Goal: Task Accomplishment & Management: Manage account settings

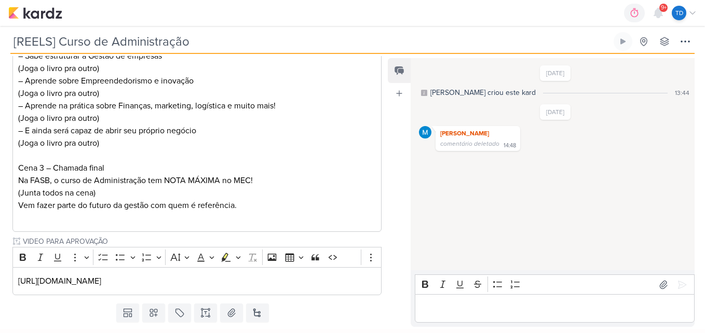
scroll to position [482, 0]
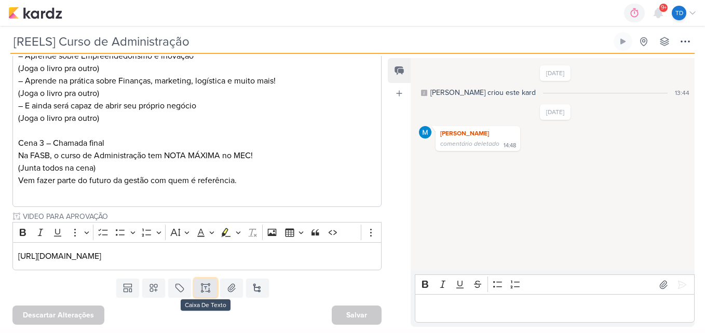
click at [206, 295] on button at bounding box center [205, 288] width 23 height 19
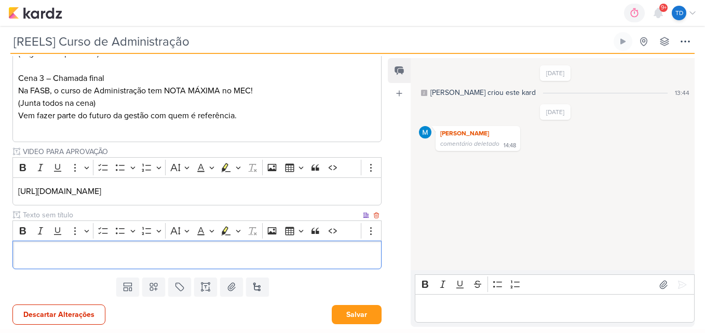
scroll to position [679, 0]
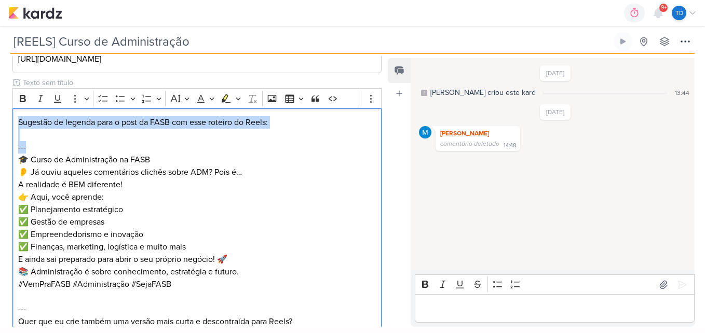
drag, startPoint x: 39, startPoint y: 151, endPoint x: 7, endPoint y: 116, distance: 47.4
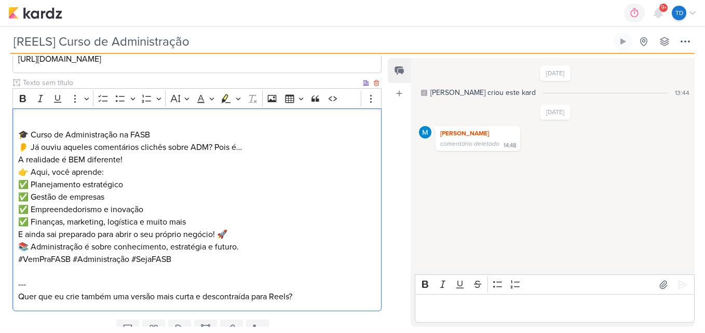
click at [19, 131] on p "🎓 Curso de Administração na FASB 👂 Já ouviu aqueles comentários clichês sobre A…" at bounding box center [197, 147] width 358 height 37
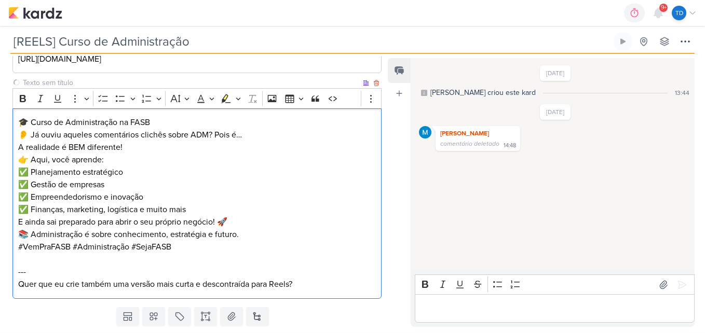
click at [187, 120] on p "🎓 Curso de Administração na FASB 👂 Já ouviu aqueles comentários clichês sobre A…" at bounding box center [197, 134] width 358 height 37
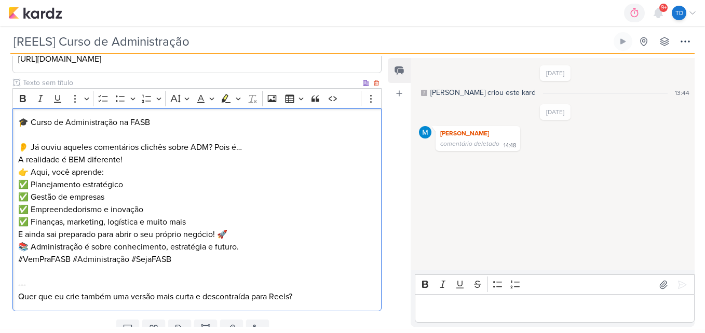
click at [126, 155] on p "⁠⁠⁠⁠⁠⁠⁠ 👂 Já ouviu aqueles comentários clichês sobre ADM? Pois é… A realidade é…" at bounding box center [197, 147] width 358 height 37
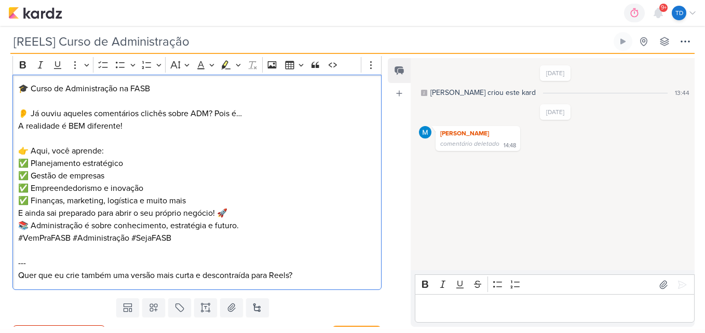
scroll to position [731, 0]
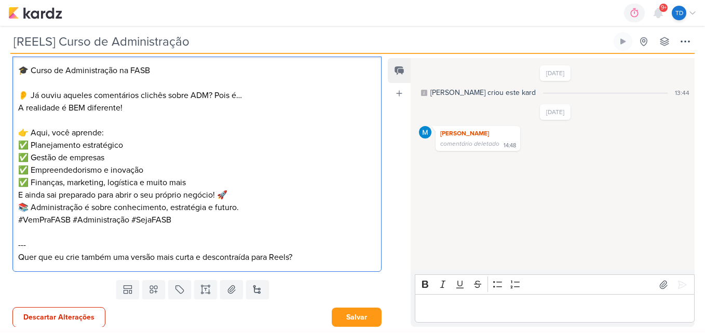
click at [168, 172] on p "👉 Aqui, você aprende: ✅ Planejamento estratégico ✅ Gestão de empresas ✅ Empreen…" at bounding box center [197, 158] width 358 height 62
click at [195, 183] on p "👉 Aqui, você aprende: ✅ Planejamento estratégico ✅ Gestão de empresas ✅ Empreen…" at bounding box center [197, 158] width 358 height 62
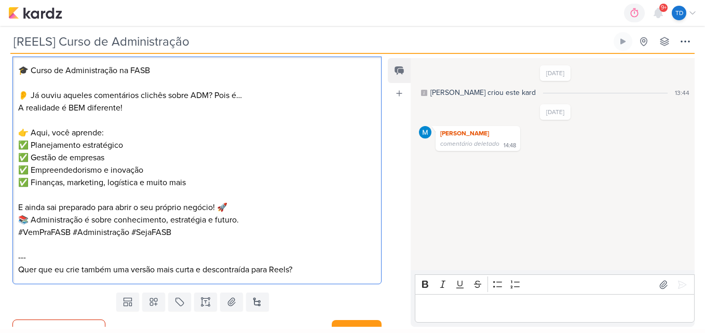
click at [250, 222] on p "📚 Administração é sobre conhecimento, estratégia e futuro. #VemPraFASB #Adminis…" at bounding box center [197, 226] width 358 height 25
click at [251, 209] on p "E ainda sai preparado para abrir o seu próprio negócio! 🚀" at bounding box center [197, 207] width 358 height 12
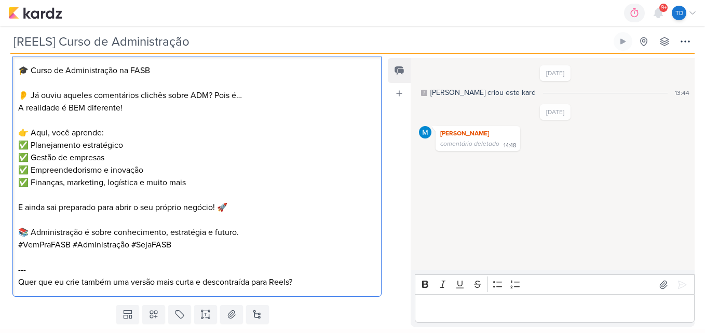
click at [255, 229] on p "📚 Administração é sobre conhecimento, estratégia e futuro. #VemPraFASB #Adminis…" at bounding box center [197, 238] width 358 height 25
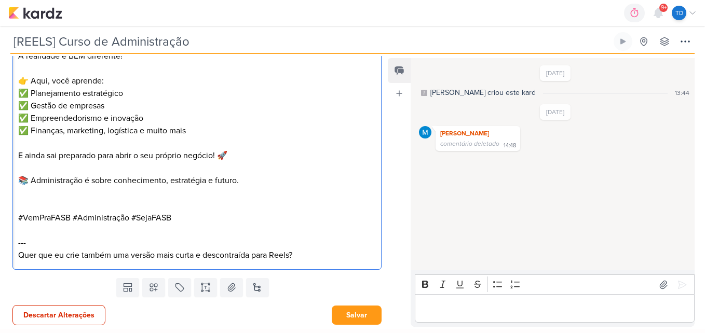
scroll to position [783, 0]
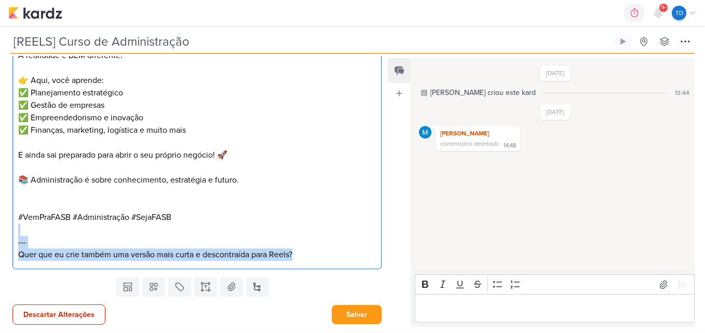
drag, startPoint x: 299, startPoint y: 257, endPoint x: 43, endPoint y: 229, distance: 258.5
click at [43, 229] on div "🎓 Curso de Administração na FASB 👂 Já ouviu aqueles comentários clichês sobre A…" at bounding box center [196, 136] width 369 height 265
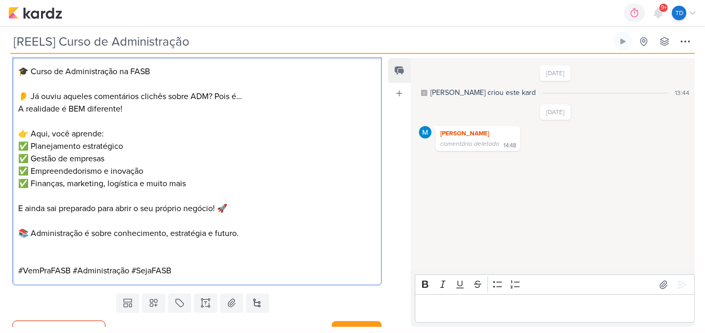
scroll to position [746, 0]
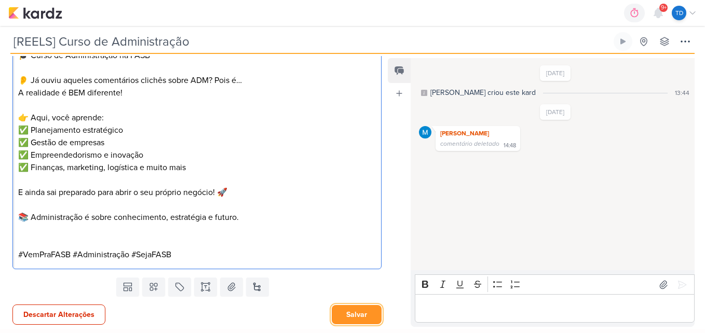
click at [360, 307] on button "Salvar" at bounding box center [357, 314] width 50 height 19
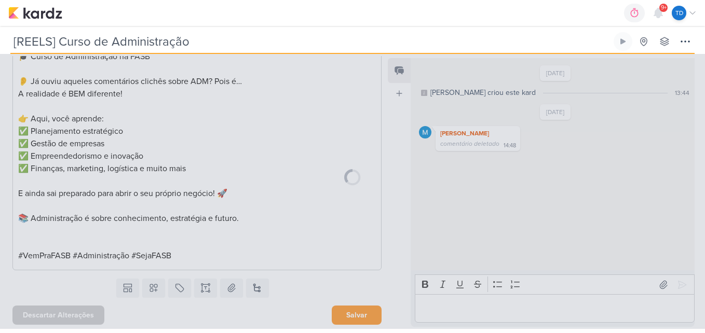
scroll to position [745, 0]
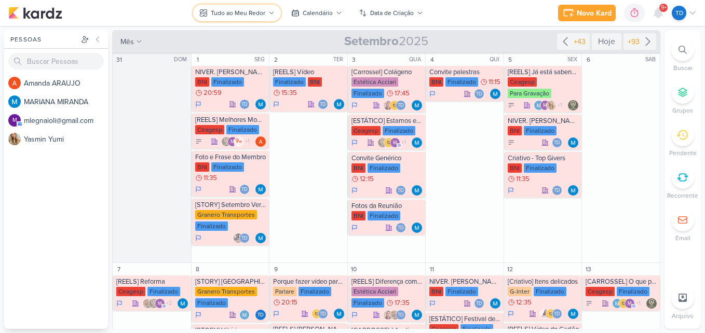
click at [216, 7] on button "Tudo ao Meu Redor" at bounding box center [237, 13] width 88 height 17
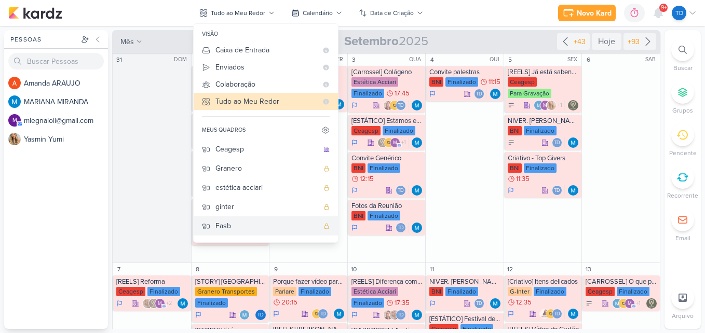
click at [249, 222] on div "Fasb" at bounding box center [266, 226] width 103 height 11
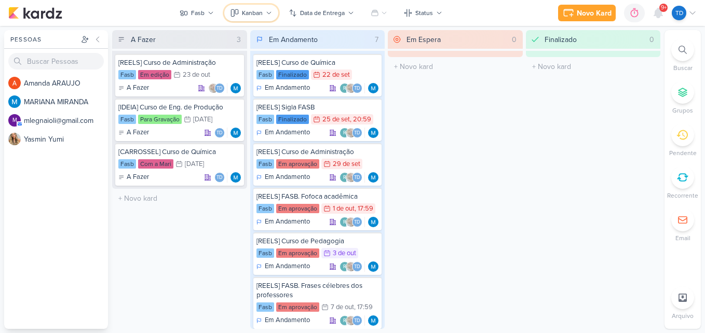
click at [260, 16] on div "Kanban" at bounding box center [252, 12] width 21 height 9
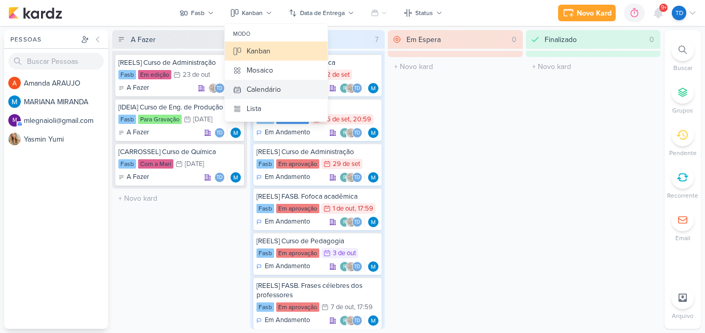
click at [275, 93] on div "Calendário" at bounding box center [264, 89] width 34 height 11
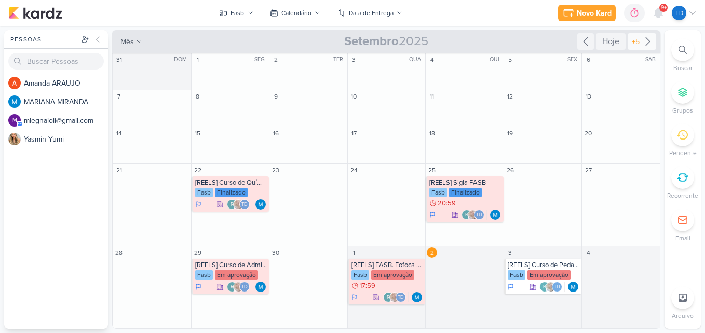
click at [641, 46] on icon at bounding box center [647, 41] width 12 height 12
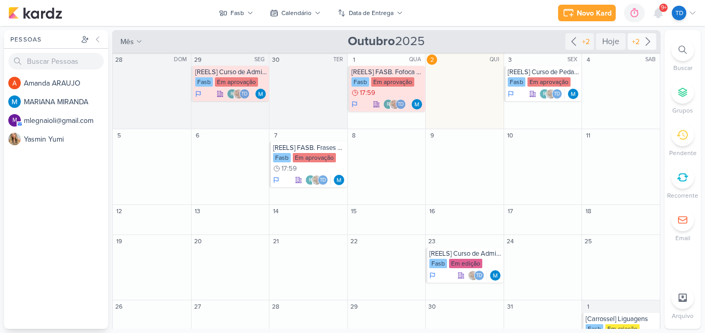
click at [641, 46] on icon at bounding box center [647, 41] width 12 height 12
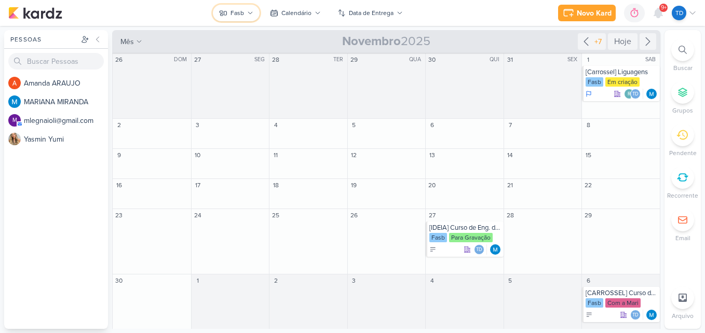
click at [249, 11] on icon at bounding box center [250, 13] width 6 height 6
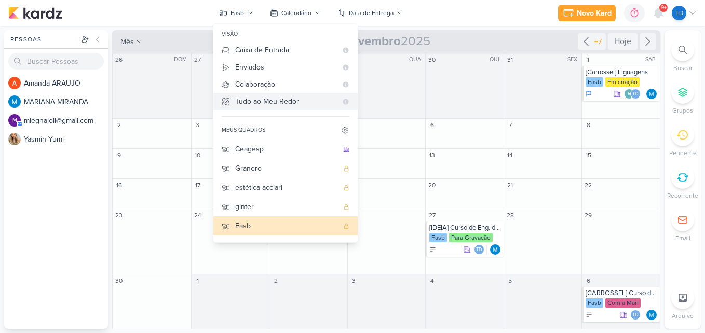
click at [260, 104] on div "Tudo ao Meu Redor" at bounding box center [286, 101] width 102 height 11
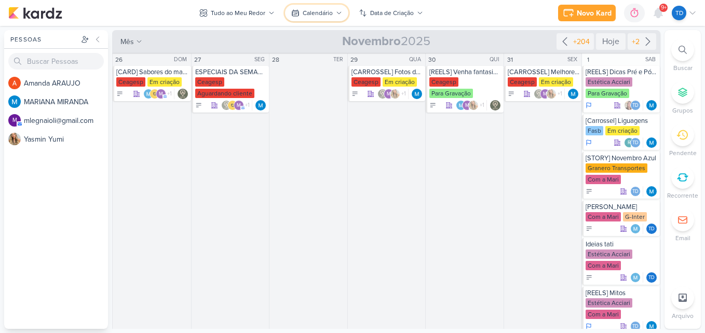
click at [297, 8] on button "Calendário" at bounding box center [316, 13] width 63 height 17
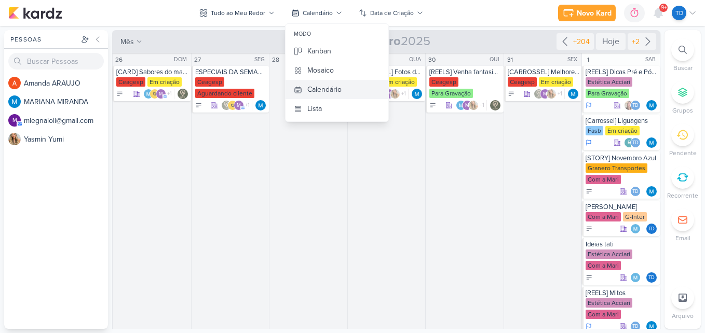
click at [340, 88] on div "Calendário" at bounding box center [324, 89] width 34 height 11
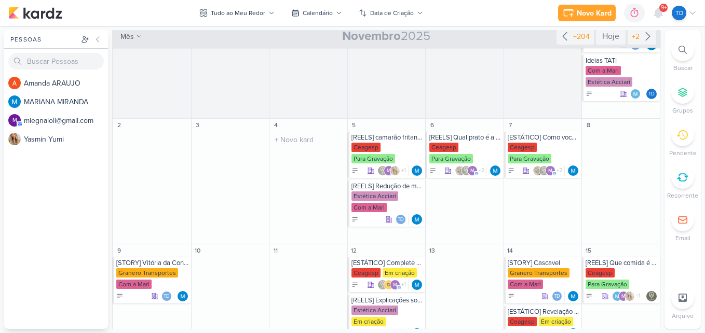
scroll to position [311, 0]
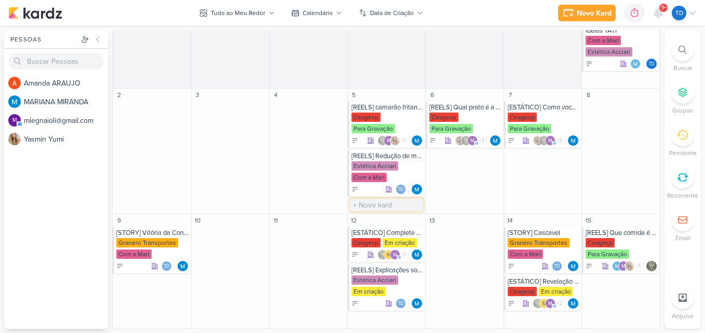
click at [392, 203] on input "text" at bounding box center [387, 205] width 74 height 13
click at [377, 206] on input "Dia do" at bounding box center [387, 205] width 74 height 13
type input "D"
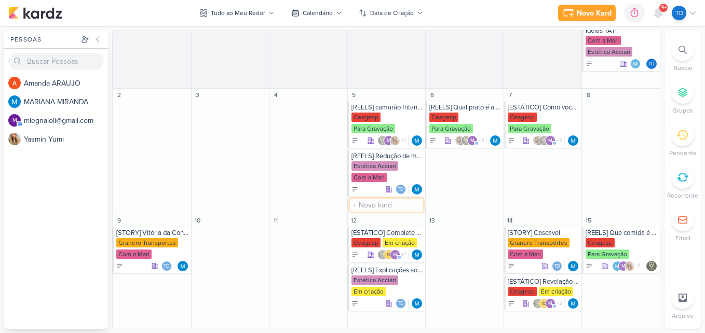
paste input "Dia Nacional do designer"
type input "Dia Nacional do designer"
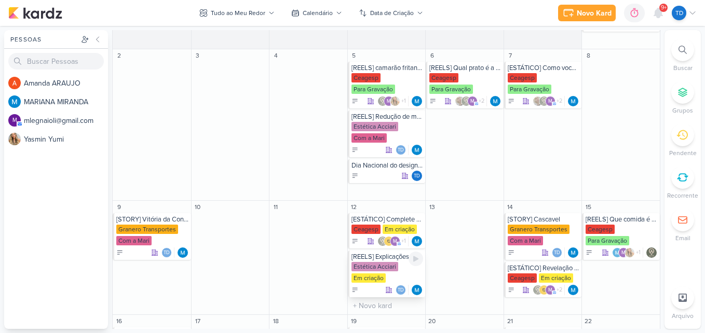
scroll to position [363, 0]
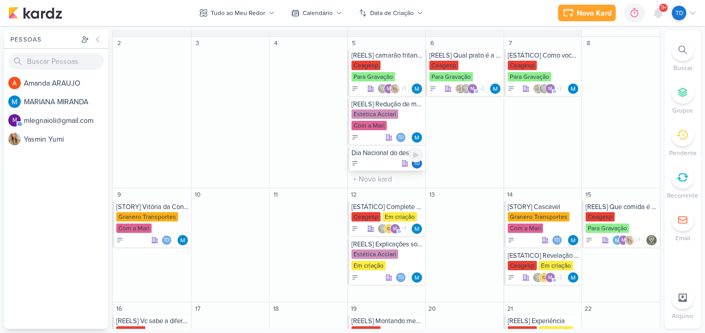
click at [388, 164] on div "Td" at bounding box center [387, 163] width 72 height 10
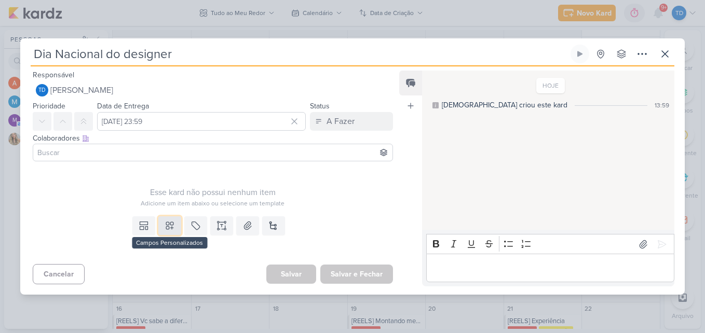
click at [171, 227] on icon at bounding box center [170, 226] width 10 height 10
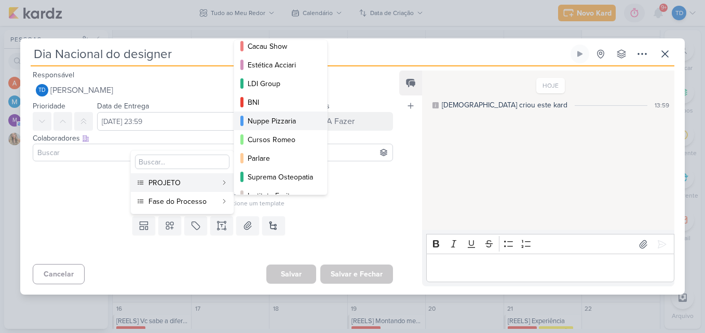
scroll to position [132, 0]
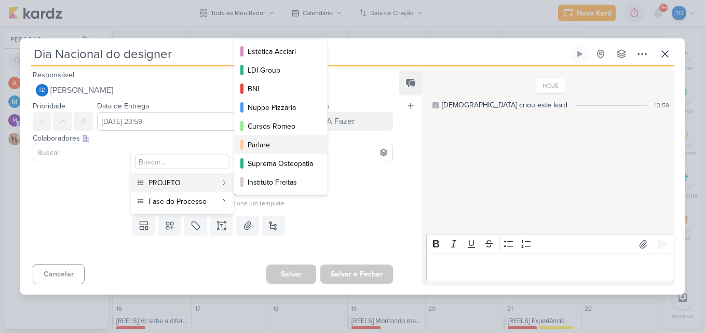
click at [283, 141] on div "Parlare" at bounding box center [281, 145] width 67 height 11
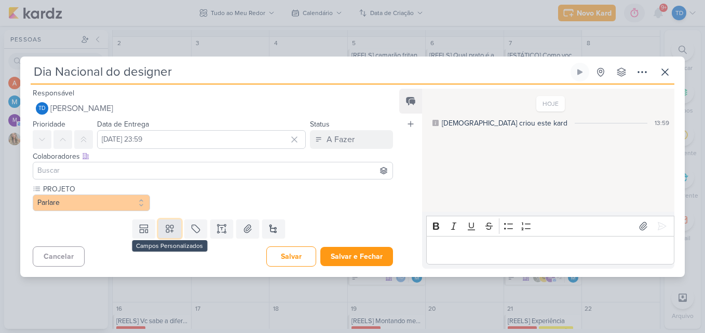
click at [176, 231] on button at bounding box center [169, 229] width 23 height 19
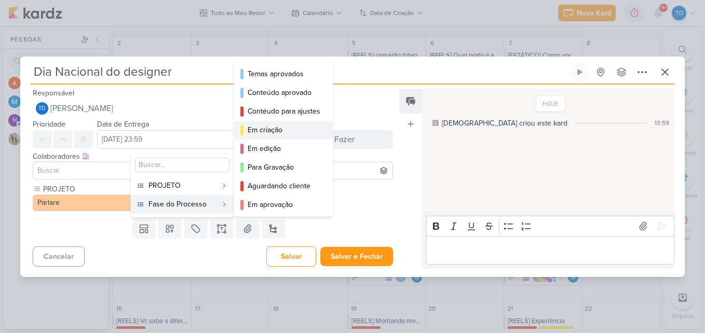
click at [288, 135] on button "Em criação" at bounding box center [283, 130] width 99 height 19
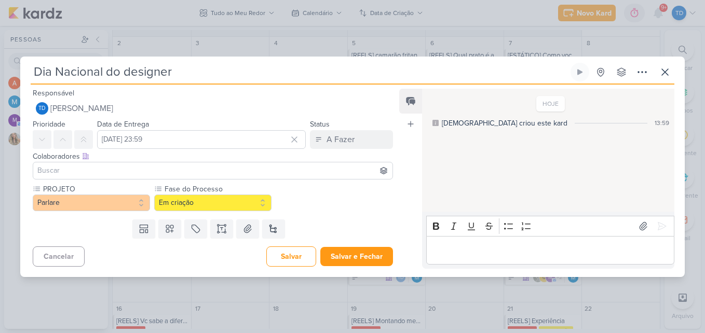
click at [92, 175] on input at bounding box center [212, 171] width 355 height 12
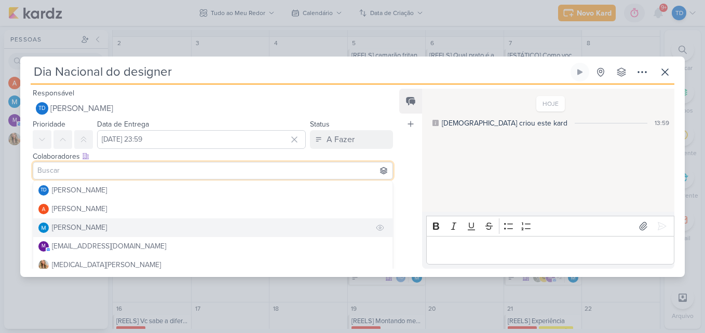
click at [123, 223] on button "[PERSON_NAME]" at bounding box center [212, 228] width 359 height 19
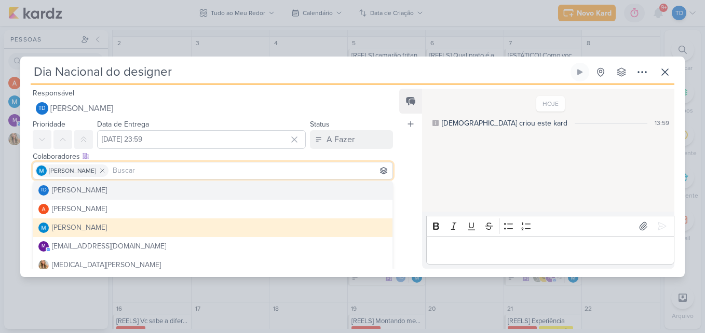
click at [470, 170] on div "HOJE Thais criou este kard 13:59" at bounding box center [547, 151] width 251 height 122
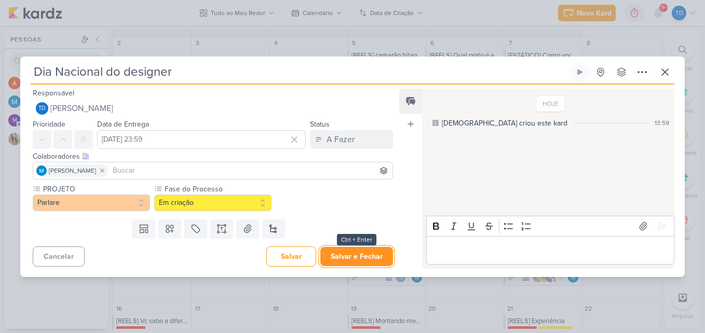
click at [340, 256] on button "Salvar e Fechar" at bounding box center [356, 256] width 73 height 19
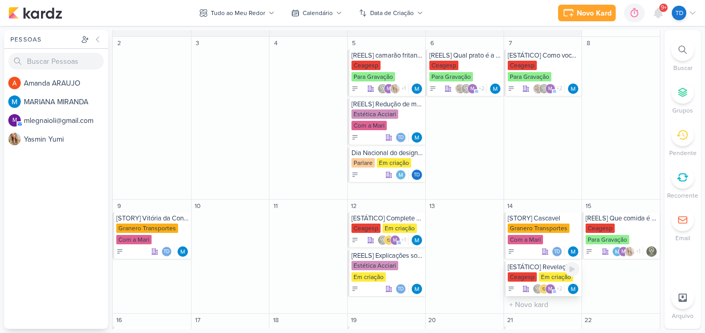
scroll to position [415, 0]
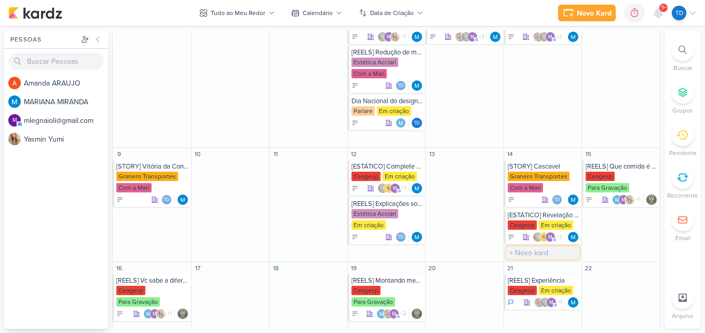
click at [537, 254] on input "text" at bounding box center [543, 253] width 74 height 13
paste input "dia nacional da Alfabetização"
type input "dia nacional da Alfabetização"
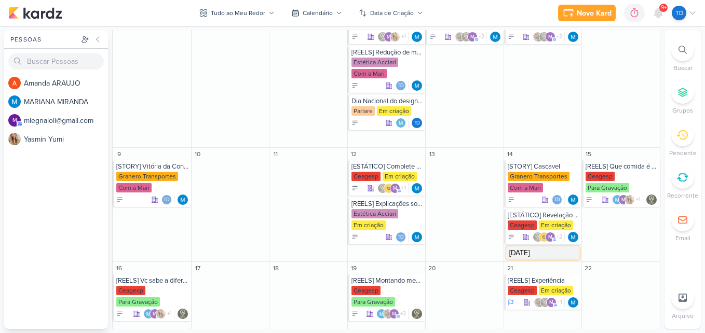
click at [554, 253] on input "dia nacional da Alfabetização" at bounding box center [543, 253] width 74 height 13
click at [609, 248] on div "15 [REELS] Que comida é essa? Ceagesp Para Gravação m +1" at bounding box center [620, 205] width 78 height 114
click at [547, 252] on input "dia nacional da Alfabetização" at bounding box center [543, 253] width 74 height 13
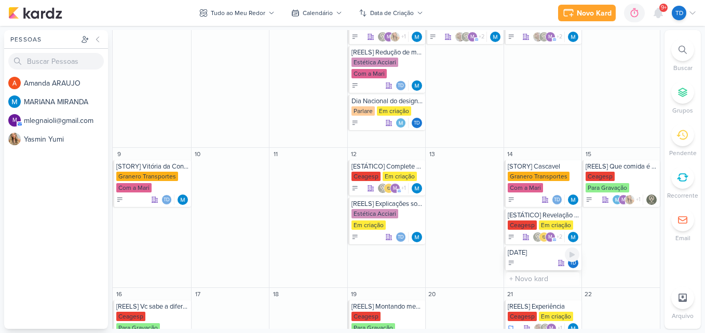
click at [534, 261] on div "Td" at bounding box center [544, 263] width 72 height 10
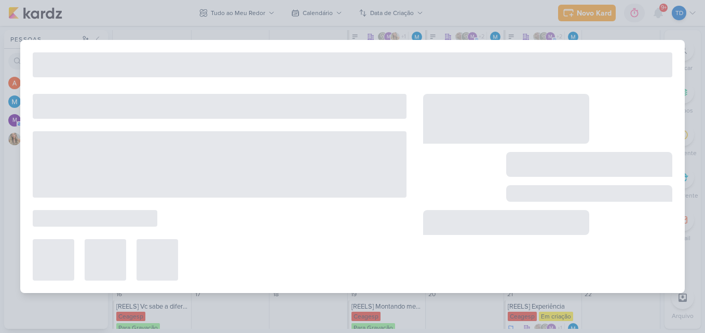
type input "dia nacional da Alfabetização"
type input "14 de novembro de 2025 às 23:59"
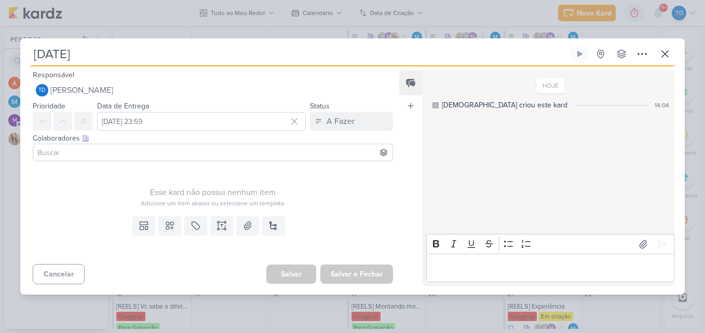
click at [42, 56] on input "dia nacional da Alfabetização" at bounding box center [300, 54] width 538 height 19
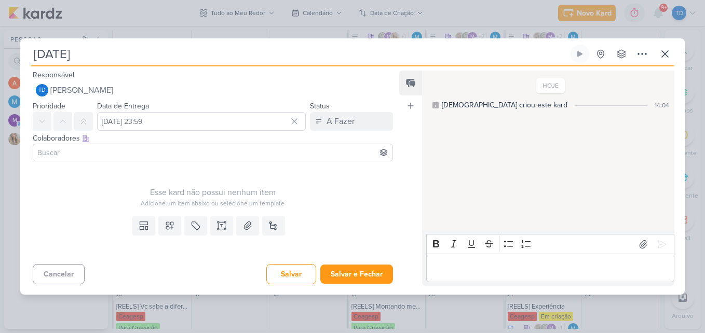
type input "Dia nacional da Alfabetização"
click at [123, 157] on input at bounding box center [212, 152] width 355 height 12
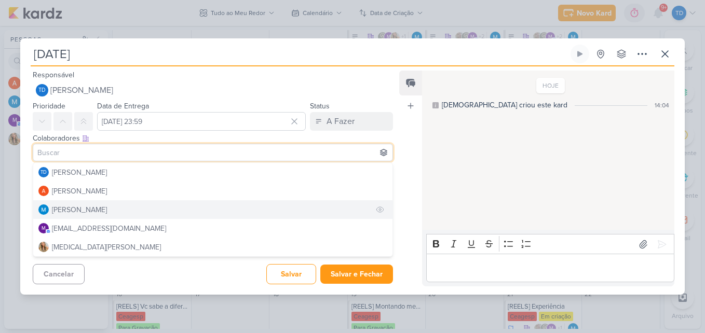
click at [87, 211] on div "[PERSON_NAME]" at bounding box center [79, 209] width 55 height 11
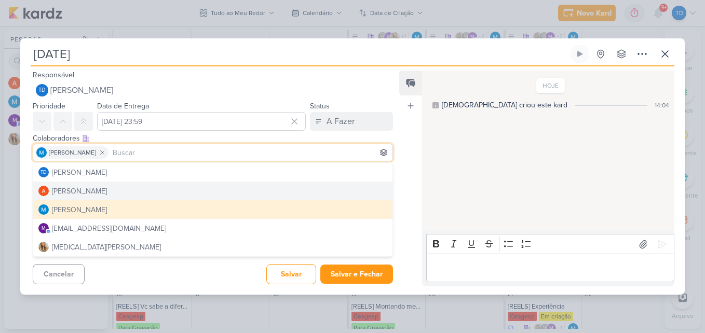
click at [445, 123] on div "HOJE Thais criou este kard 14:04" at bounding box center [547, 151] width 251 height 158
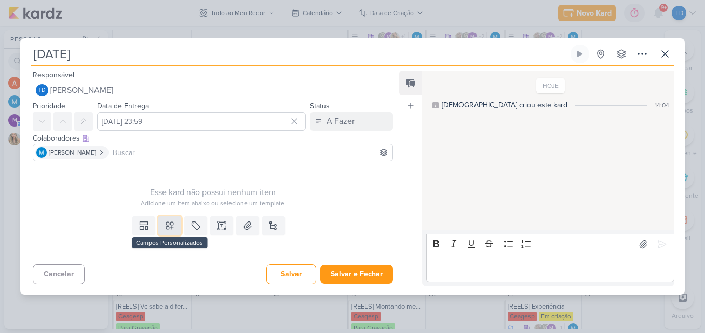
click at [165, 223] on icon at bounding box center [170, 226] width 10 height 10
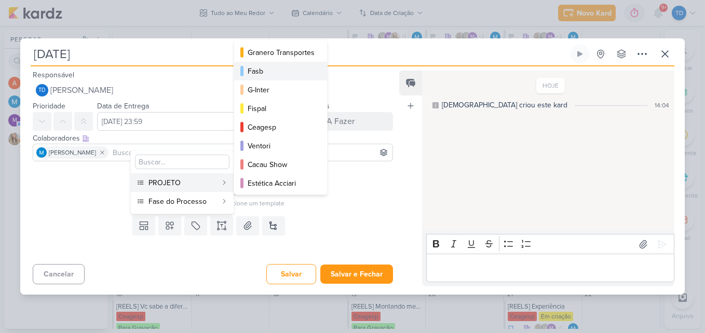
click at [289, 73] on div "Fasb" at bounding box center [281, 71] width 67 height 11
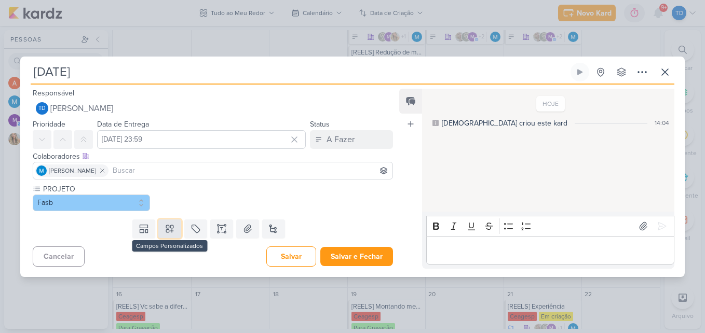
click at [171, 231] on icon at bounding box center [170, 229] width 10 height 10
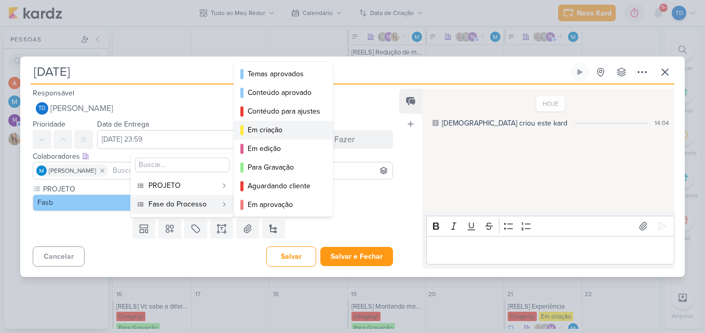
click at [273, 128] on div "Em criação" at bounding box center [284, 130] width 73 height 11
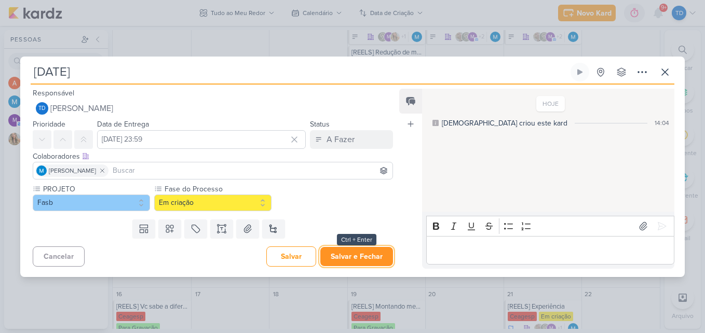
click at [333, 251] on button "Salvar e Fechar" at bounding box center [356, 256] width 73 height 19
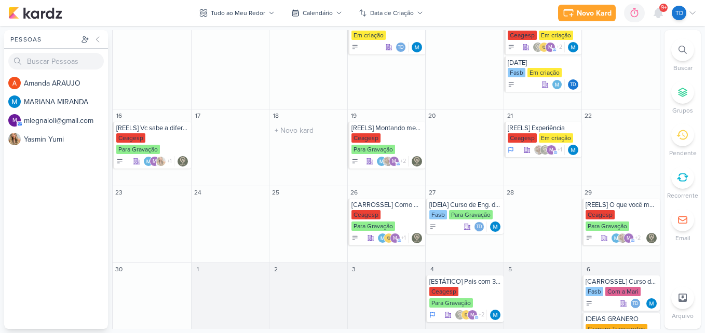
scroll to position [623, 0]
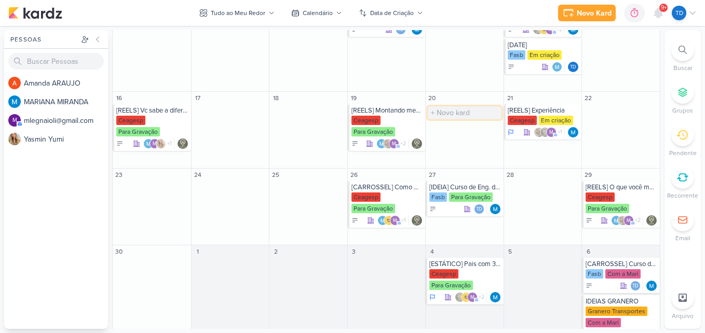
click at [470, 113] on input "text" at bounding box center [465, 112] width 74 height 13
paste input "Dia da Consciência Negra"
type input "Dia da Consciência Negra"
paste input "Dia da Consciência Negra"
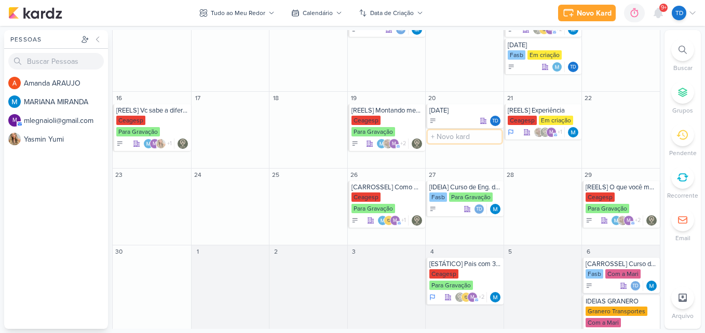
type input "Dia da Consciência Negra"
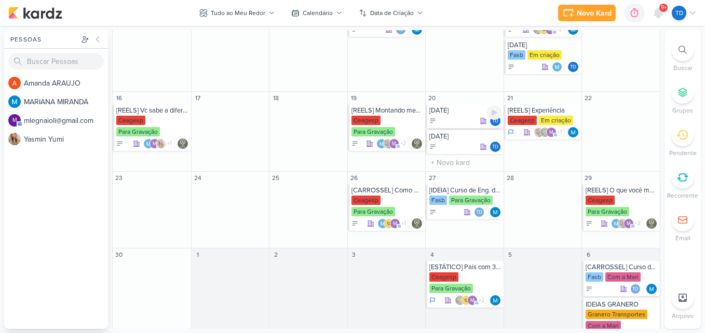
click at [456, 111] on div "Dia da Consciência Negra" at bounding box center [465, 110] width 72 height 8
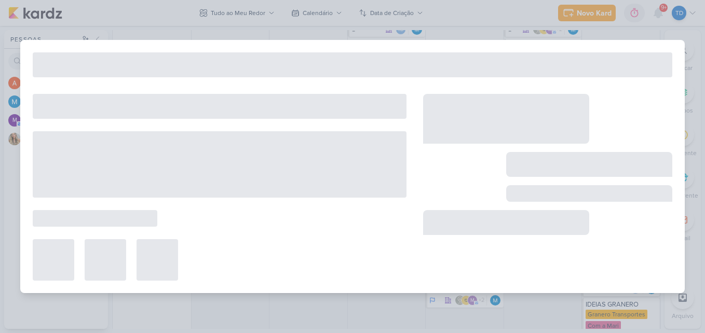
type input "Dia da Consciência Negra"
type input "20 de novembro de 2025 às 23:59"
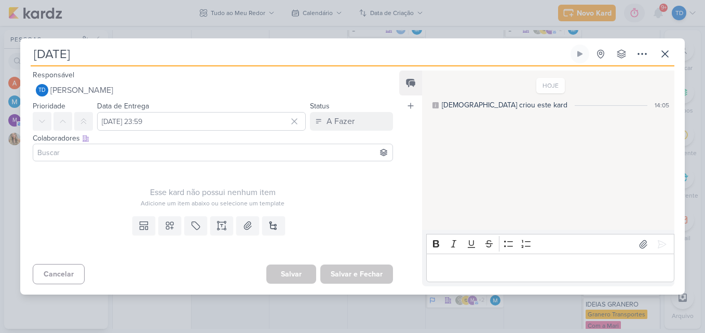
click at [58, 153] on input at bounding box center [212, 152] width 355 height 12
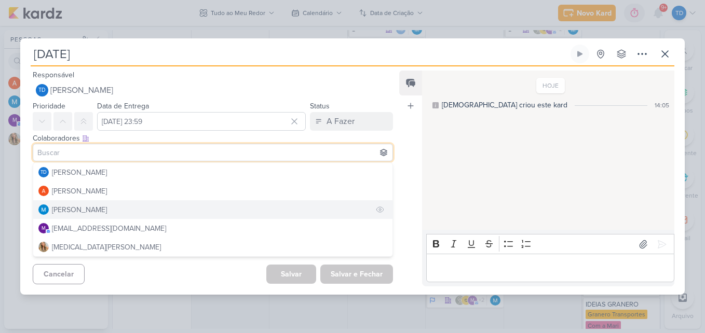
click at [75, 210] on div "[PERSON_NAME]" at bounding box center [79, 209] width 55 height 11
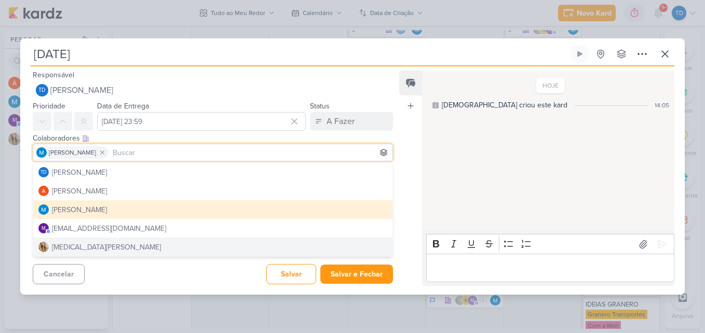
click at [228, 275] on div "Cancelar Salvar Salvar e Fechar Ctrl + Enter" at bounding box center [208, 273] width 377 height 26
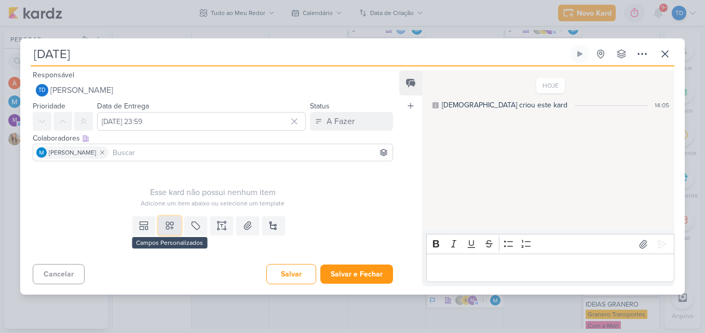
click at [170, 224] on icon at bounding box center [170, 226] width 10 height 10
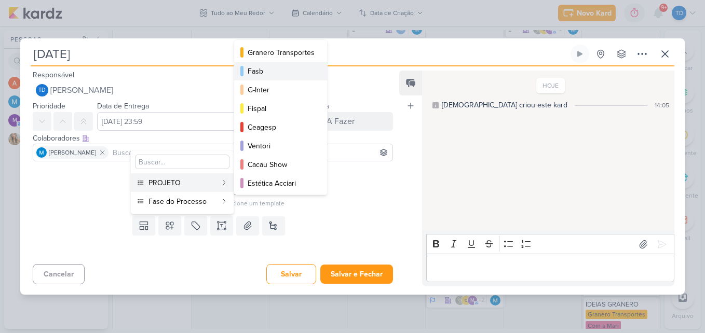
click at [271, 75] on div "Fasb" at bounding box center [281, 71] width 67 height 11
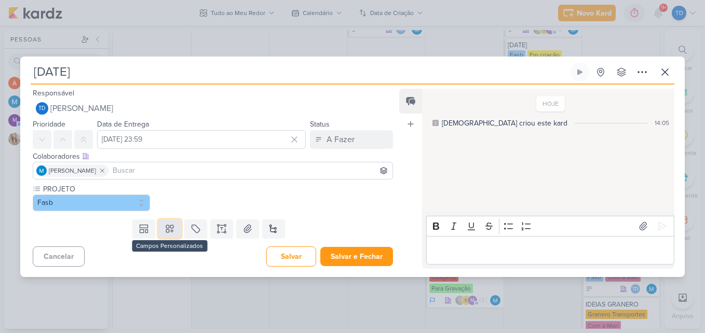
click at [161, 228] on button at bounding box center [169, 229] width 23 height 19
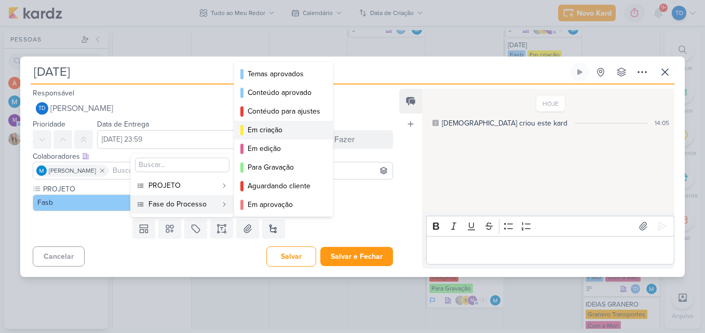
click at [269, 134] on div "Em criação" at bounding box center [284, 130] width 73 height 11
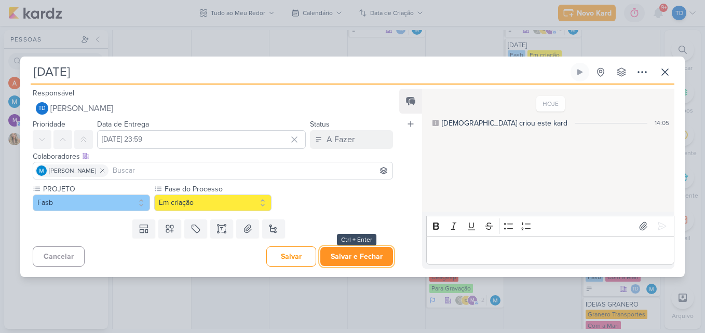
click at [367, 256] on button "Salvar e Fechar" at bounding box center [356, 256] width 73 height 19
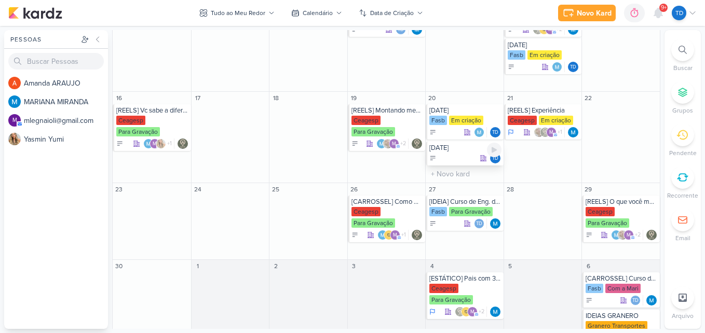
click at [460, 159] on div "Td" at bounding box center [465, 158] width 72 height 10
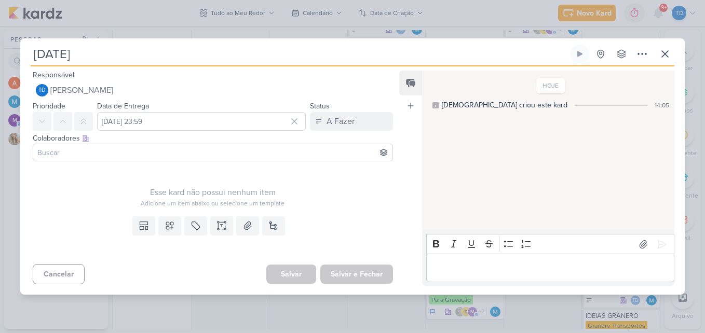
click at [105, 163] on div "Colaboradores Este kard pode ser visível a usuários da sua organização Este kar…" at bounding box center [208, 148] width 377 height 35
click at [106, 153] on input at bounding box center [212, 152] width 355 height 12
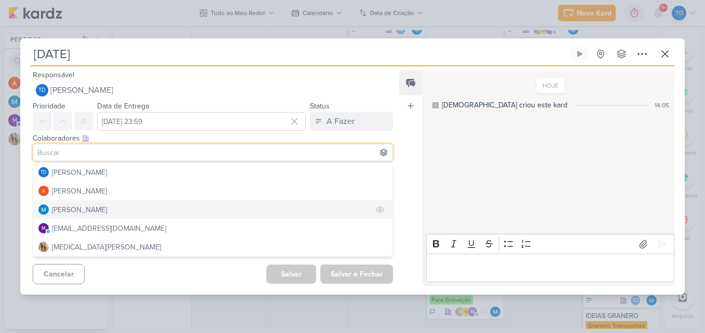
click at [103, 214] on div "[PERSON_NAME]" at bounding box center [79, 209] width 55 height 11
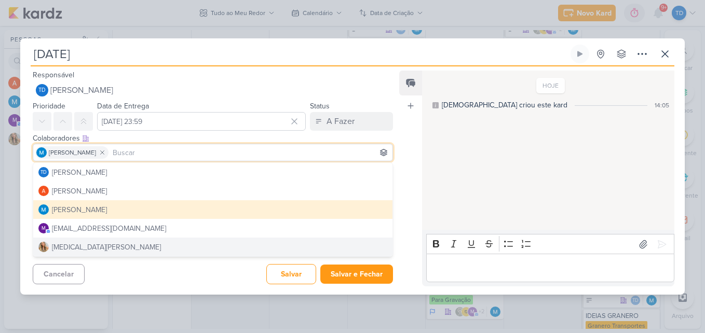
click at [154, 284] on div "Cancelar Salvar Salvar e Fechar Ctrl + Enter" at bounding box center [208, 273] width 377 height 26
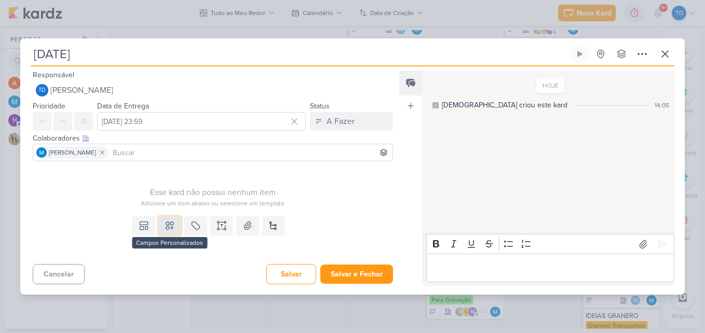
click at [165, 227] on icon at bounding box center [170, 226] width 10 height 10
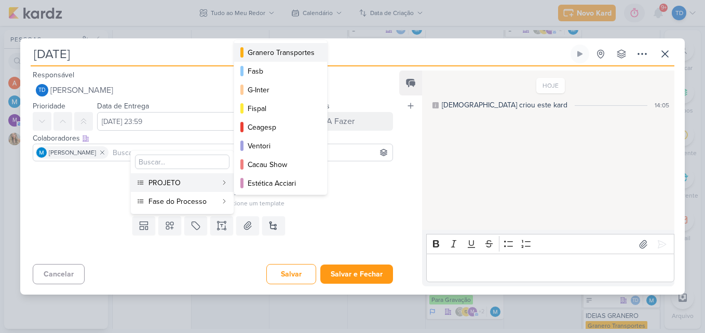
click at [267, 52] on div "Granero Transportes" at bounding box center [281, 52] width 67 height 11
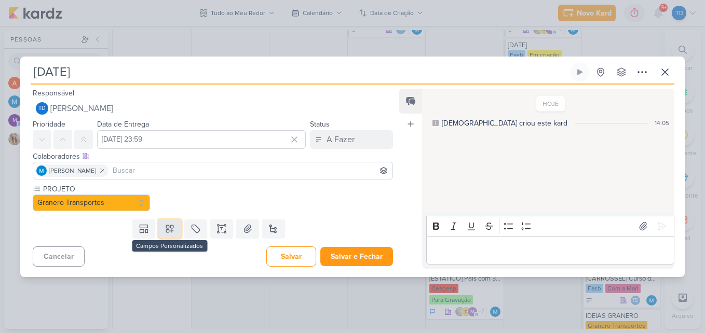
click at [173, 231] on button at bounding box center [169, 229] width 23 height 19
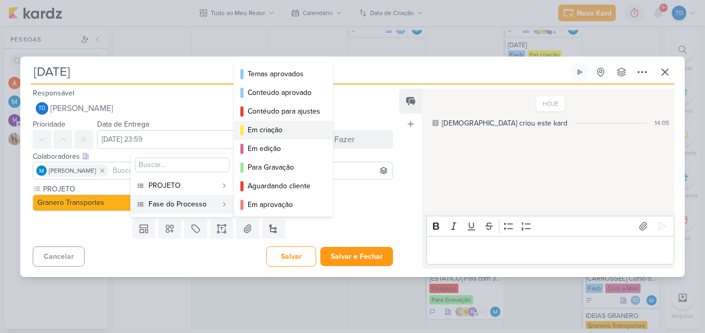
click at [260, 127] on div "Em criação" at bounding box center [284, 130] width 73 height 11
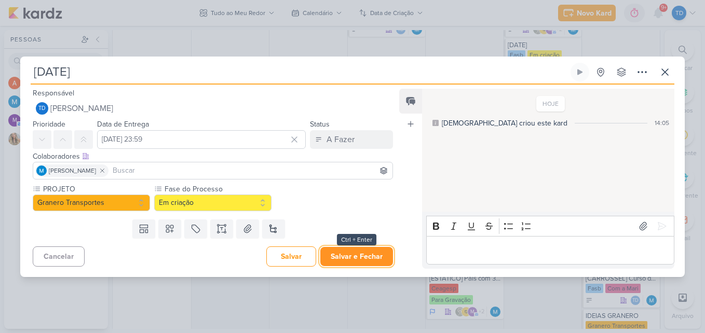
click at [376, 248] on button "Salvar e Fechar" at bounding box center [356, 256] width 73 height 19
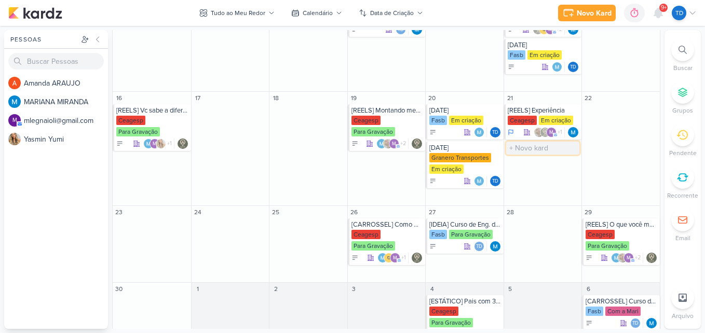
click at [533, 147] on input "text" at bounding box center [543, 148] width 74 height 13
click at [540, 153] on input "text" at bounding box center [543, 148] width 74 height 13
paste input "Dia mundial da televisão"
type input "Dia mundial da televisão"
click at [538, 156] on div "Td" at bounding box center [544, 158] width 72 height 10
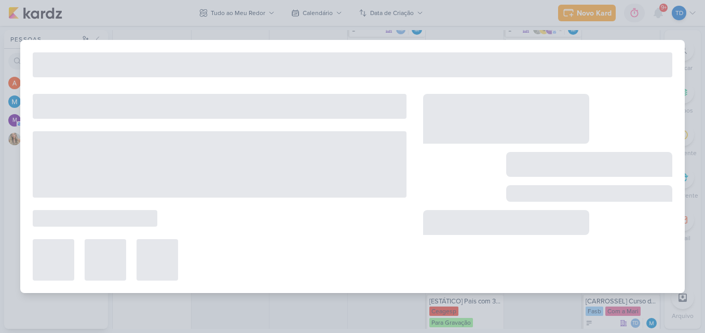
type input "Dia mundial da televisão"
type input "21 de novembro de 2025 às 23:59"
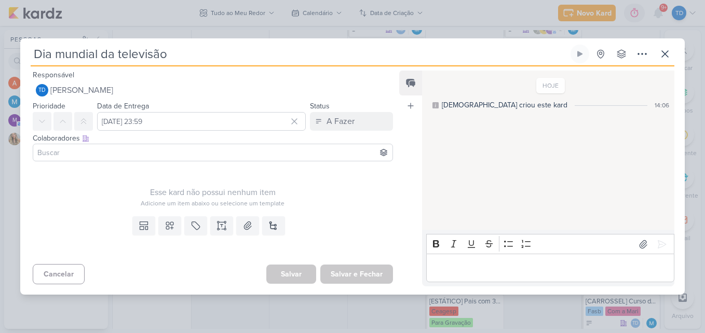
click at [131, 155] on input at bounding box center [212, 152] width 355 height 12
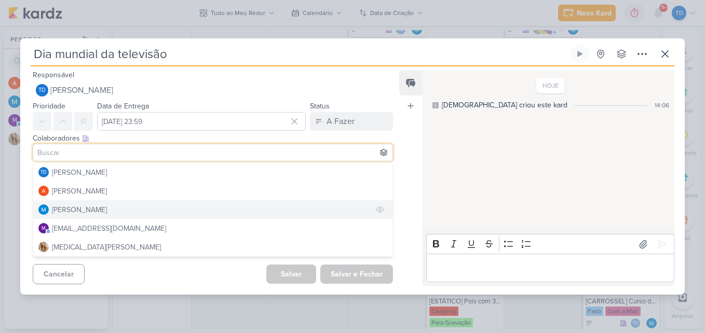
click at [104, 209] on div "[PERSON_NAME]" at bounding box center [79, 209] width 55 height 11
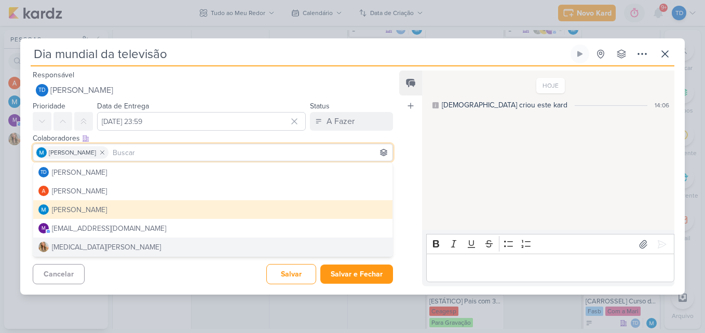
click at [404, 248] on div "Feed Atrelar email Solte o email para atrelar ao kard" at bounding box center [410, 179] width 23 height 216
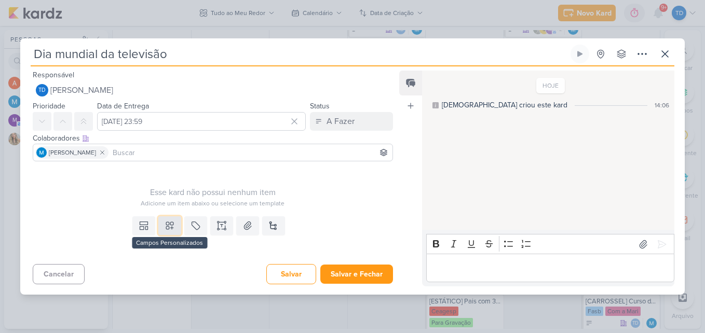
click at [170, 225] on icon at bounding box center [169, 225] width 7 height 7
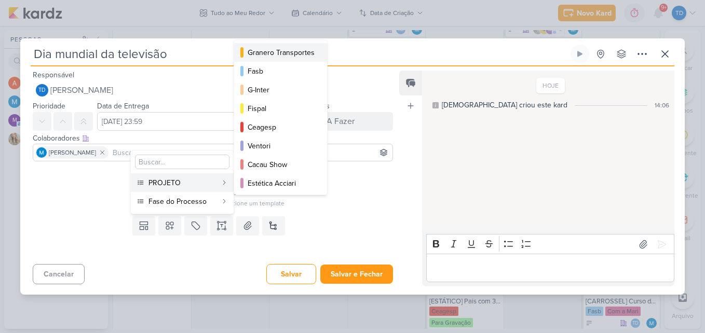
click at [274, 53] on div "Granero Transportes" at bounding box center [281, 52] width 67 height 11
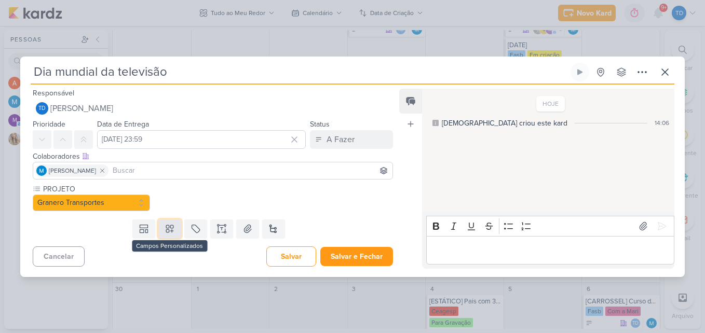
click at [172, 228] on icon at bounding box center [170, 229] width 10 height 10
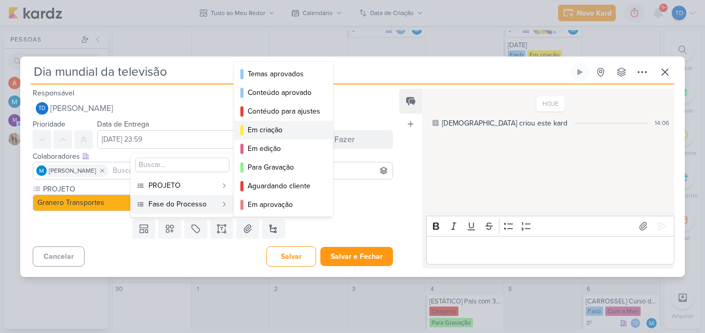
click at [264, 130] on div "Em criação" at bounding box center [284, 130] width 73 height 11
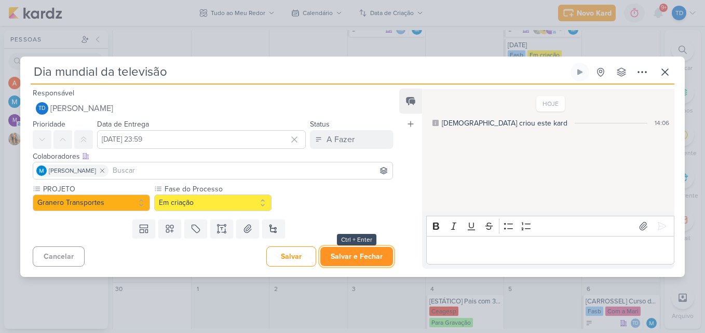
click at [366, 248] on button "Salvar e Fechar" at bounding box center [356, 256] width 73 height 19
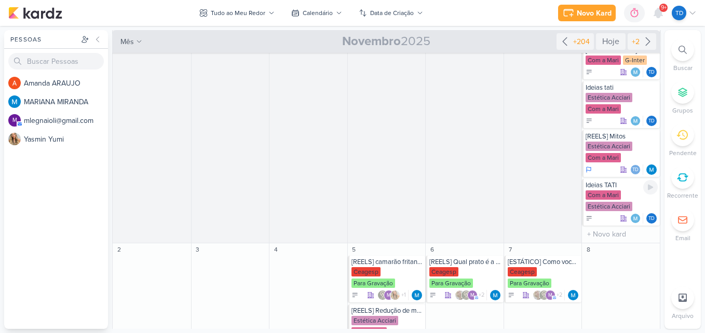
scroll to position [208, 0]
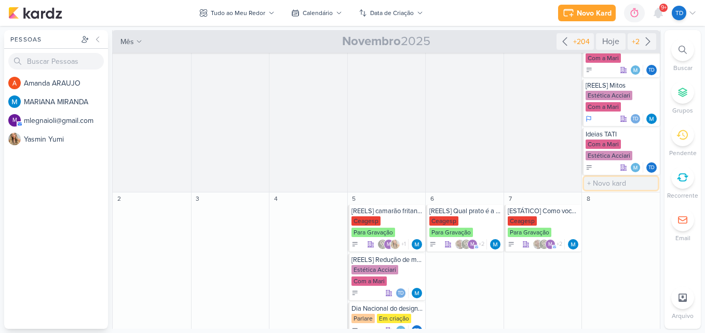
click at [611, 180] on input "text" at bounding box center [621, 183] width 74 height 13
paste input "Novembro Azul"
type input "Novembro Azul"
click at [642, 182] on input "Novembro Azul" at bounding box center [621, 183] width 74 height 13
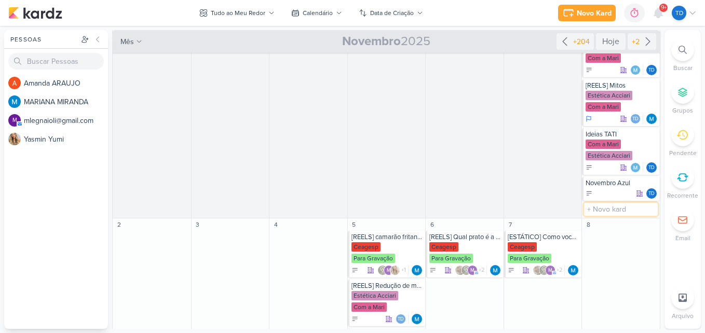
paste input "Novembro Azul"
type input "Novembro Azul"
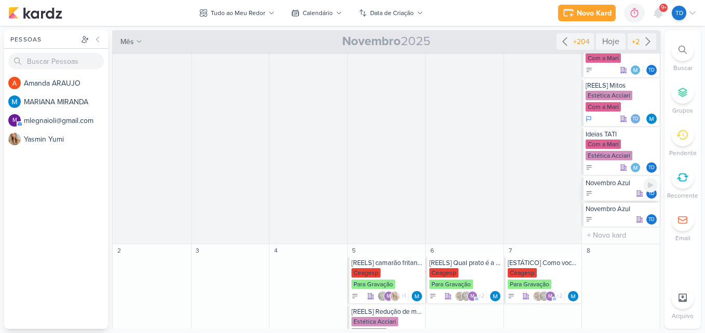
click at [616, 189] on div "Td" at bounding box center [621, 193] width 72 height 10
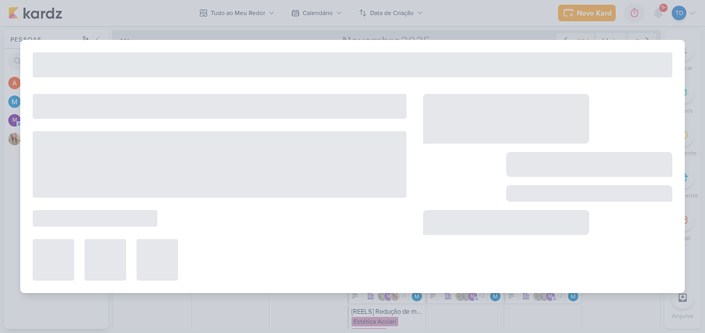
type input "Novembro Azul"
type input "1 de novembro de 2025 às 23:59"
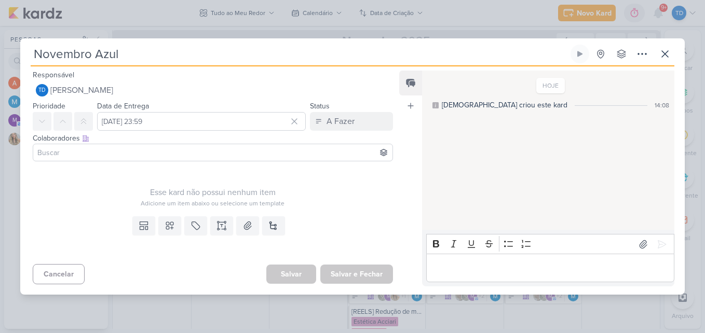
click at [108, 155] on input at bounding box center [212, 152] width 355 height 12
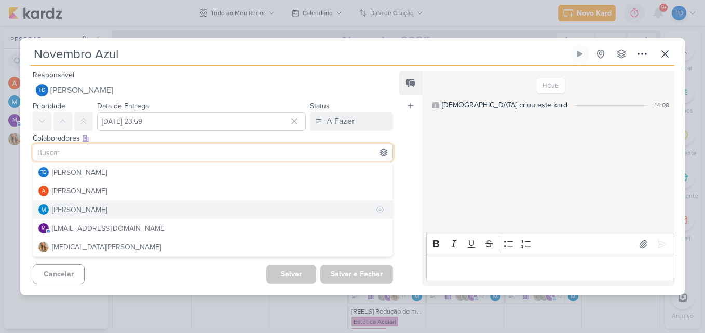
click at [107, 206] on div "[PERSON_NAME]" at bounding box center [79, 209] width 55 height 11
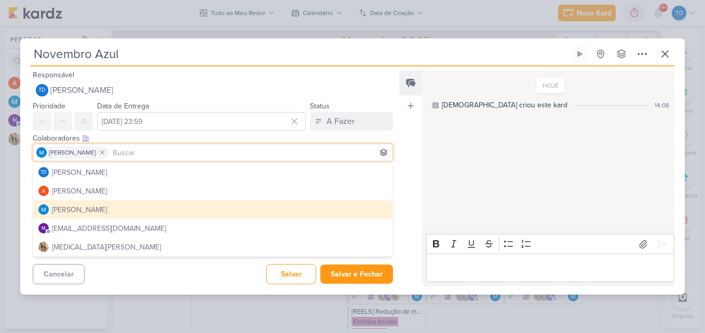
click at [409, 201] on div "Feed Atrelar email Solte o email para atrelar ao kard" at bounding box center [410, 179] width 23 height 216
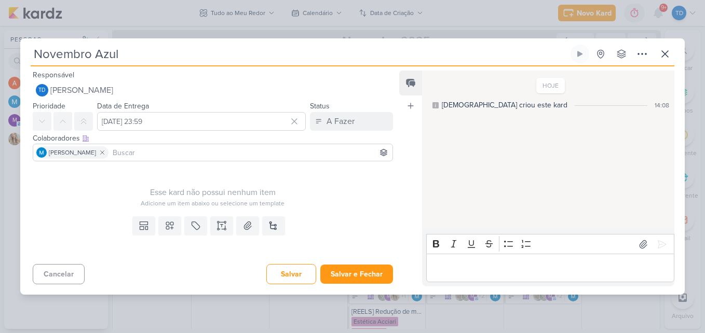
click at [175, 158] on input at bounding box center [251, 152] width 280 height 12
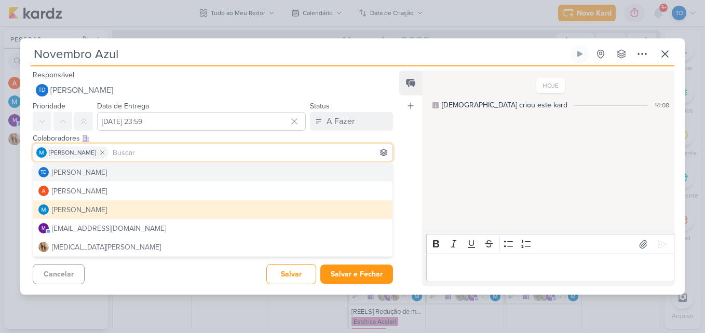
click at [401, 149] on div "Feed Atrelar email Solte o email para atrelar ao kard" at bounding box center [410, 179] width 23 height 216
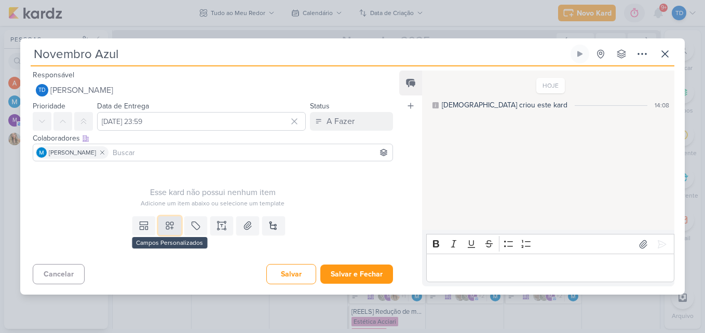
click at [171, 228] on icon at bounding box center [170, 226] width 10 height 10
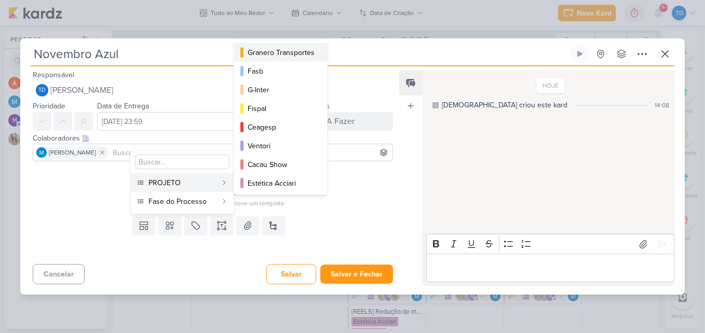
click at [291, 47] on div "Granero Transportes" at bounding box center [281, 52] width 67 height 11
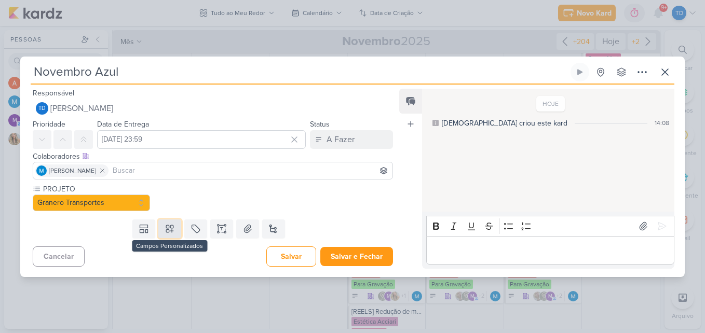
click at [173, 231] on button at bounding box center [169, 229] width 23 height 19
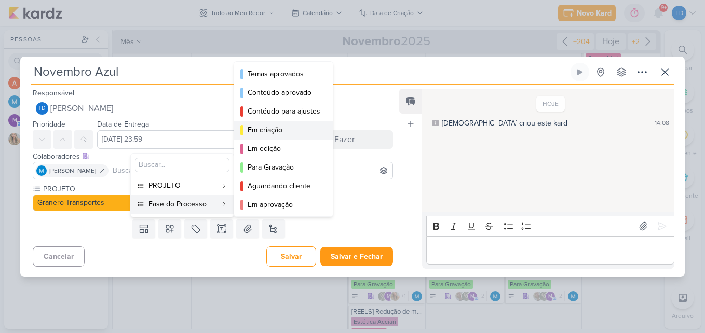
click at [274, 131] on div "Em criação" at bounding box center [284, 130] width 73 height 11
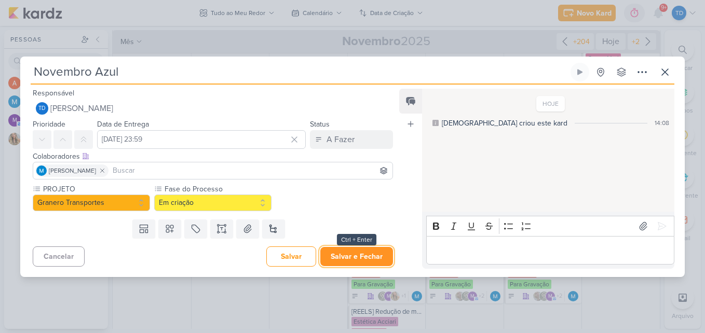
click at [356, 255] on button "Salvar e Fechar" at bounding box center [356, 256] width 73 height 19
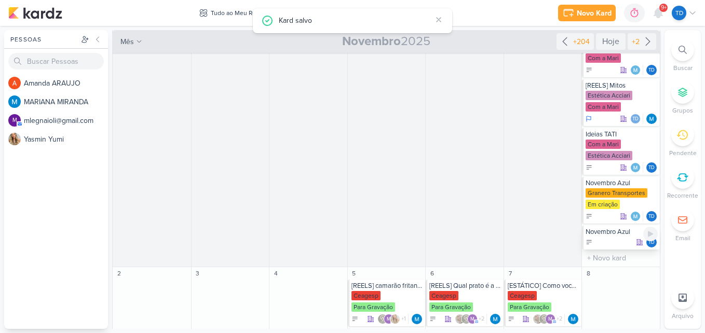
click at [602, 242] on div "Td" at bounding box center [621, 242] width 72 height 10
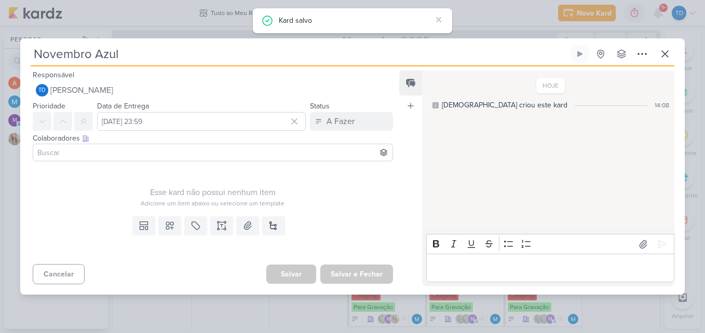
click at [49, 151] on input at bounding box center [212, 152] width 355 height 12
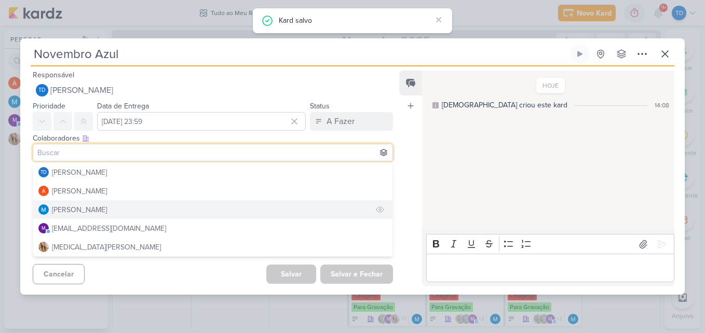
click at [70, 202] on button "[PERSON_NAME]" at bounding box center [212, 209] width 359 height 19
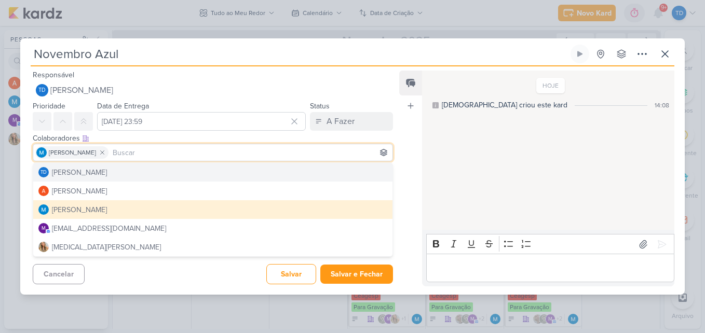
click at [399, 170] on div "Feed Atrelar email Solte o email para atrelar ao kard" at bounding box center [410, 179] width 23 height 216
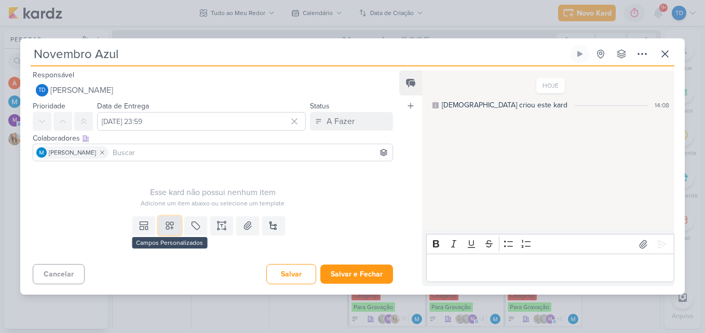
click at [175, 223] on button at bounding box center [169, 225] width 23 height 19
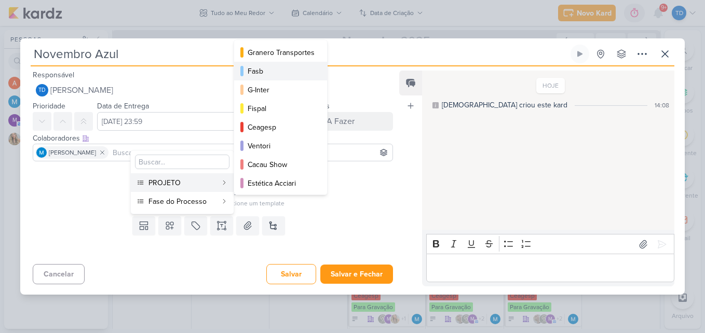
click at [270, 72] on div "Fasb" at bounding box center [281, 71] width 67 height 11
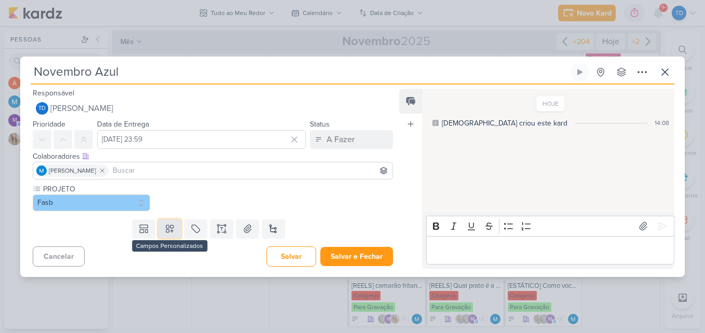
click at [173, 230] on button at bounding box center [169, 229] width 23 height 19
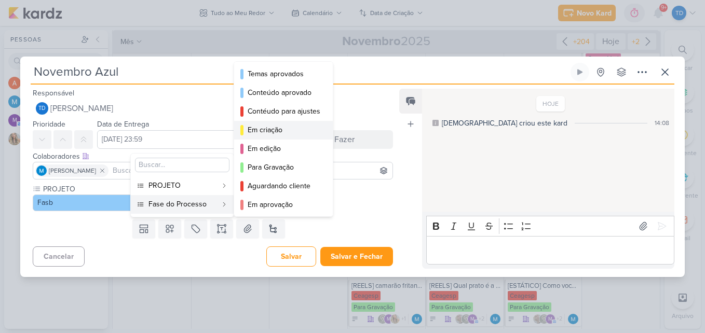
click at [263, 132] on div "Em criação" at bounding box center [284, 130] width 73 height 11
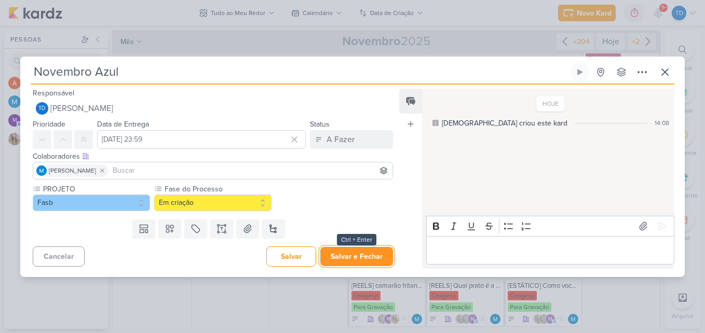
click at [350, 261] on button "Salvar e Fechar" at bounding box center [356, 256] width 73 height 19
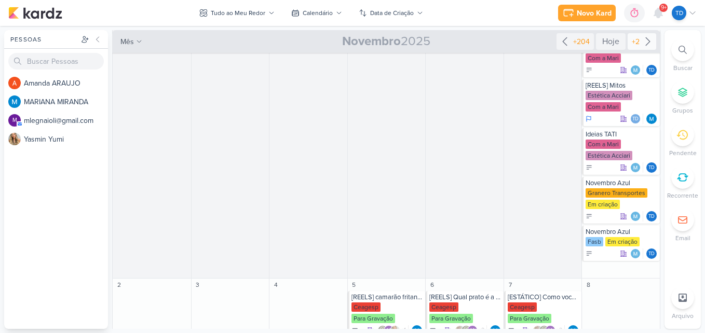
click at [641, 42] on icon at bounding box center [647, 41] width 12 height 12
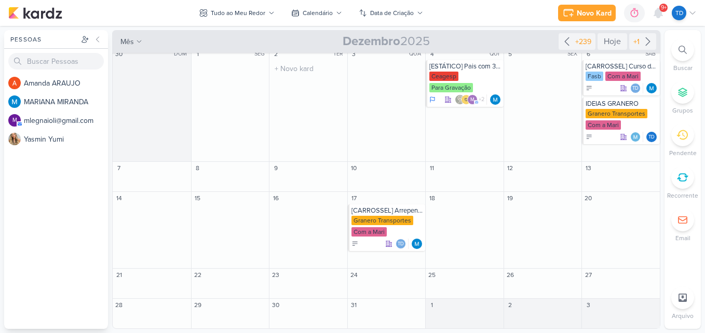
scroll to position [0, 0]
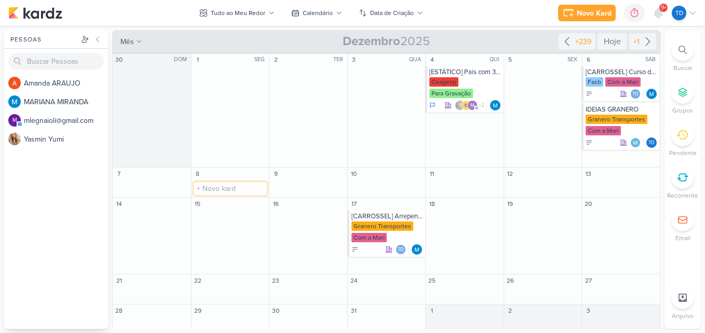
click at [217, 184] on input "text" at bounding box center [231, 188] width 74 height 13
paste input "Dia da Família"
type input "Dia da Família"
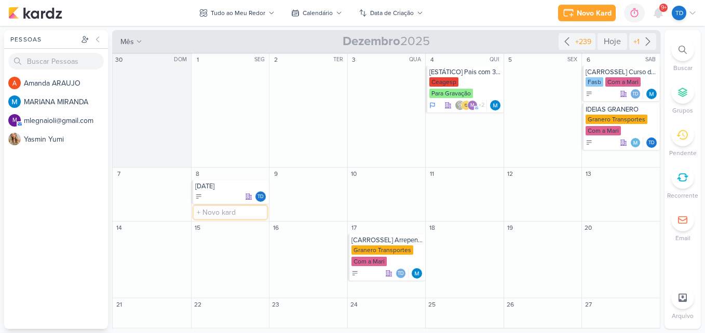
paste input "Dia da Família"
type input "Dia da Família"
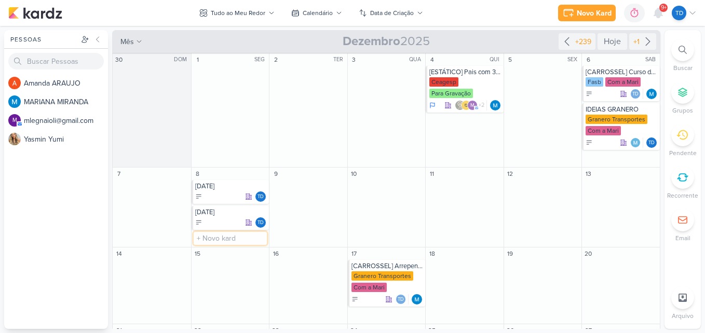
paste input "Dia da Família"
type input "Dia da Família"
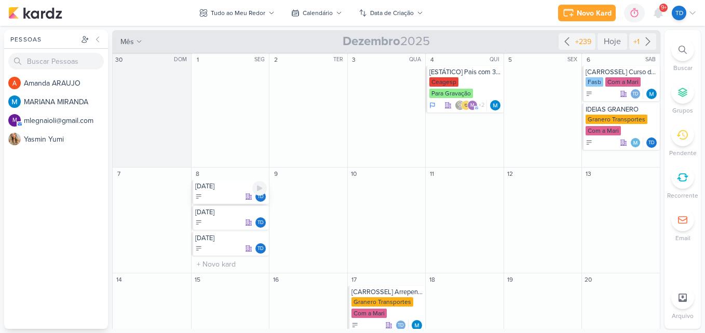
click at [214, 193] on div "Td" at bounding box center [231, 197] width 72 height 10
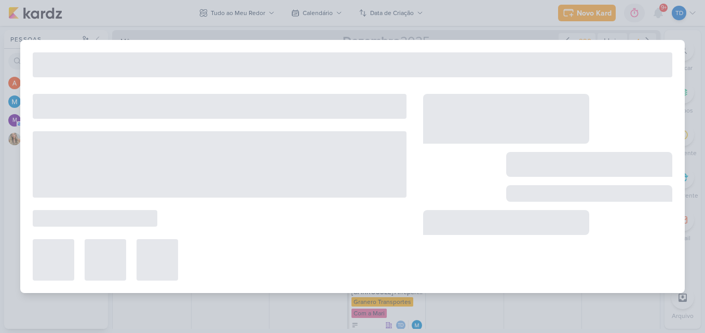
type input "Dia da Família"
type input "8 de dezembro de 2025 às 23:59"
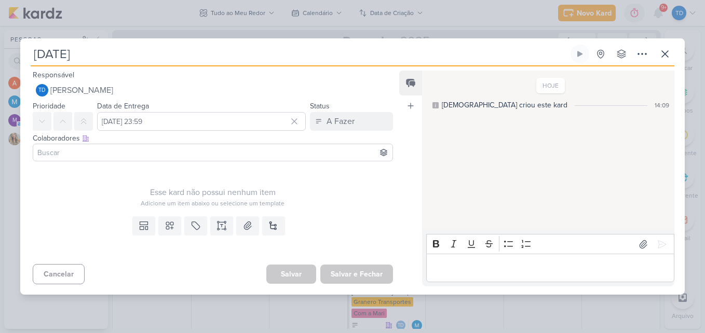
click at [78, 157] on input at bounding box center [212, 152] width 355 height 12
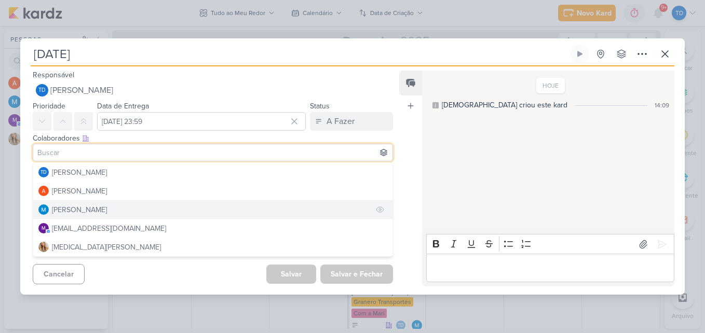
click at [87, 213] on div "[PERSON_NAME]" at bounding box center [79, 209] width 55 height 11
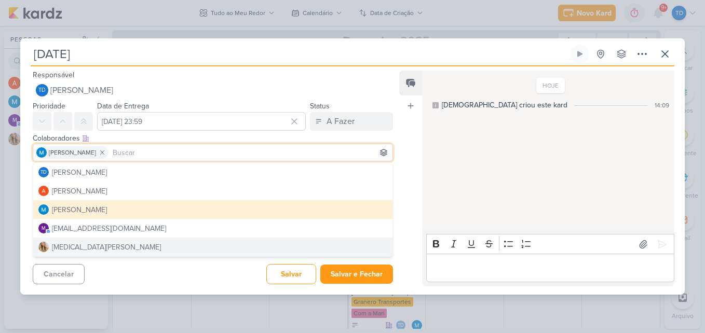
click at [211, 280] on div "Cancelar Salvar Salvar e Fechar Ctrl + Enter" at bounding box center [208, 273] width 377 height 26
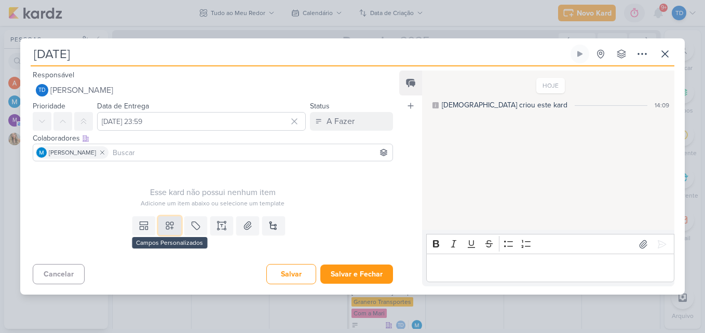
click at [170, 226] on icon at bounding box center [169, 225] width 7 height 7
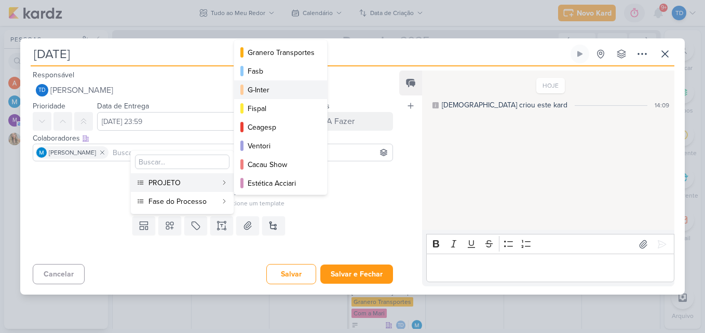
click at [273, 91] on div "G-Inter" at bounding box center [281, 90] width 67 height 11
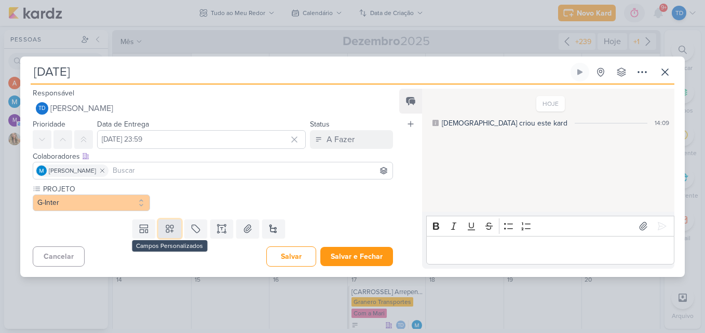
click at [173, 230] on button at bounding box center [169, 229] width 23 height 19
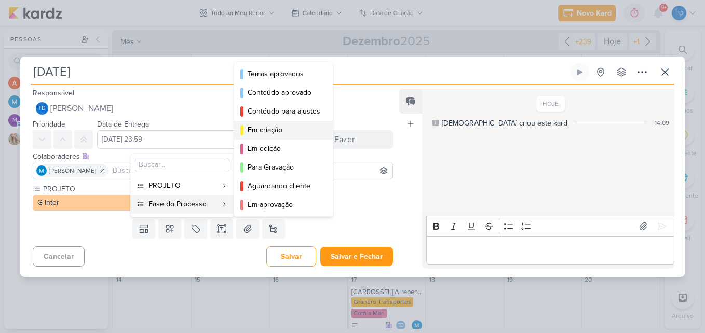
click at [268, 133] on div "Em criação" at bounding box center [284, 130] width 73 height 11
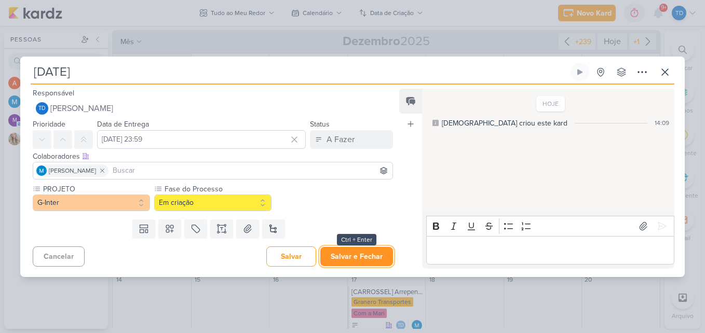
click at [346, 256] on button "Salvar e Fechar" at bounding box center [356, 256] width 73 height 19
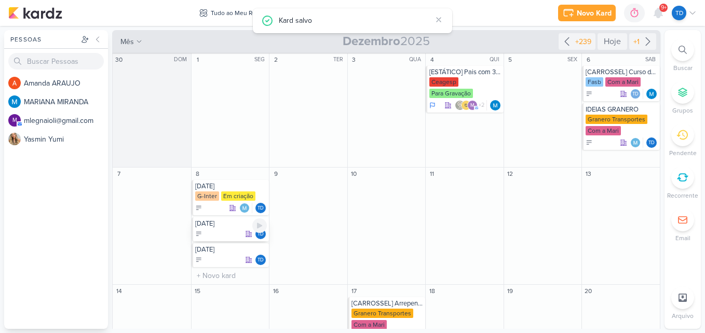
click at [211, 234] on div "Td" at bounding box center [231, 234] width 72 height 10
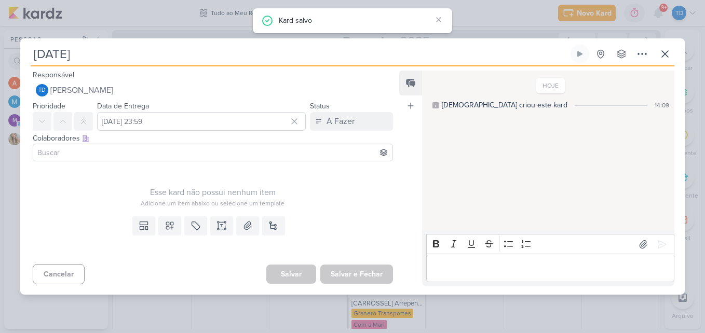
click at [97, 153] on input at bounding box center [212, 152] width 355 height 12
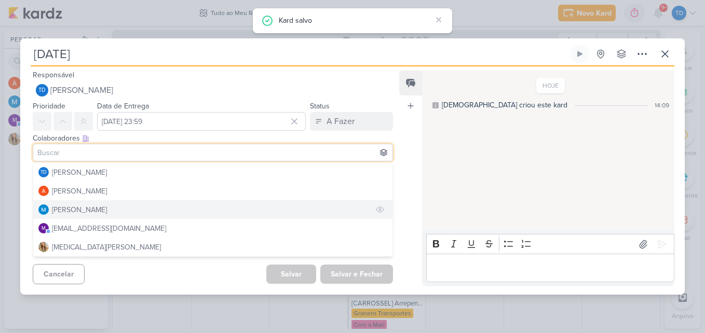
click at [92, 209] on div "[PERSON_NAME]" at bounding box center [79, 209] width 55 height 11
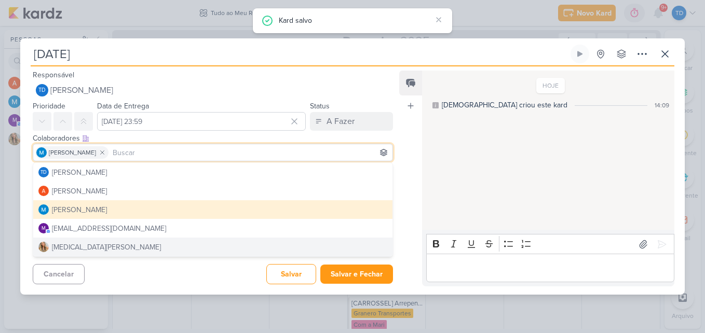
click at [143, 285] on div "Cancelar Salvar Salvar e Fechar Ctrl + Enter" at bounding box center [208, 273] width 377 height 26
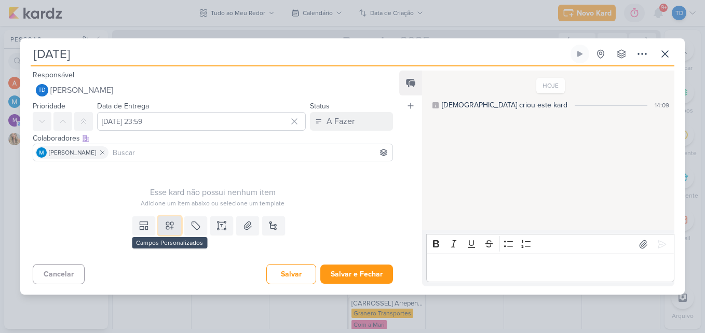
click at [169, 226] on icon at bounding box center [170, 226] width 10 height 10
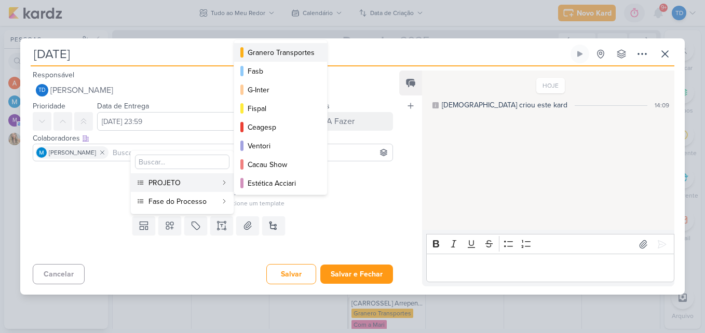
click at [275, 54] on div "Granero Transportes" at bounding box center [281, 52] width 67 height 11
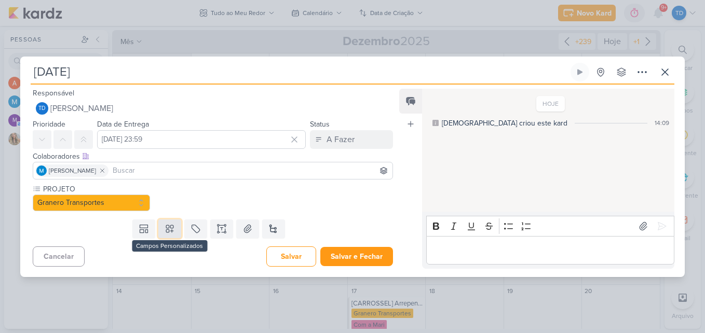
click at [168, 237] on button at bounding box center [169, 229] width 23 height 19
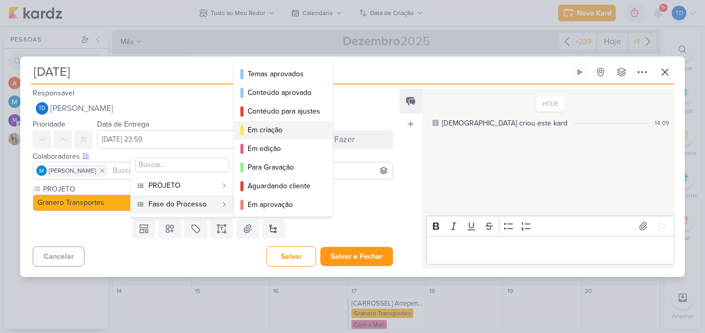
click at [270, 128] on div "Em criação" at bounding box center [284, 130] width 73 height 11
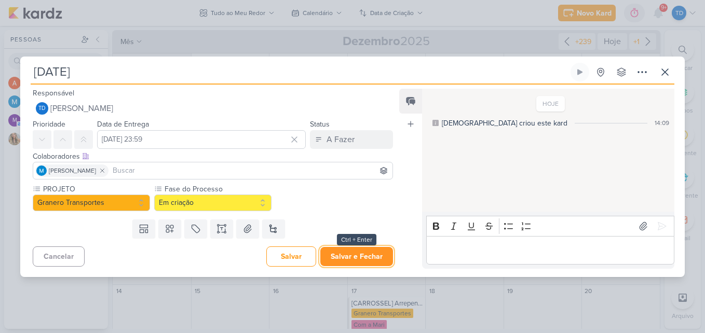
click at [356, 259] on button "Salvar e Fechar" at bounding box center [356, 256] width 73 height 19
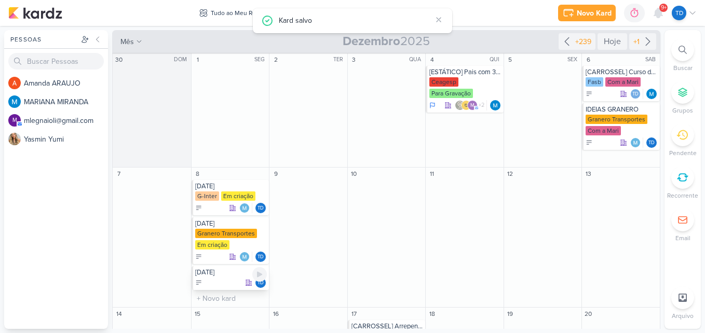
click at [216, 278] on div "Td" at bounding box center [231, 283] width 72 height 10
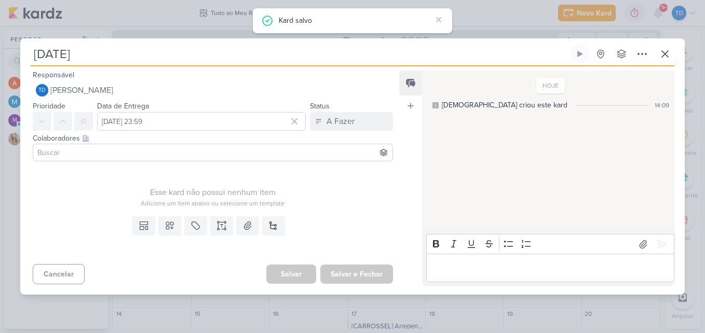
click at [118, 147] on input at bounding box center [212, 152] width 355 height 12
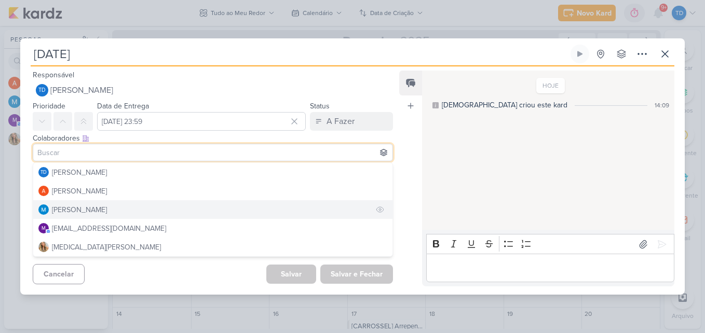
click at [97, 211] on div "[PERSON_NAME]" at bounding box center [79, 209] width 55 height 11
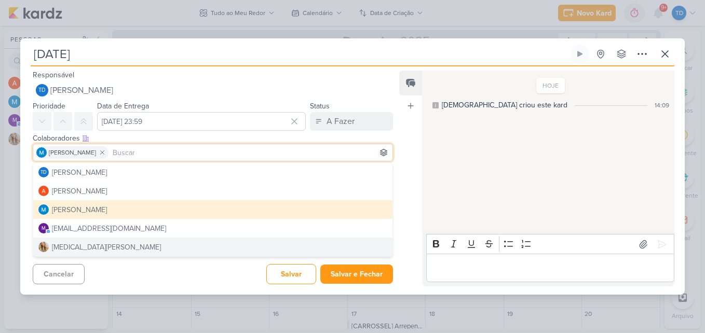
click at [116, 267] on div "Cancelar Salvar Salvar e Fechar Ctrl + Enter" at bounding box center [208, 273] width 377 height 26
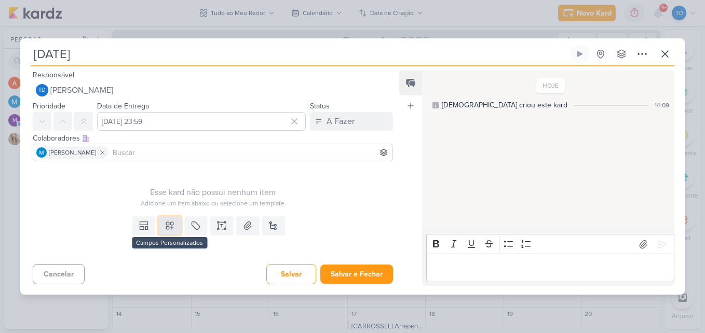
click at [172, 222] on icon at bounding box center [170, 226] width 10 height 10
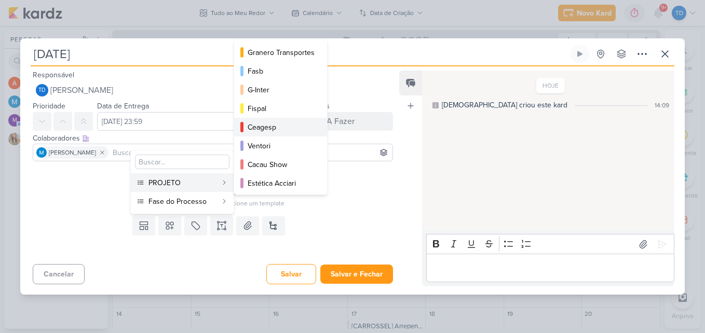
click at [265, 130] on div "Ceagesp" at bounding box center [281, 127] width 67 height 11
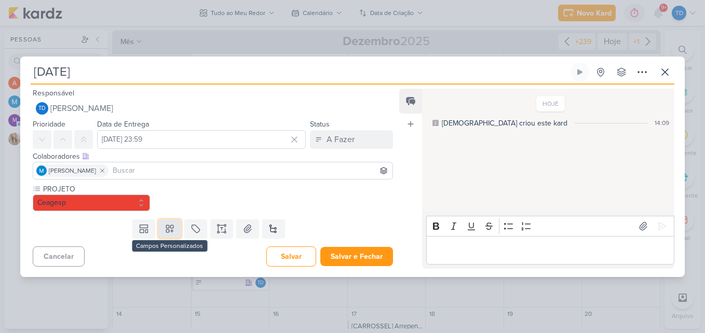
click at [158, 233] on button at bounding box center [169, 229] width 23 height 19
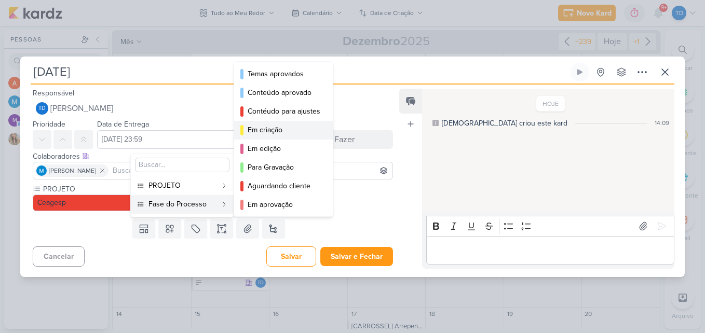
click at [263, 129] on div "Em criação" at bounding box center [284, 130] width 73 height 11
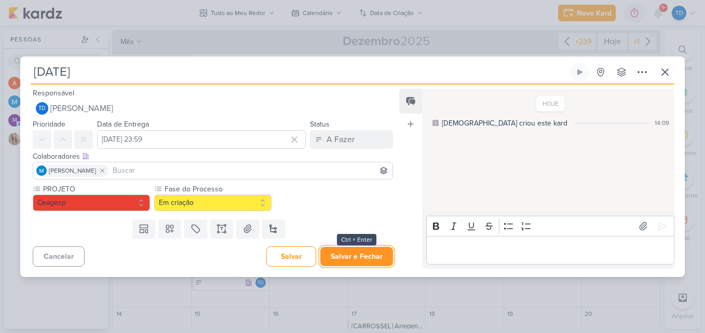
click at [349, 264] on button "Salvar e Fechar" at bounding box center [356, 256] width 73 height 19
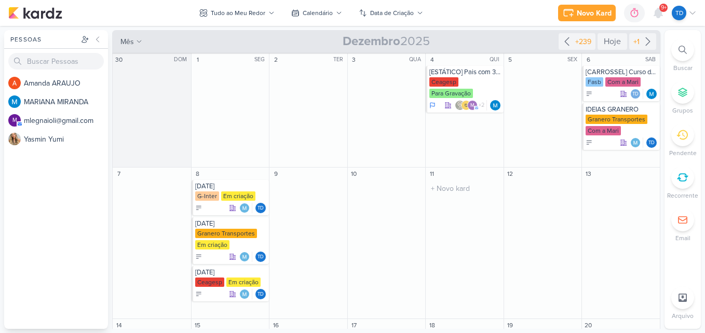
click at [458, 177] on div "11" at bounding box center [465, 174] width 78 height 12
click at [459, 190] on input "text" at bounding box center [465, 188] width 74 height 13
paste input "Dia do engenheiro"
type input "Dia do engenheiro"
click at [469, 192] on div "Td" at bounding box center [465, 197] width 72 height 10
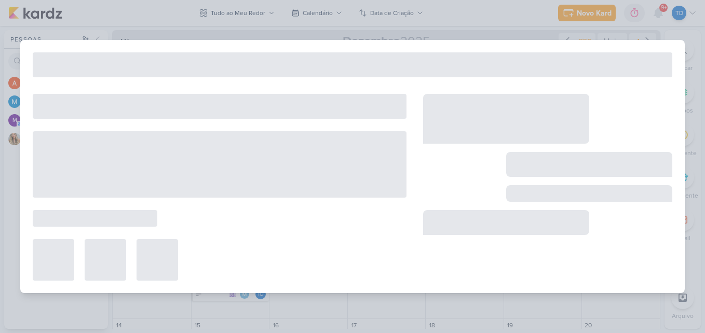
type input "Dia do engenheiro"
type input "11 de dezembro de 2025 às 23:59"
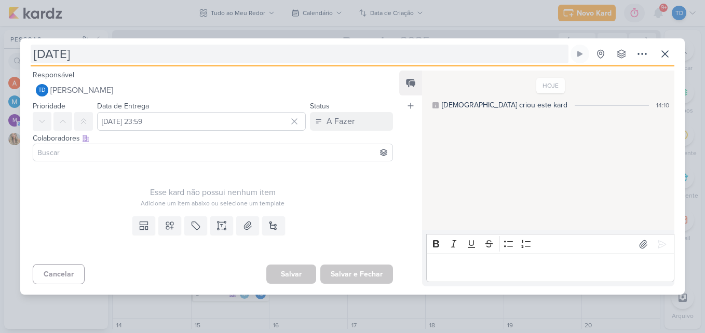
click at [81, 53] on input "Dia do engenheiro" at bounding box center [300, 54] width 538 height 19
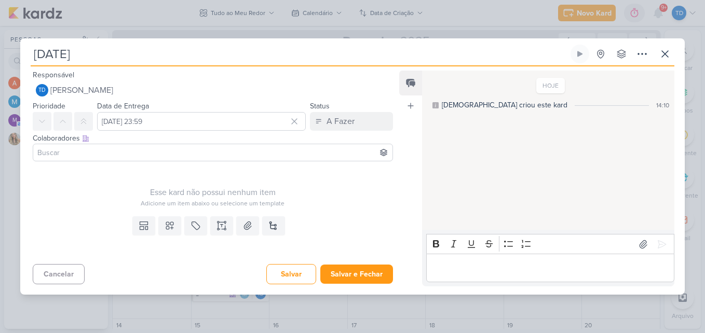
type input "Dia do Engenheiro"
click at [126, 157] on input at bounding box center [212, 152] width 355 height 12
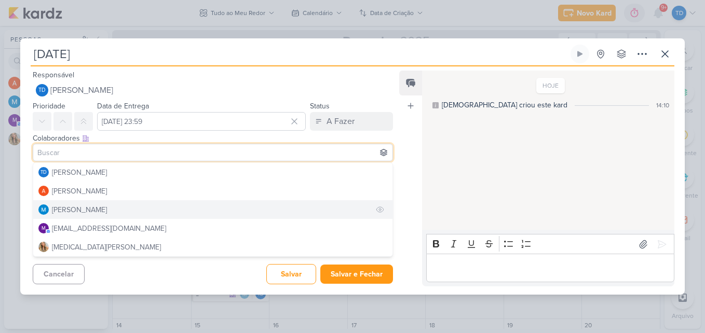
click at [118, 208] on button "[PERSON_NAME]" at bounding box center [212, 209] width 359 height 19
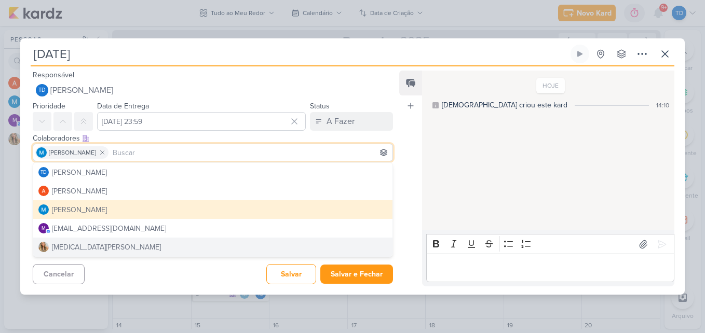
click at [157, 261] on div "Cancelar Salvar Salvar e Fechar Ctrl + Enter" at bounding box center [208, 273] width 377 height 26
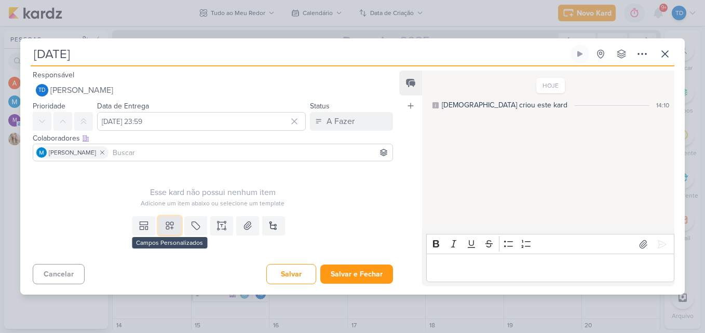
click at [161, 230] on button at bounding box center [169, 225] width 23 height 19
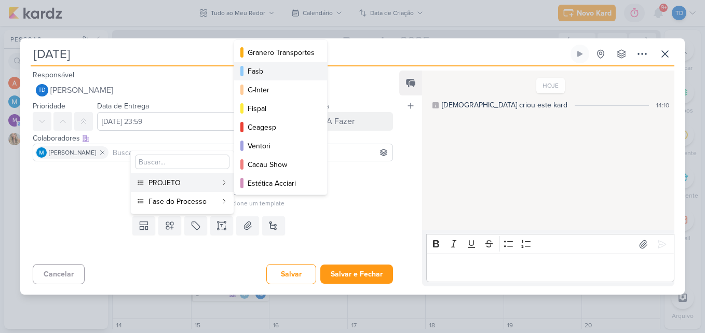
click at [269, 74] on div "Fasb" at bounding box center [281, 71] width 67 height 11
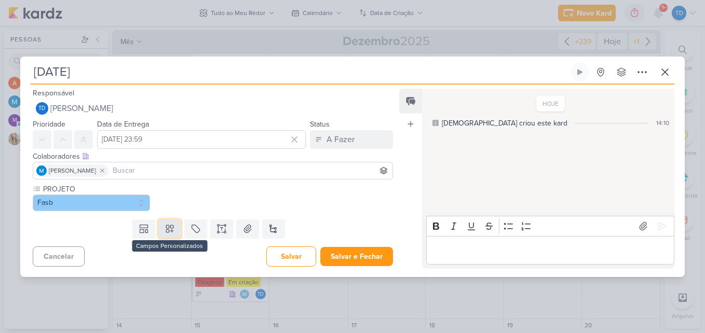
click at [173, 226] on button at bounding box center [169, 229] width 23 height 19
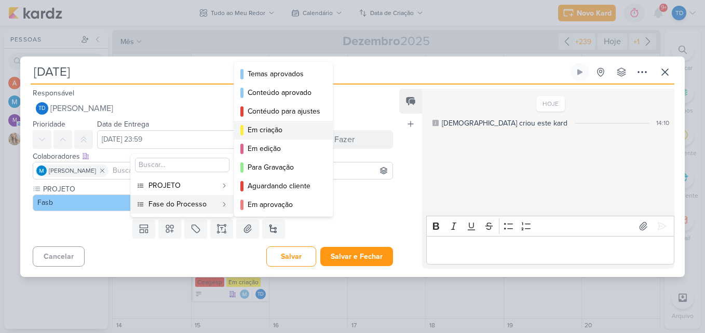
click at [264, 135] on button "Em criação" at bounding box center [283, 130] width 99 height 19
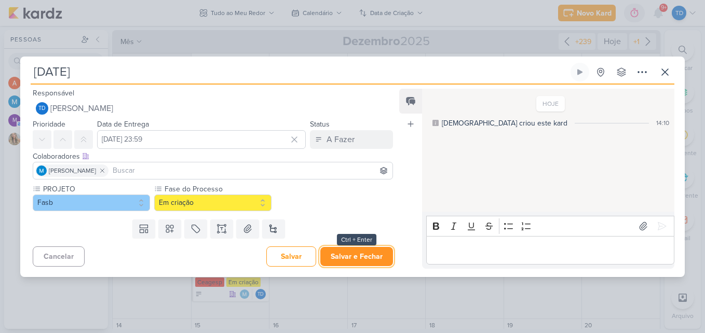
click at [346, 263] on button "Salvar e Fechar" at bounding box center [356, 256] width 73 height 19
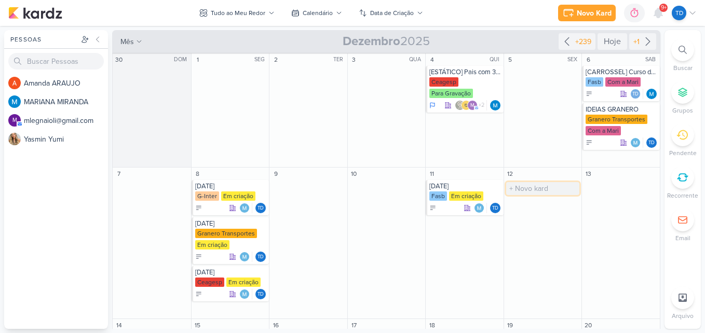
click at [530, 183] on input "text" at bounding box center [543, 188] width 74 height 13
click at [518, 192] on input "text" at bounding box center [543, 188] width 74 height 13
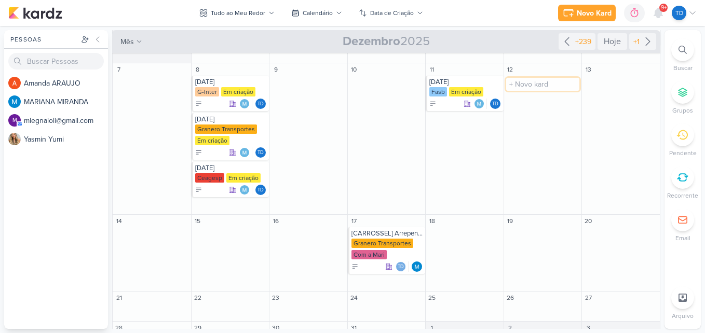
scroll to position [127, 0]
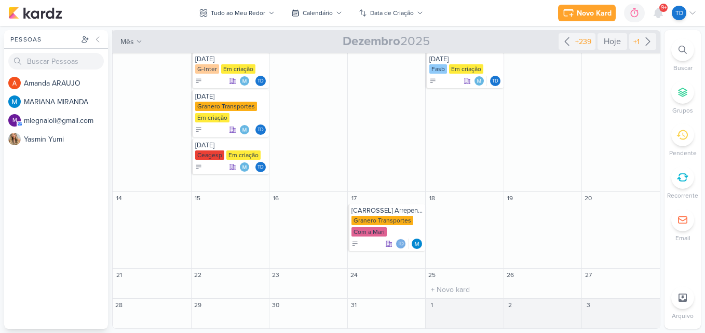
click at [442, 281] on div "O título do kard deve ter menos que 100 caracteres" at bounding box center [465, 289] width 78 height 17
click at [445, 285] on input "text" at bounding box center [465, 289] width 74 height 13
type input "Natal"
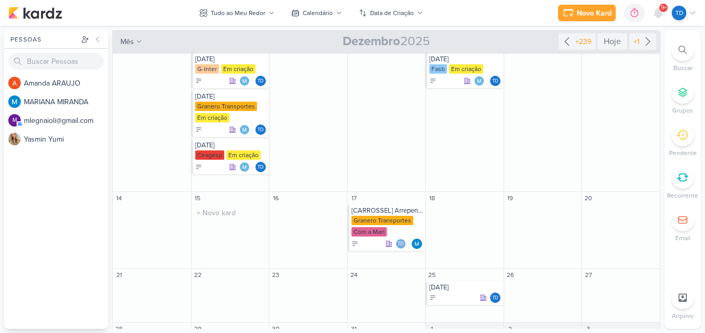
click at [228, 231] on div "15 O título do kard deve ter menos que 100 caracteres" at bounding box center [230, 230] width 78 height 77
click at [274, 10] on button "Tudo ao Meu Redor" at bounding box center [237, 13] width 88 height 17
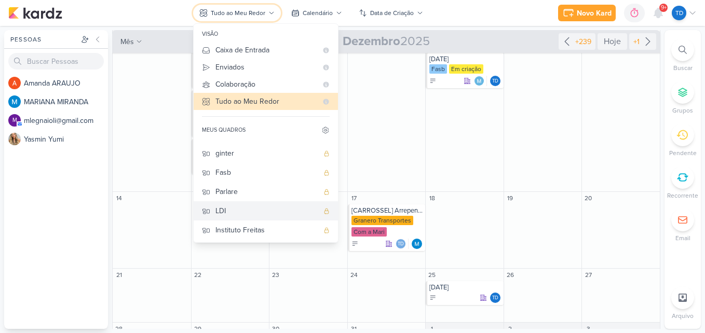
scroll to position [54, 0]
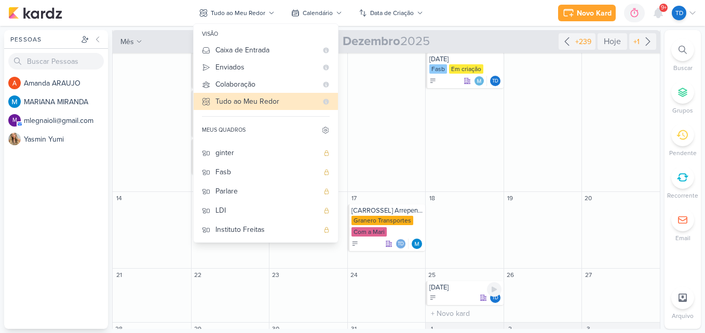
click at [450, 294] on div "Td" at bounding box center [465, 298] width 72 height 10
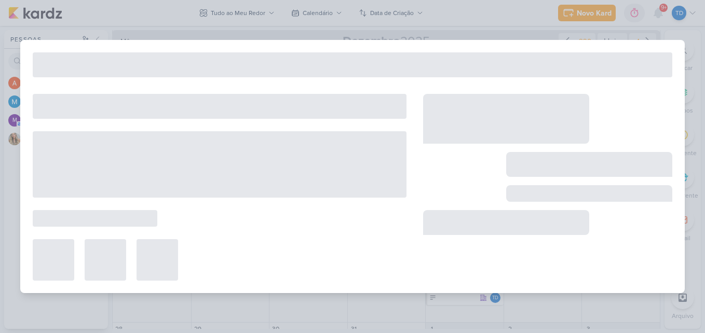
type input "Natal"
type input "25 de dezembro de 2025 às 23:59"
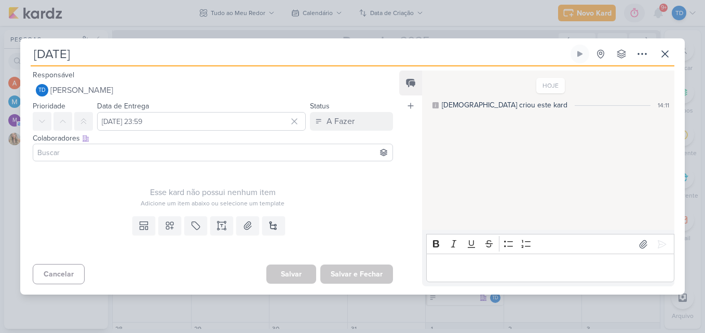
click at [139, 154] on input at bounding box center [212, 152] width 355 height 12
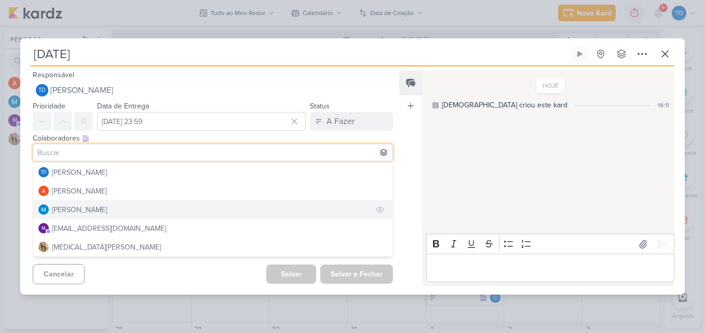
click at [134, 205] on button "[PERSON_NAME]" at bounding box center [212, 209] width 359 height 19
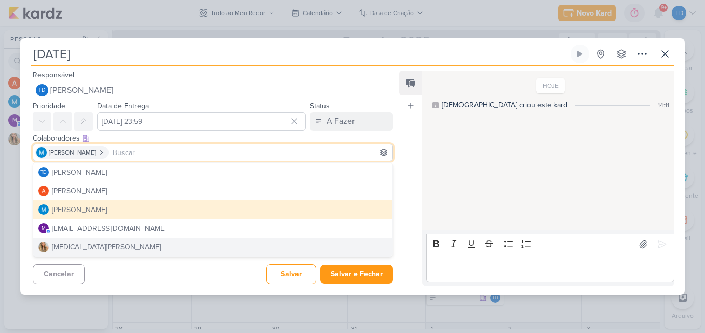
click at [221, 283] on div "Cancelar Salvar Salvar e Fechar Ctrl + Enter" at bounding box center [208, 273] width 377 height 26
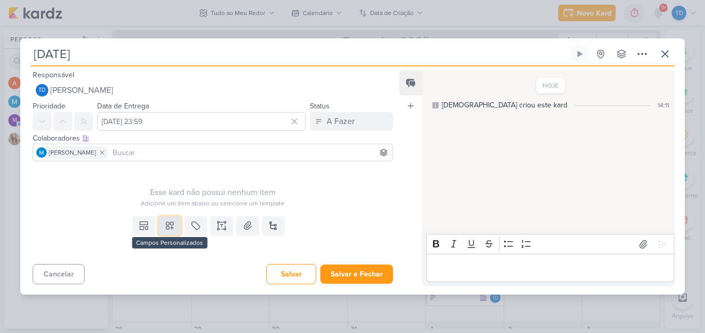
click at [170, 224] on icon at bounding box center [170, 226] width 10 height 10
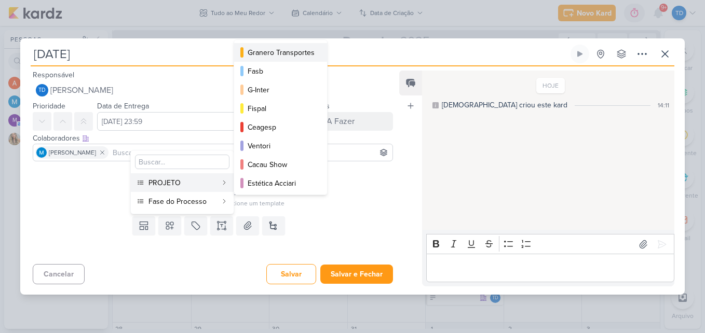
click at [283, 47] on div "Granero Transportes" at bounding box center [281, 52] width 67 height 11
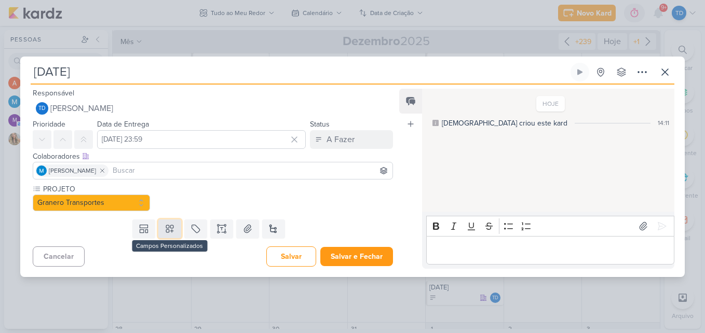
click at [176, 226] on button at bounding box center [169, 229] width 23 height 19
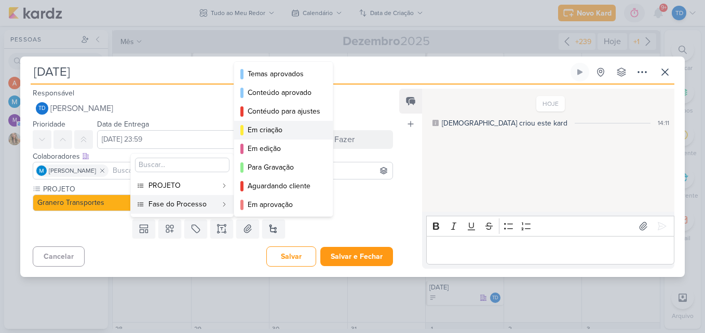
click at [267, 125] on div "Em criação" at bounding box center [284, 130] width 73 height 11
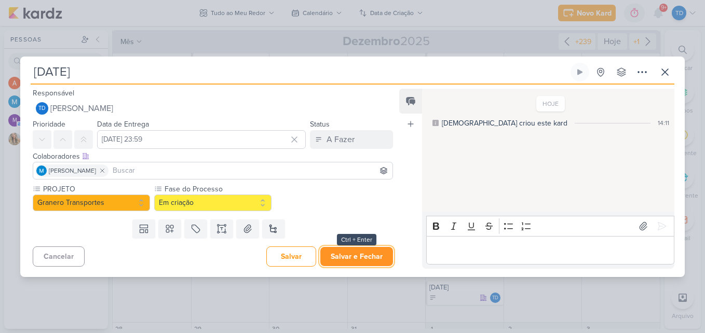
click at [337, 258] on button "Salvar e Fechar" at bounding box center [356, 256] width 73 height 19
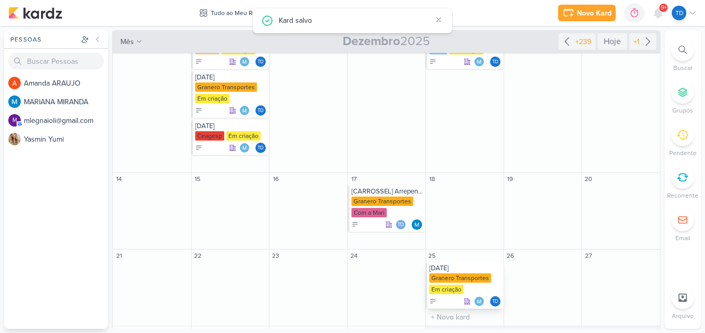
scroll to position [174, 0]
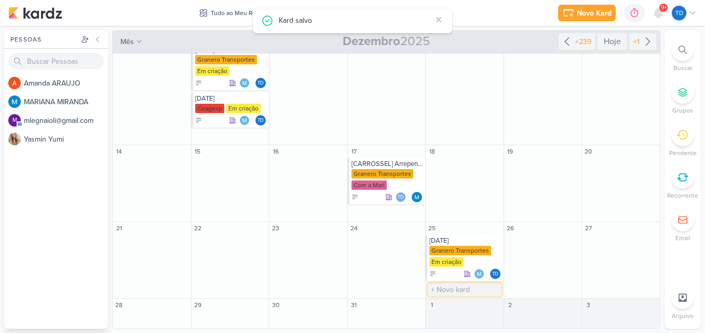
click at [464, 292] on input "text" at bounding box center [465, 289] width 74 height 13
type input "Natal"
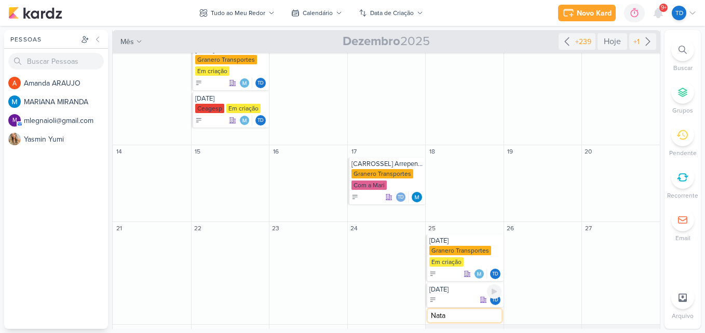
type input "Natal"
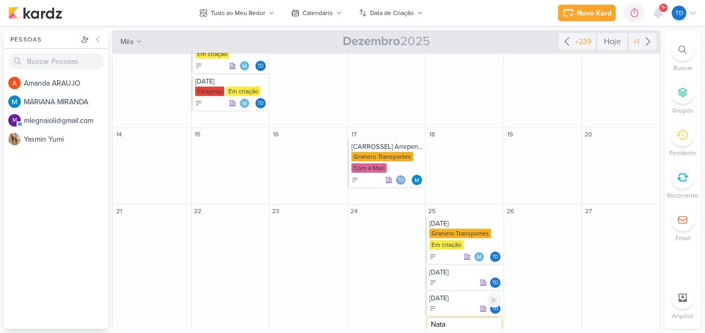
type input "Natal"
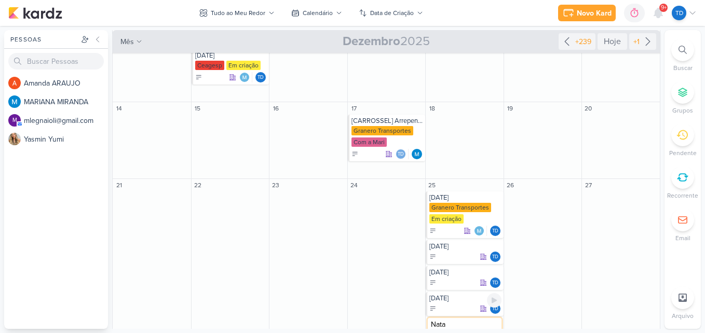
type input "Natal"
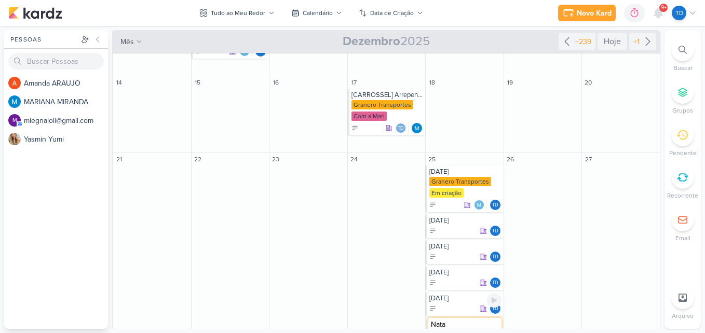
type input "Natal"
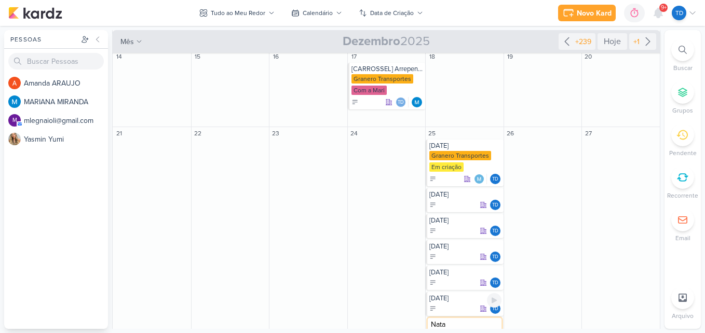
type input "Natal"
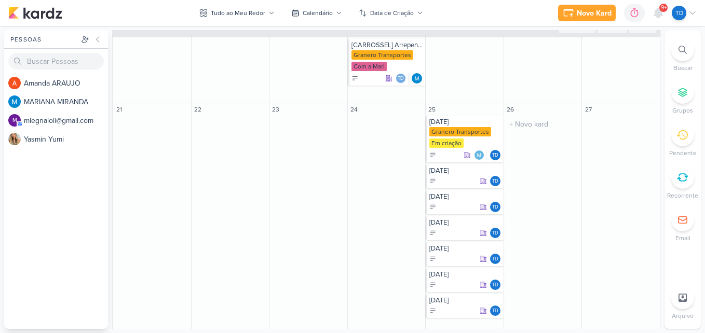
scroll to position [330, 0]
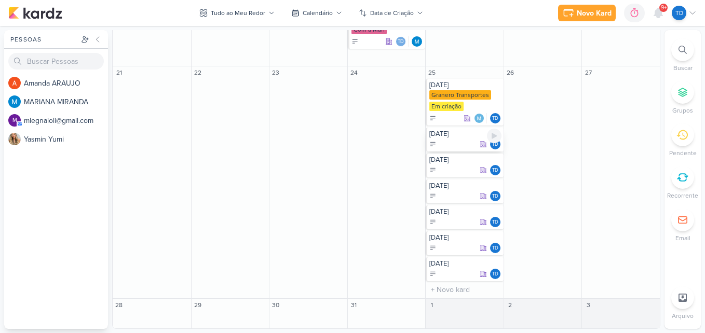
click at [458, 136] on div "Natal" at bounding box center [465, 134] width 72 height 8
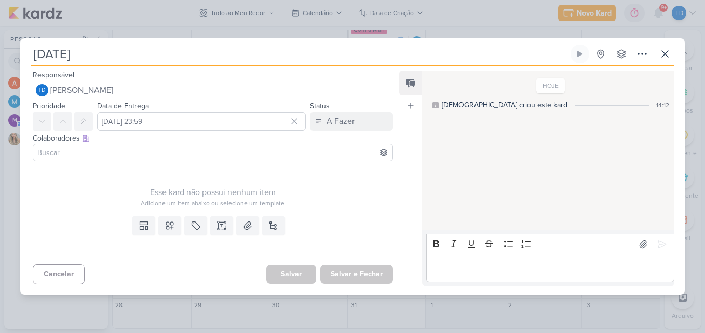
click at [95, 156] on input at bounding box center [212, 152] width 355 height 12
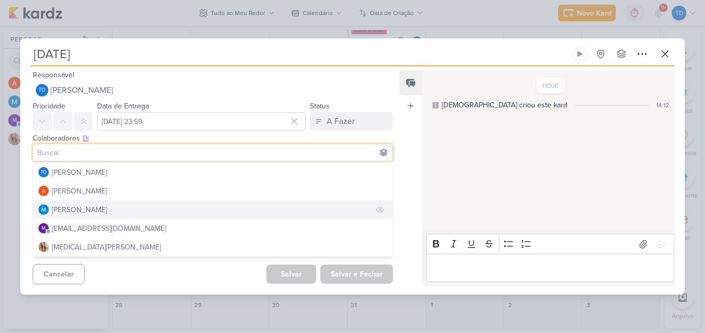
click at [103, 206] on div "[PERSON_NAME]" at bounding box center [79, 209] width 55 height 11
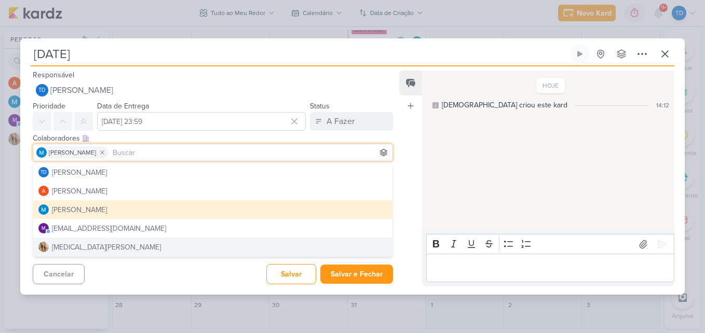
click at [151, 277] on div "Cancelar Salvar Salvar e Fechar Ctrl + Enter" at bounding box center [208, 273] width 377 height 26
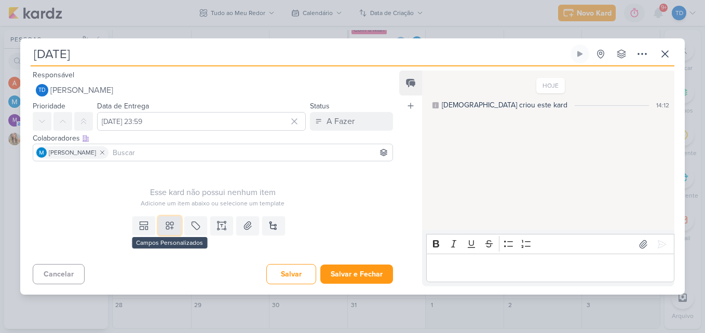
click at [171, 230] on icon at bounding box center [170, 226] width 10 height 10
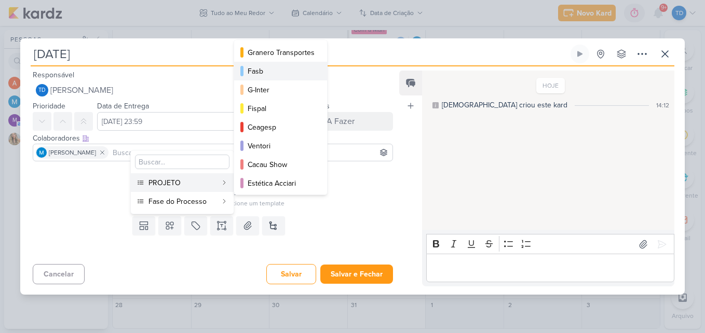
click at [285, 70] on div "Fasb" at bounding box center [281, 71] width 67 height 11
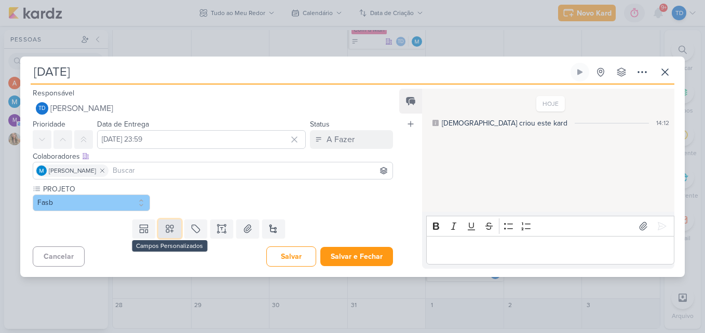
click at [165, 233] on icon at bounding box center [170, 229] width 10 height 10
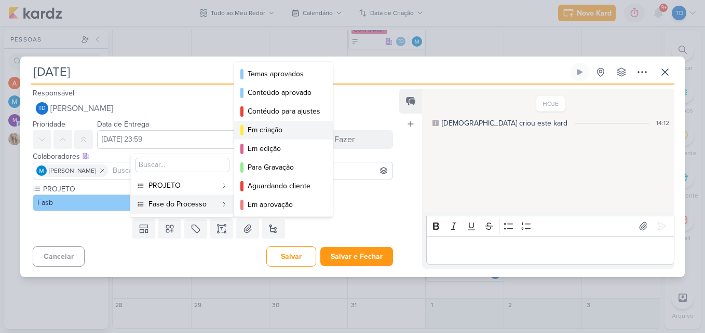
click at [277, 130] on div "Em criação" at bounding box center [284, 130] width 73 height 11
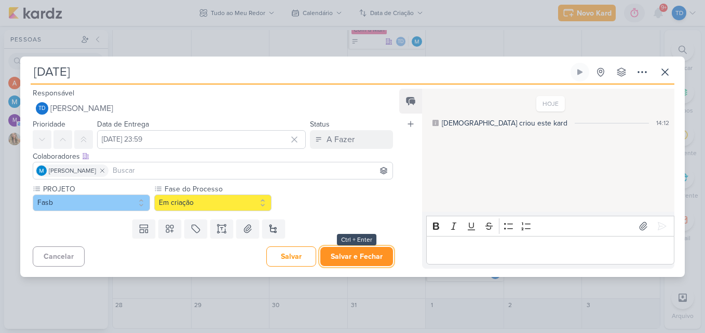
click at [352, 258] on button "Salvar e Fechar" at bounding box center [356, 256] width 73 height 19
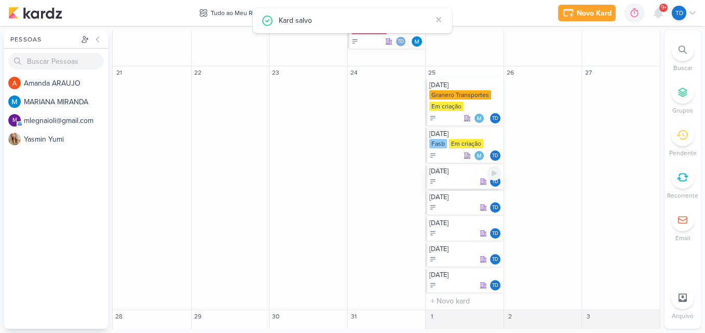
click at [448, 176] on div "Td" at bounding box center [465, 181] width 72 height 10
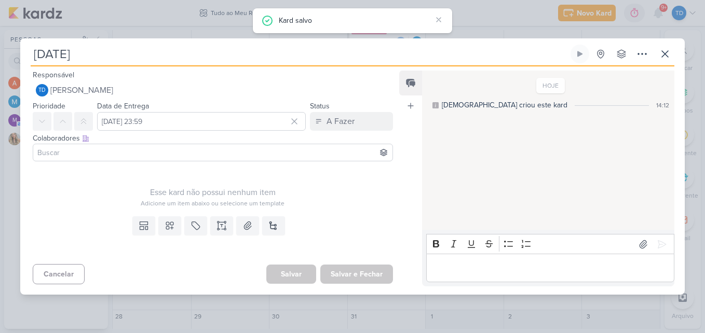
click at [116, 155] on input at bounding box center [212, 152] width 355 height 12
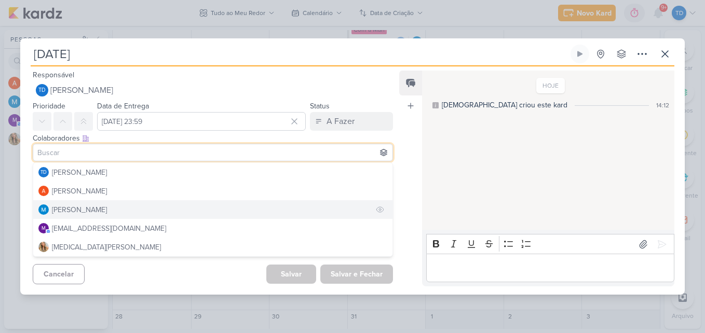
click at [119, 207] on button "[PERSON_NAME]" at bounding box center [212, 209] width 359 height 19
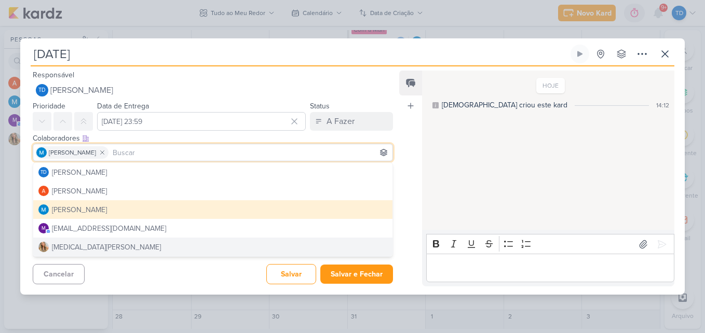
click at [160, 270] on div "Cancelar Salvar Salvar e Fechar Ctrl + Enter" at bounding box center [208, 273] width 377 height 26
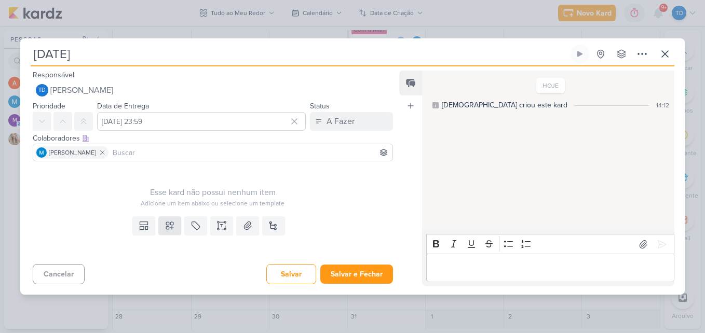
drag, startPoint x: 176, startPoint y: 237, endPoint x: 168, endPoint y: 233, distance: 8.8
click at [175, 237] on div "Templates Campos Personalizados Marcadores Caixa De Texto Anexo Novo Subkard" at bounding box center [208, 236] width 377 height 48
click at [168, 232] on button at bounding box center [169, 225] width 23 height 19
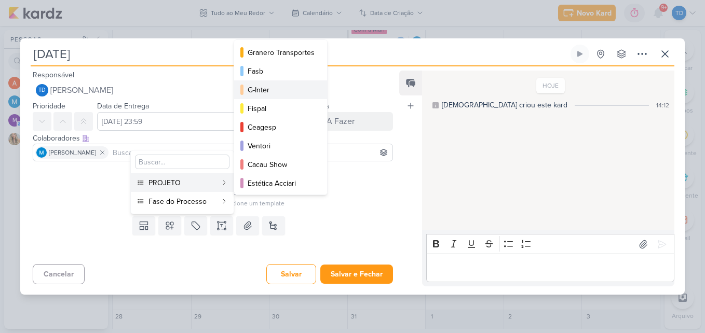
click at [276, 87] on div "G-Inter" at bounding box center [281, 90] width 67 height 11
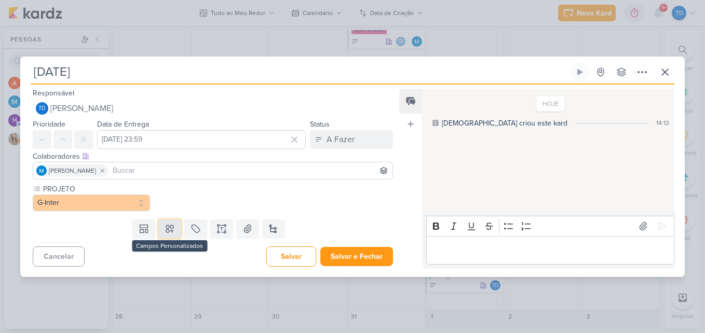
click at [170, 230] on icon at bounding box center [169, 228] width 7 height 7
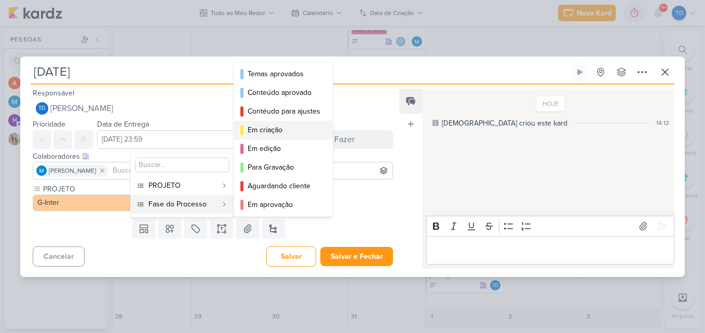
click at [270, 134] on div "Em criação" at bounding box center [284, 130] width 73 height 11
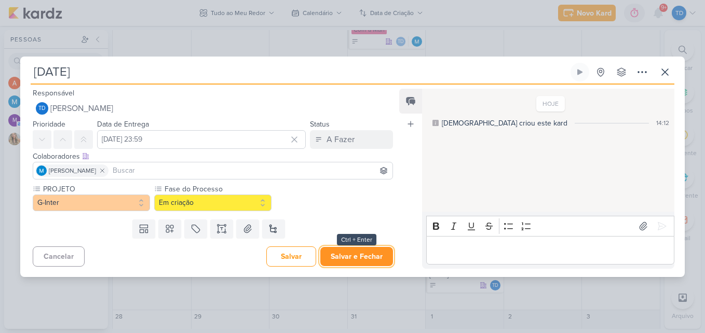
click at [364, 258] on button "Salvar e Fechar" at bounding box center [356, 256] width 73 height 19
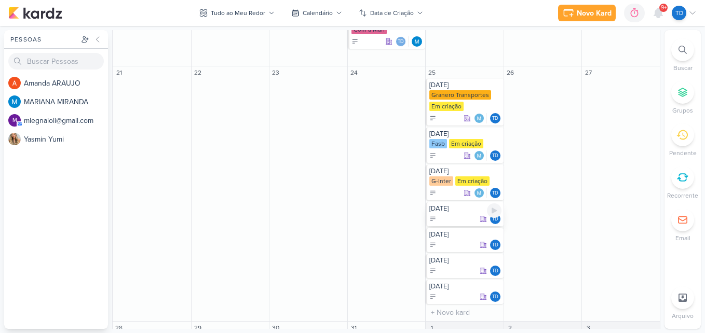
click at [456, 221] on div "Td" at bounding box center [465, 219] width 72 height 10
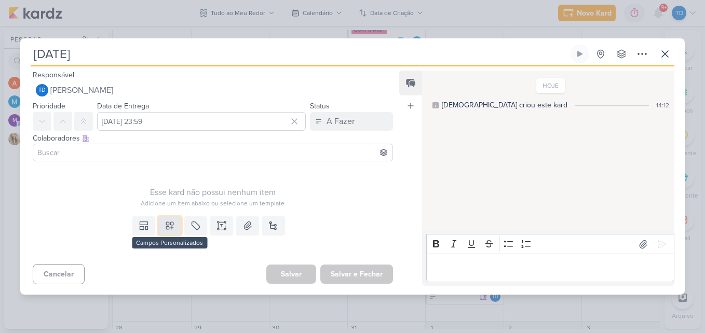
click at [166, 231] on button at bounding box center [169, 225] width 23 height 19
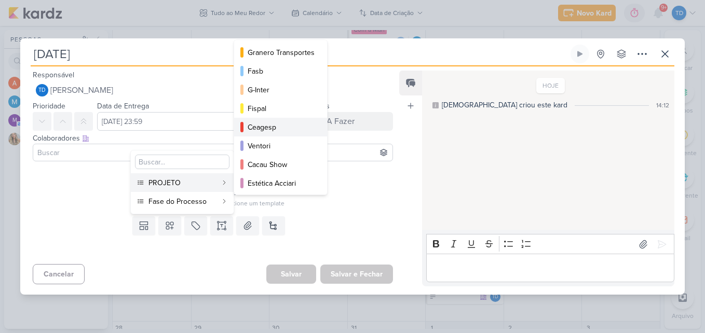
click at [298, 126] on div "Ceagesp" at bounding box center [281, 127] width 67 height 11
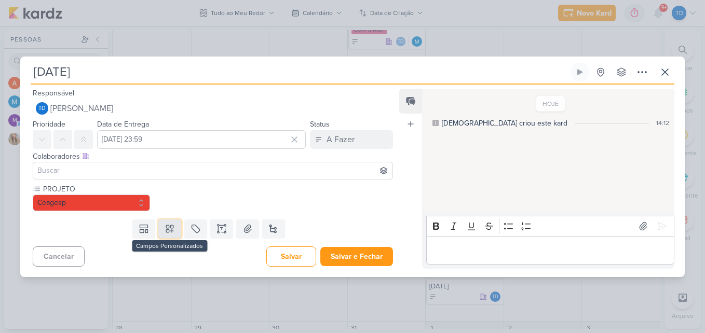
click at [173, 230] on button at bounding box center [169, 229] width 23 height 19
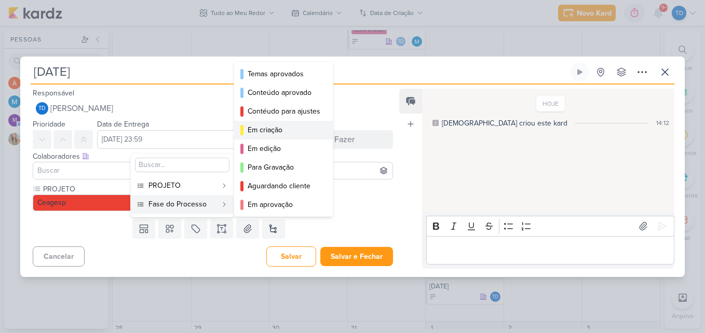
click at [269, 126] on div "Em criação" at bounding box center [284, 130] width 73 height 11
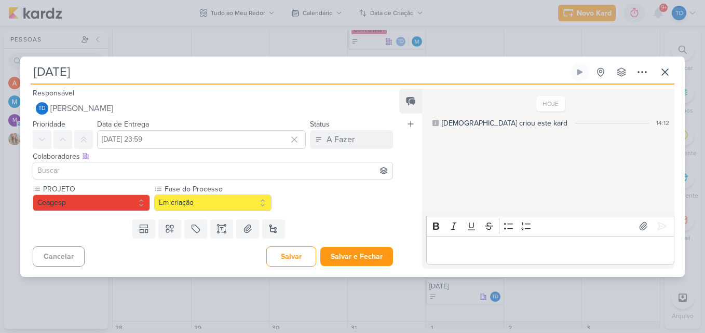
click at [61, 173] on input at bounding box center [212, 171] width 355 height 12
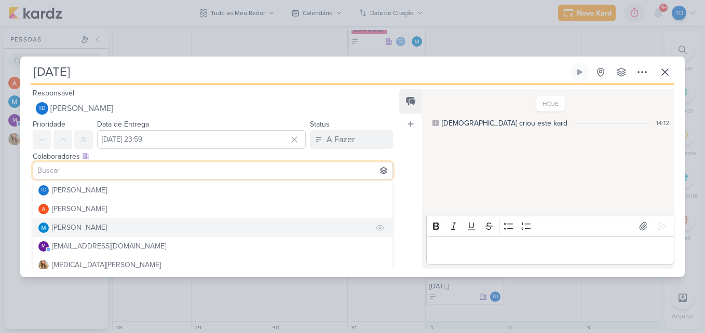
click at [76, 226] on div "[PERSON_NAME]" at bounding box center [79, 227] width 55 height 11
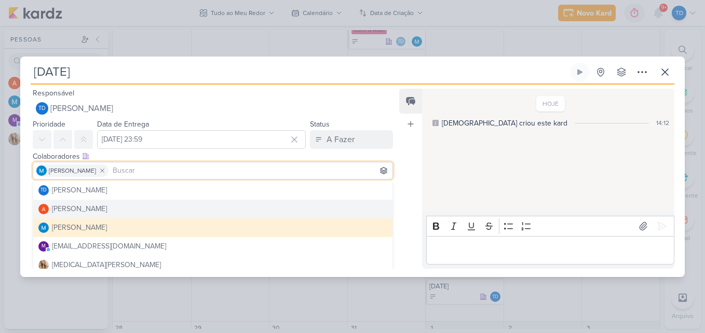
click at [407, 190] on div "Feed Atrelar email Solte o email para atrelar ao kard" at bounding box center [410, 179] width 23 height 180
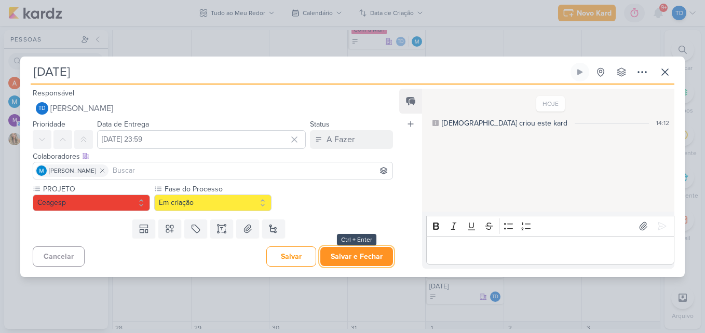
click at [347, 254] on button "Salvar e Fechar" at bounding box center [356, 256] width 73 height 19
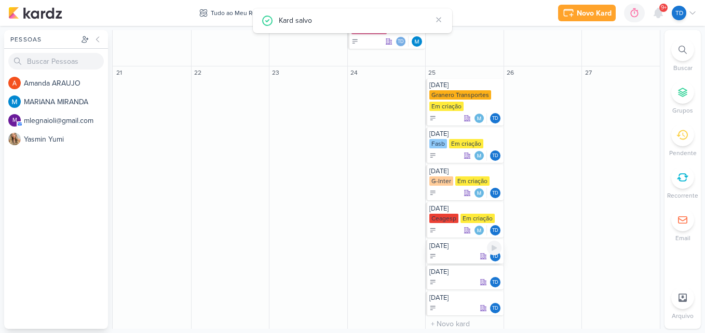
click at [455, 246] on div "Natal" at bounding box center [465, 246] width 72 height 8
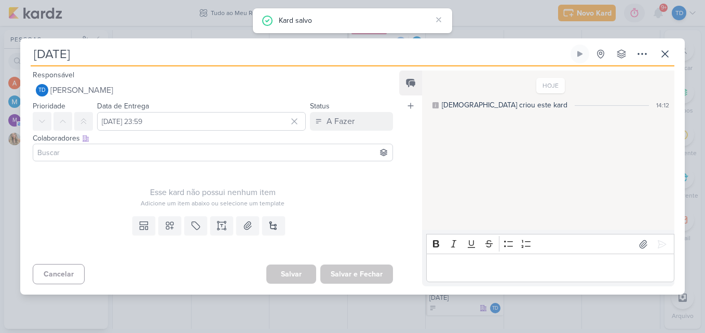
click at [114, 156] on input at bounding box center [212, 152] width 355 height 12
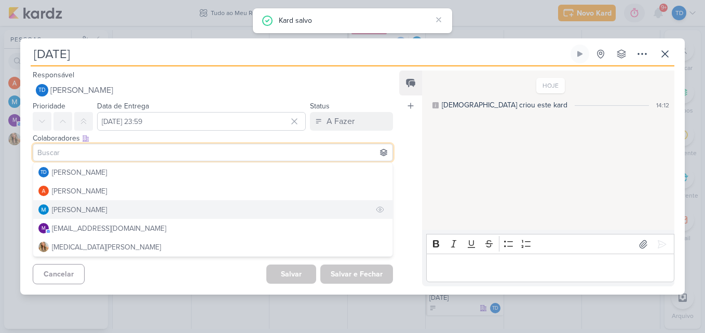
click at [95, 214] on div "[PERSON_NAME]" at bounding box center [79, 209] width 55 height 11
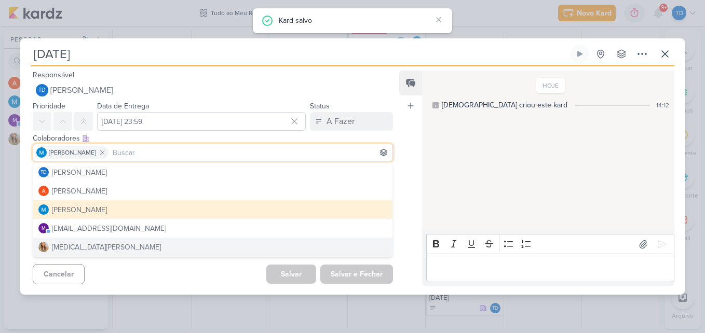
click at [142, 290] on div "Responsável Td Thais de carvalho Nenhum contato encontrado create new contact N…" at bounding box center [352, 180] width 664 height 228
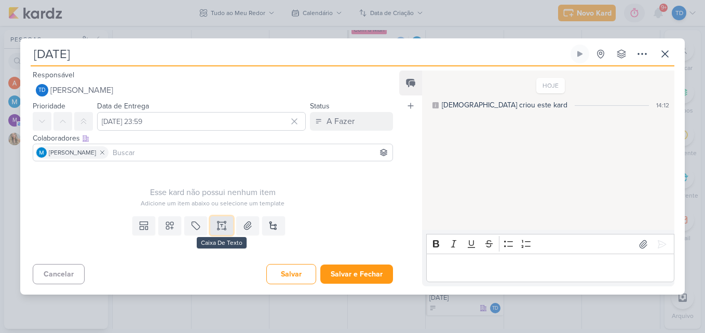
click at [221, 225] on icon at bounding box center [221, 226] width 10 height 10
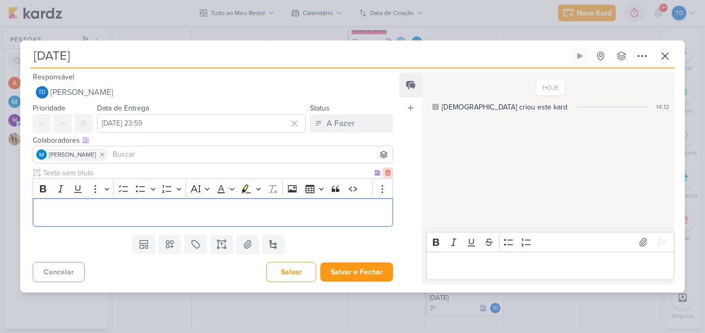
click at [385, 173] on icon at bounding box center [387, 173] width 5 height 6
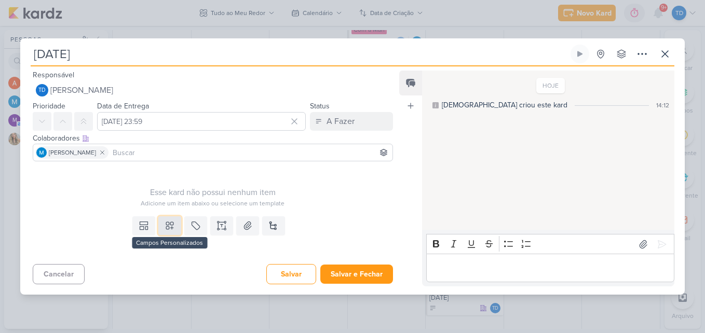
click at [167, 229] on icon at bounding box center [169, 225] width 7 height 7
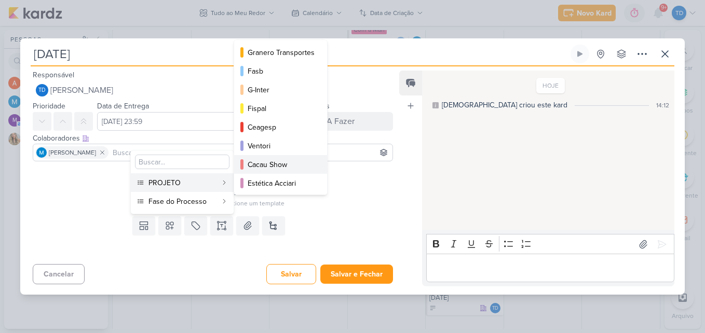
scroll to position [52, 0]
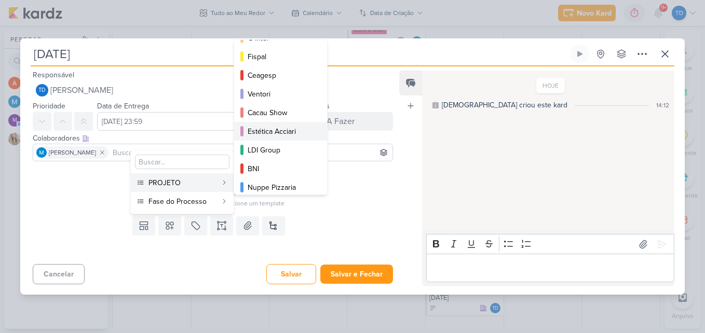
click at [279, 135] on div "Estética Acciari" at bounding box center [281, 131] width 67 height 11
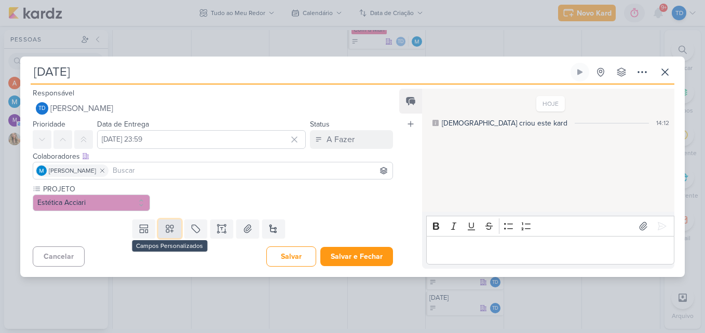
click at [171, 231] on icon at bounding box center [170, 229] width 10 height 10
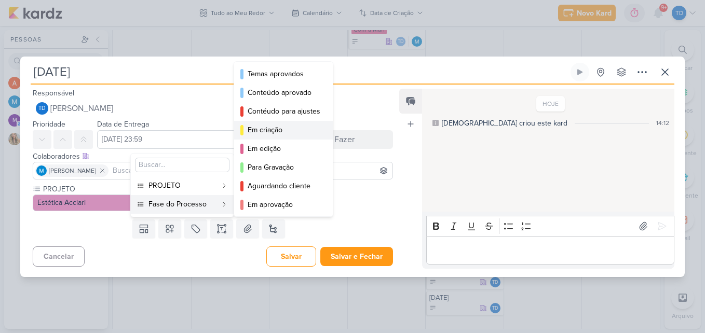
click at [281, 133] on div "Em criação" at bounding box center [284, 130] width 73 height 11
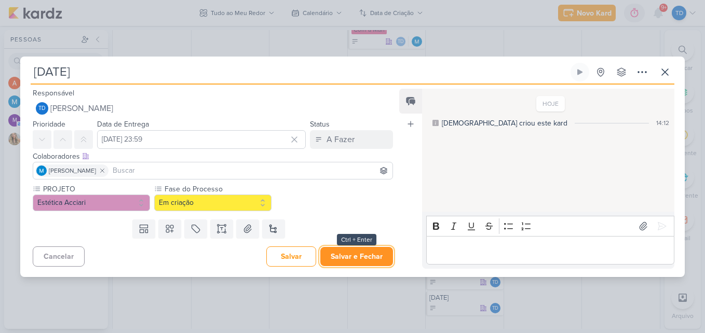
click at [377, 261] on button "Salvar e Fechar" at bounding box center [356, 256] width 73 height 19
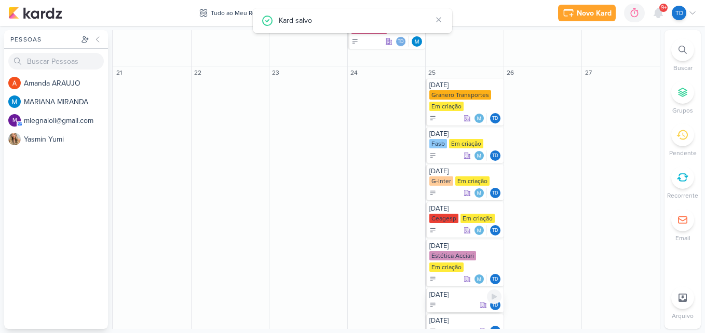
click at [450, 305] on div "Td" at bounding box center [465, 305] width 72 height 10
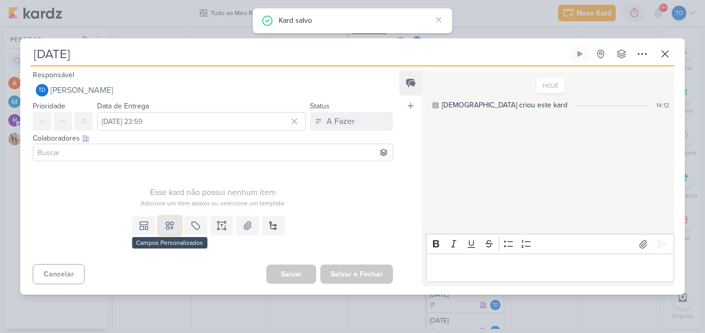
click at [170, 226] on icon at bounding box center [170, 226] width 10 height 10
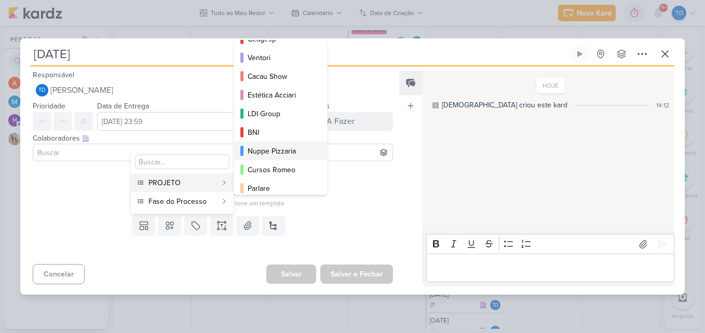
scroll to position [104, 0]
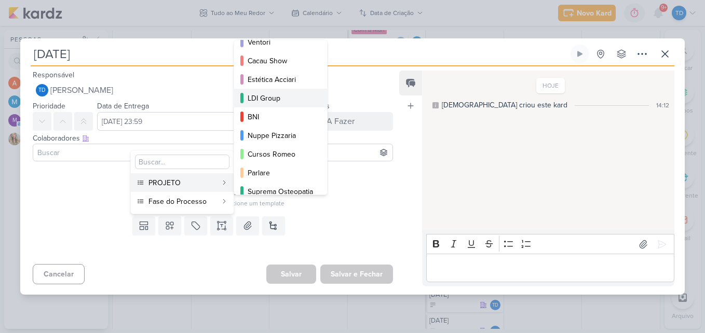
click at [286, 93] on div "LDI Group" at bounding box center [281, 98] width 67 height 11
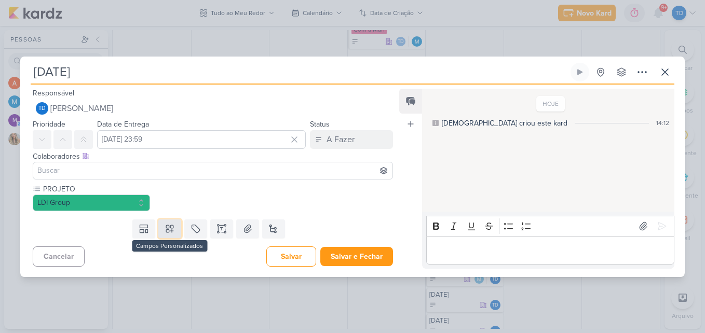
click at [169, 235] on button at bounding box center [169, 229] width 23 height 19
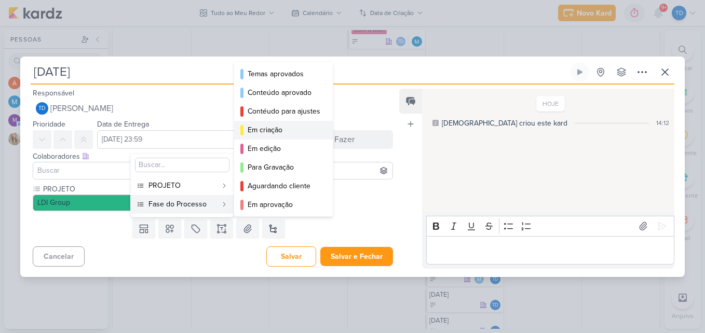
click at [292, 128] on div "Em criação" at bounding box center [284, 130] width 73 height 11
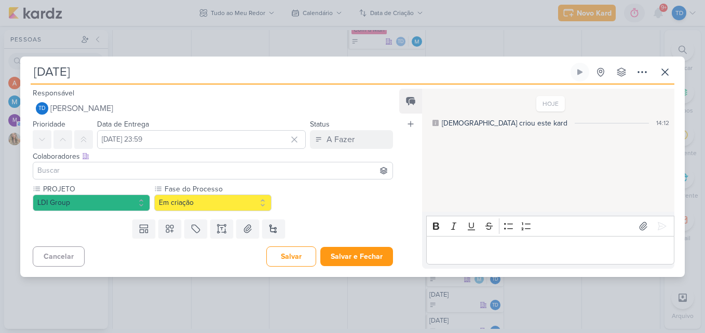
click at [147, 169] on input at bounding box center [212, 171] width 355 height 12
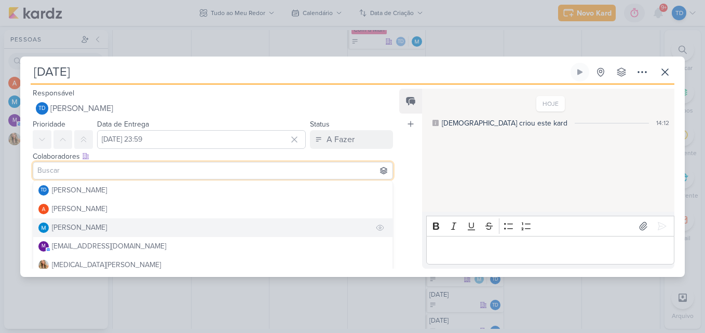
click at [119, 234] on button "[PERSON_NAME]" at bounding box center [212, 228] width 359 height 19
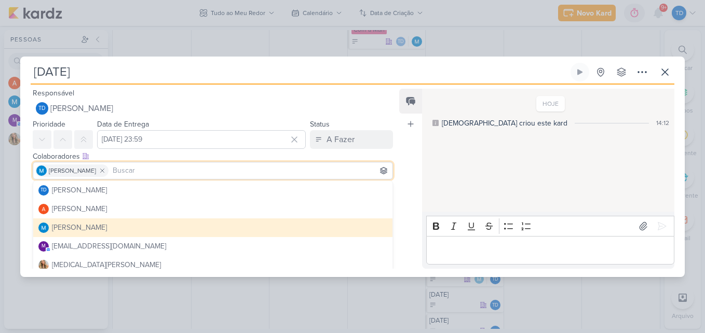
click at [416, 174] on div "Feed Atrelar email Solte o email para atrelar ao kard" at bounding box center [410, 179] width 23 height 180
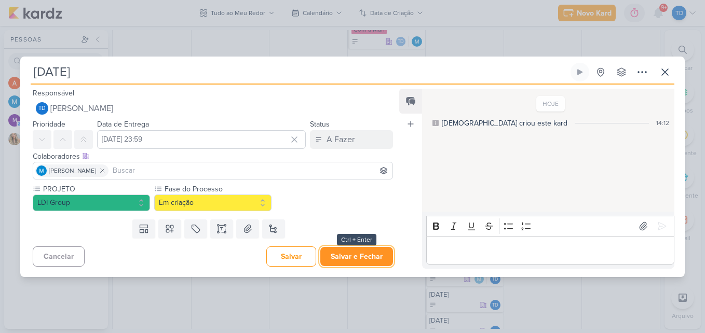
click at [367, 257] on button "Salvar e Fechar" at bounding box center [356, 256] width 73 height 19
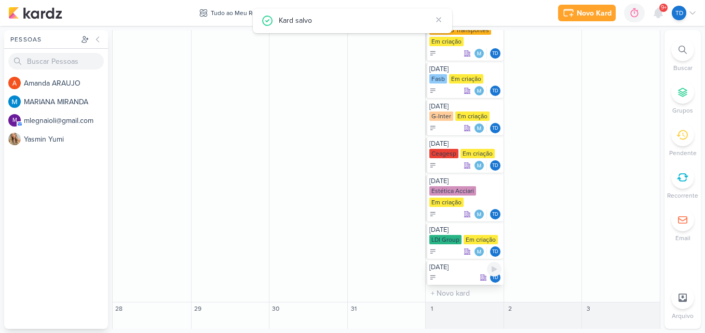
scroll to position [398, 0]
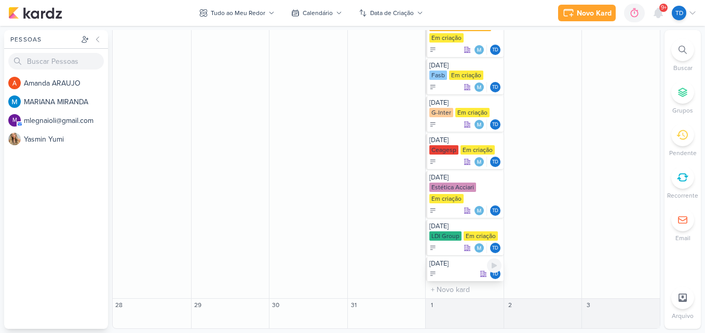
click at [465, 272] on div "Td" at bounding box center [465, 274] width 72 height 10
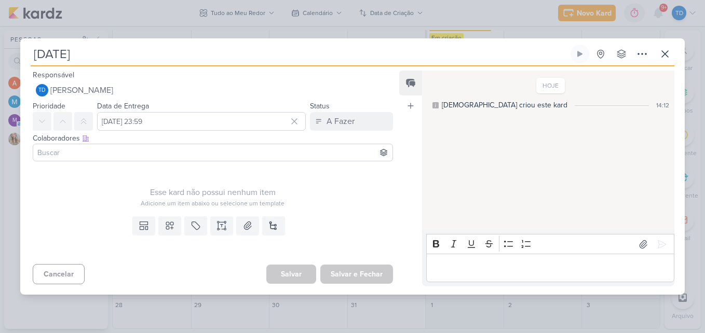
click at [162, 154] on input at bounding box center [212, 152] width 355 height 12
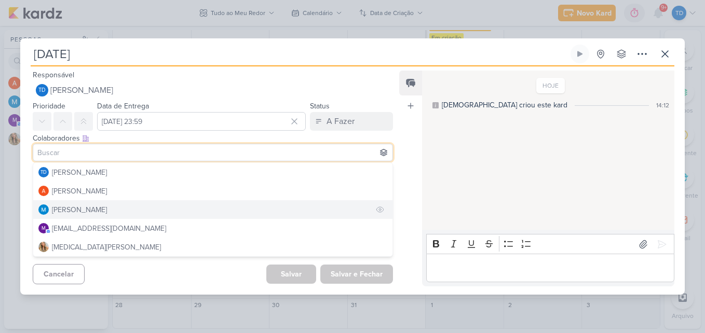
click at [120, 213] on button "[PERSON_NAME]" at bounding box center [212, 209] width 359 height 19
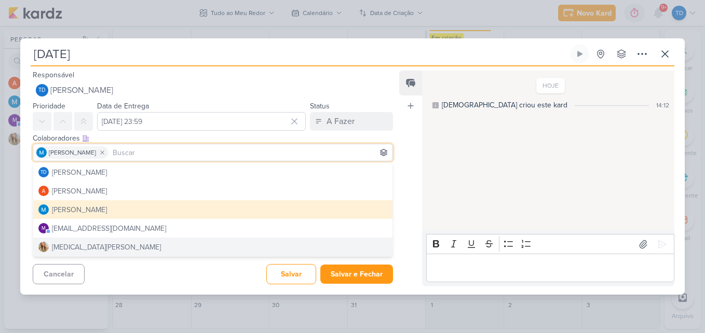
click at [180, 268] on div "Cancelar Salvar Salvar e Fechar Ctrl + Enter" at bounding box center [208, 273] width 377 height 26
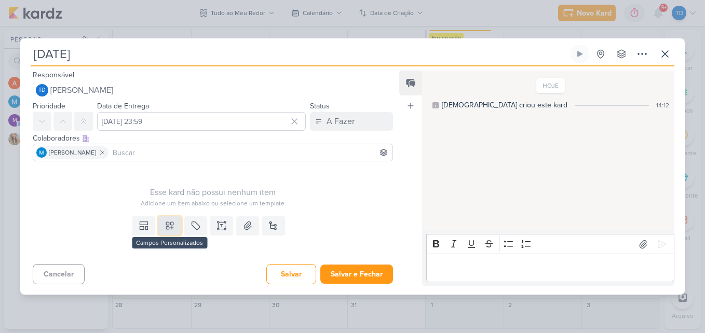
click at [170, 233] on button at bounding box center [169, 225] width 23 height 19
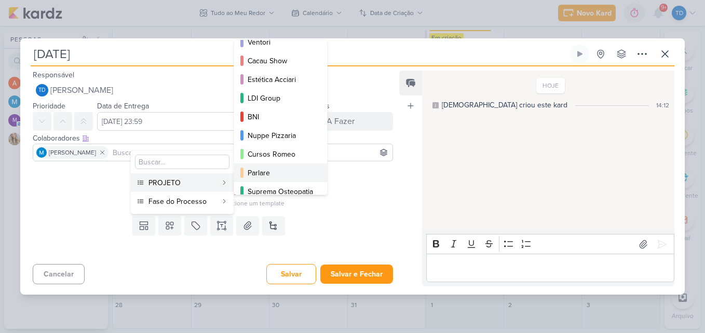
scroll to position [132, 0]
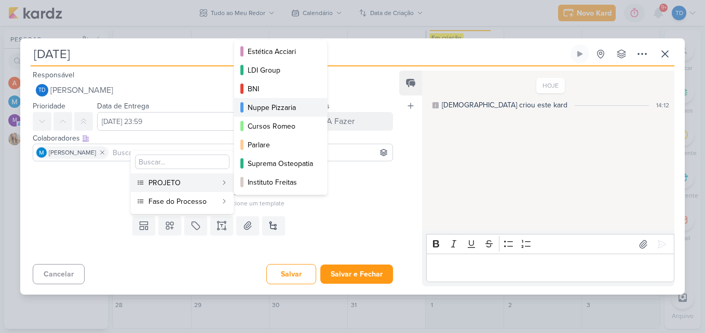
click at [294, 108] on div "Nuppe Pizzaria" at bounding box center [281, 107] width 67 height 11
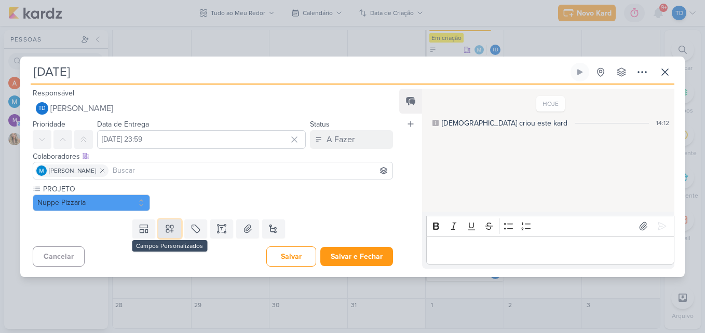
click at [169, 230] on icon at bounding box center [169, 228] width 7 height 7
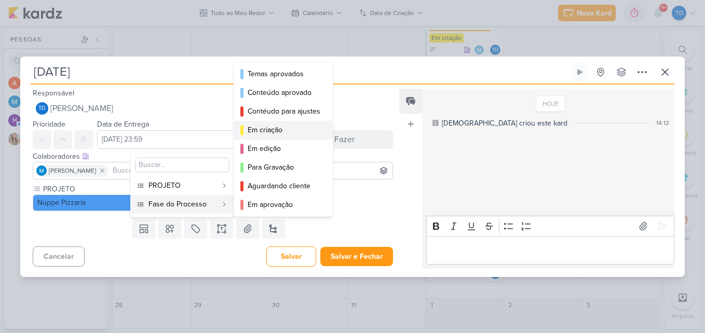
click at [272, 131] on div "Em criação" at bounding box center [284, 130] width 73 height 11
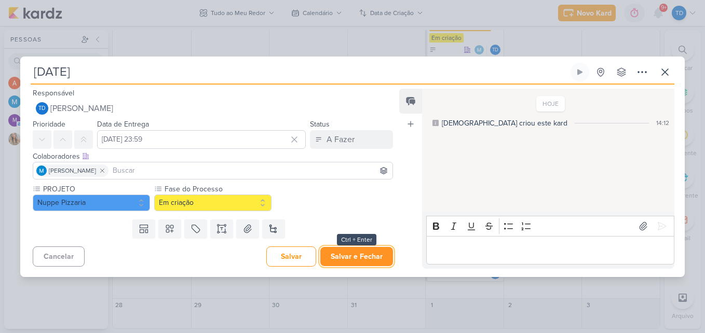
click at [374, 250] on button "Salvar e Fechar" at bounding box center [356, 256] width 73 height 19
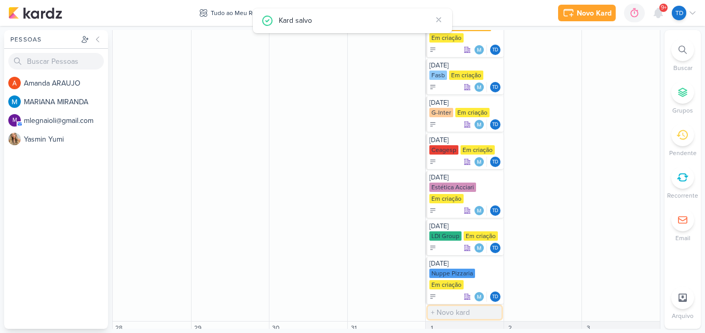
click at [453, 310] on input "text" at bounding box center [465, 312] width 74 height 13
type input "Natal"
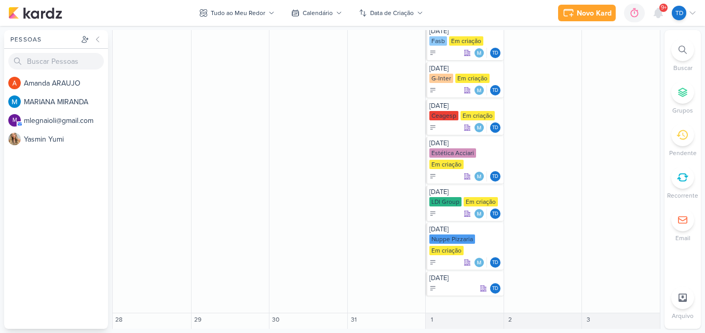
scroll to position [447, 0]
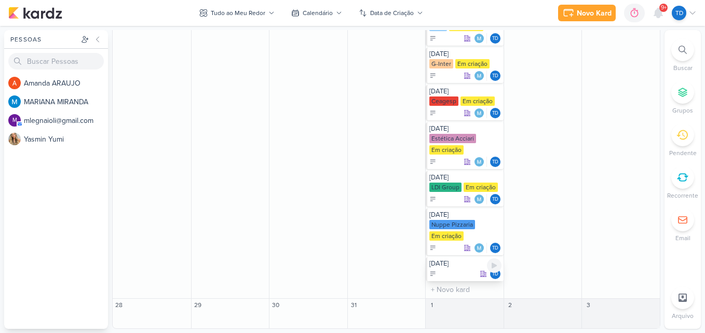
click at [448, 269] on div "Td" at bounding box center [465, 274] width 72 height 10
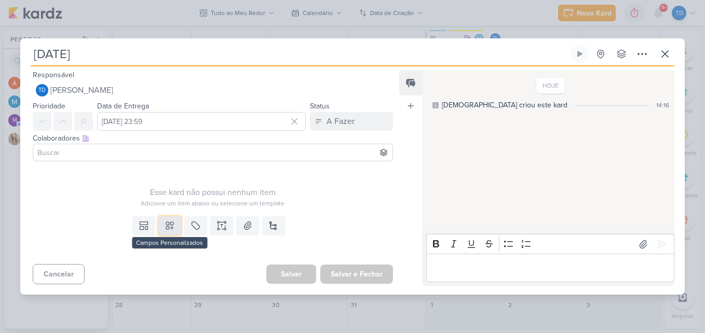
click at [165, 227] on icon at bounding box center [170, 226] width 10 height 10
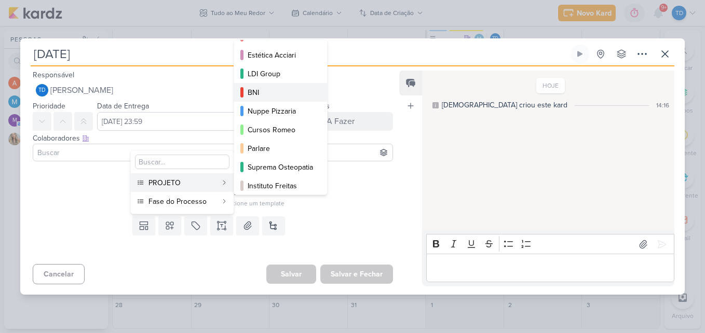
scroll to position [132, 0]
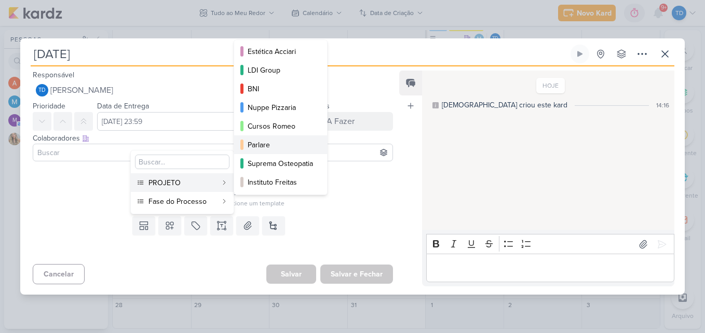
click at [289, 140] on div "Parlare" at bounding box center [281, 145] width 67 height 11
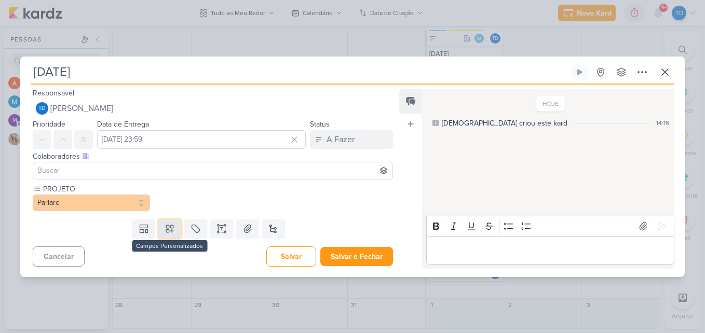
click at [169, 226] on icon at bounding box center [170, 229] width 10 height 10
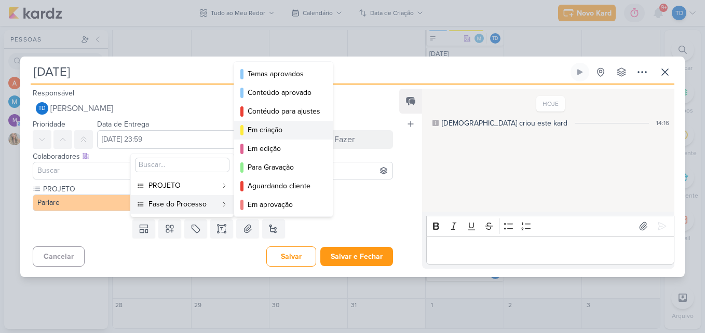
click at [292, 131] on div "Em criação" at bounding box center [284, 130] width 73 height 11
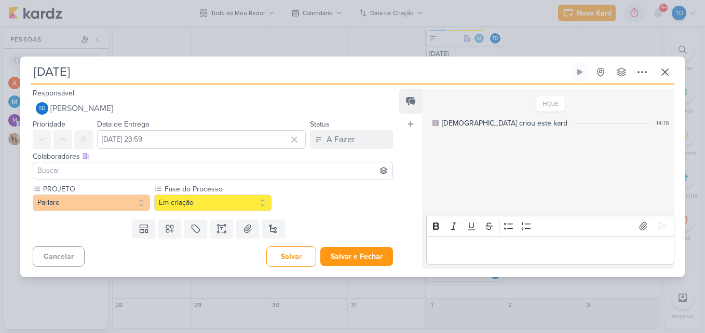
click at [154, 174] on input at bounding box center [212, 171] width 355 height 12
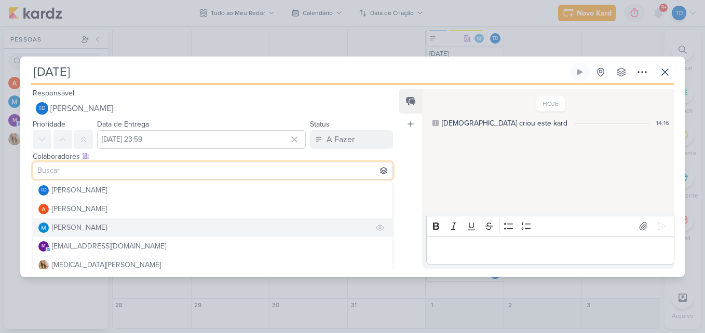
click at [129, 232] on button "[PERSON_NAME]" at bounding box center [212, 228] width 359 height 19
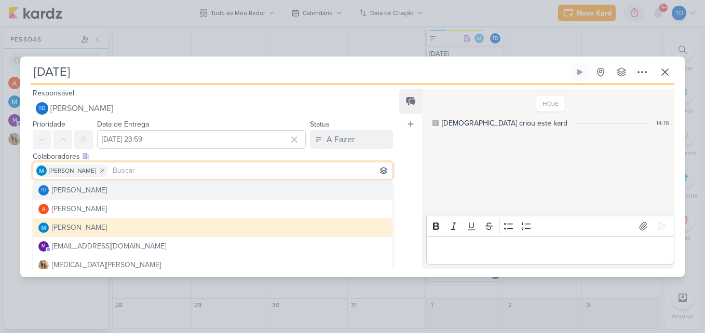
click at [402, 141] on div "Feed Atrelar email Solte o email para atrelar ao kard" at bounding box center [410, 179] width 23 height 180
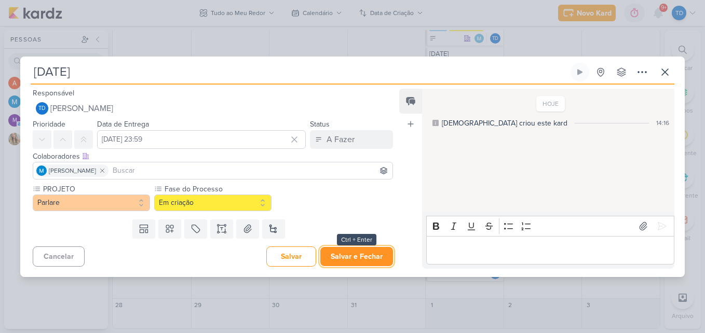
click at [352, 258] on button "Salvar e Fechar" at bounding box center [356, 256] width 73 height 19
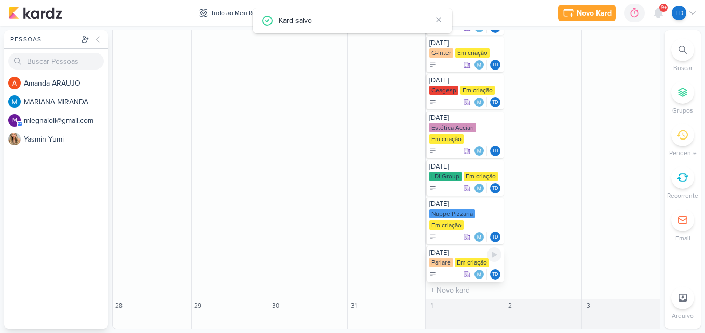
scroll to position [458, 0]
click at [454, 289] on input "text" at bounding box center [465, 289] width 74 height 13
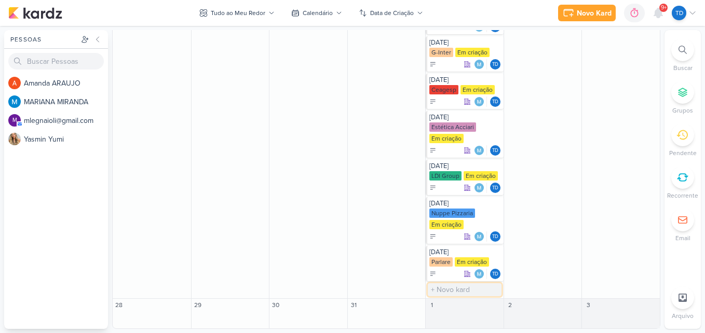
click at [445, 292] on input "text" at bounding box center [465, 289] width 74 height 13
type input "Natal"
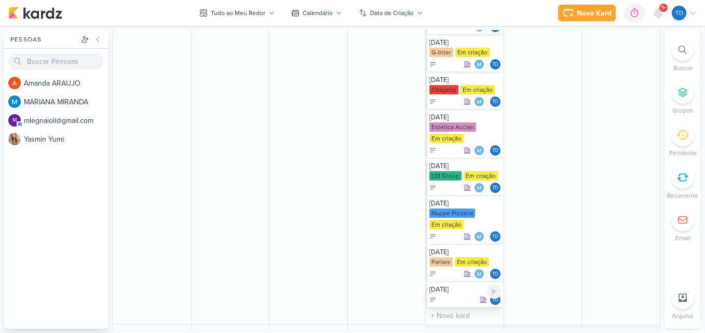
click at [460, 295] on div "Td" at bounding box center [465, 300] width 72 height 10
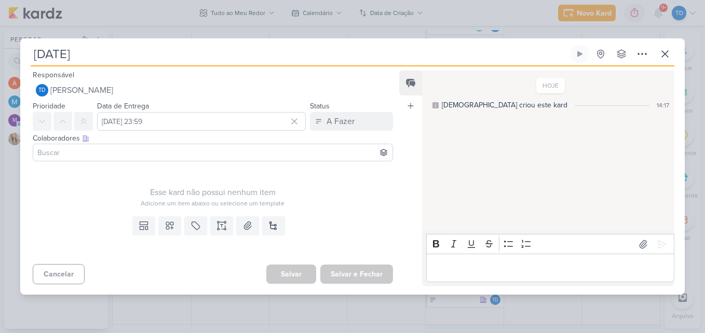
click at [182, 159] on div at bounding box center [213, 153] width 360 height 18
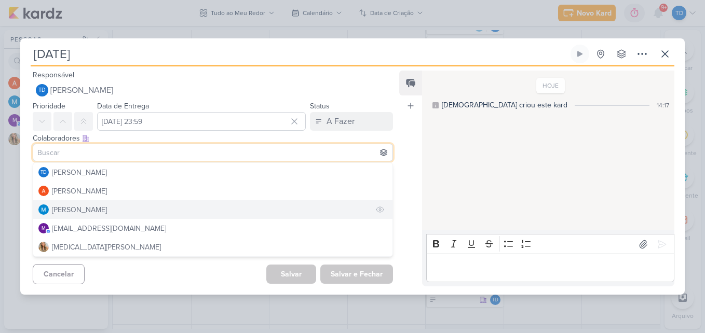
click at [107, 214] on div "[PERSON_NAME]" at bounding box center [79, 209] width 55 height 11
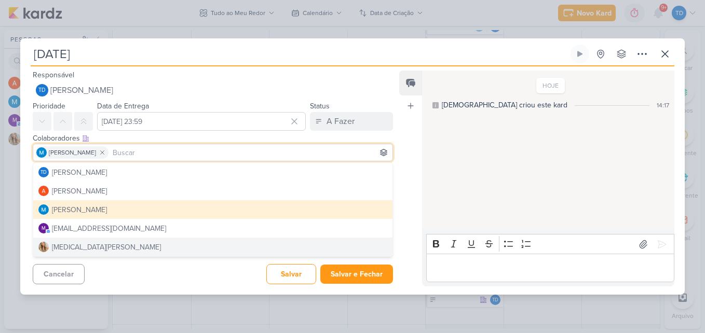
click at [235, 275] on div "Cancelar Salvar Salvar e Fechar Ctrl + Enter" at bounding box center [208, 273] width 377 height 26
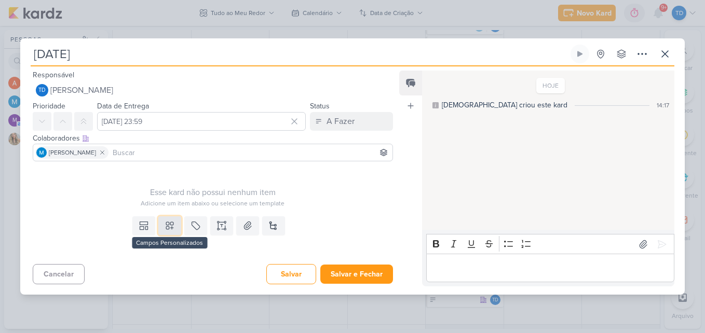
click at [165, 227] on icon at bounding box center [170, 226] width 10 height 10
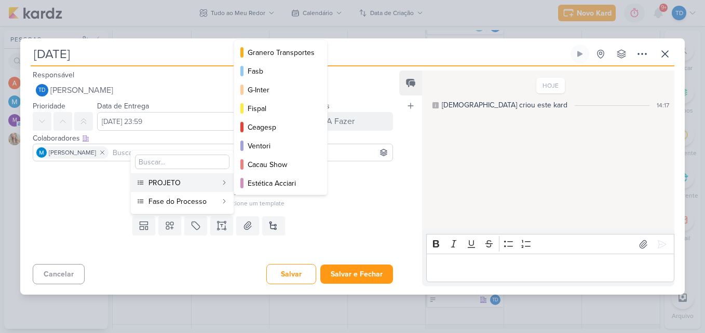
click at [172, 178] on div "PROJETO" at bounding box center [182, 182] width 69 height 11
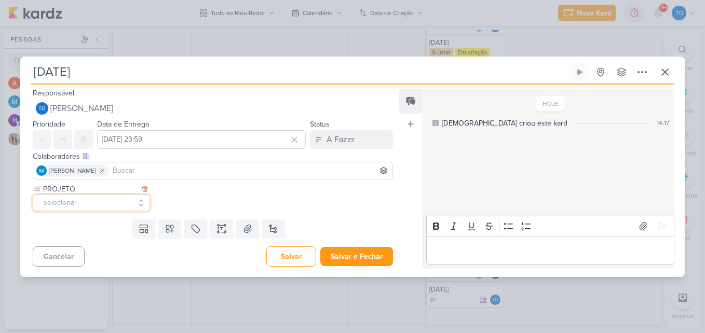
click at [97, 201] on button "-- selecionar --" at bounding box center [91, 203] width 117 height 17
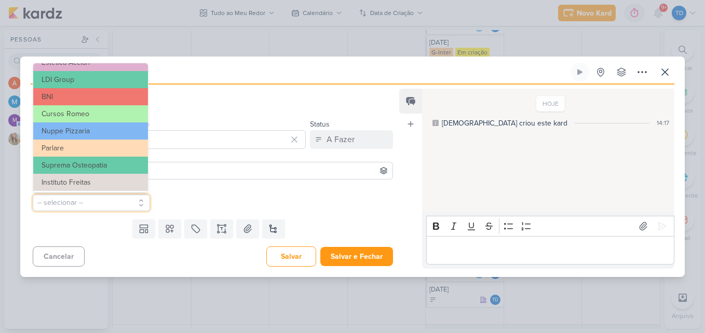
scroll to position [152, 0]
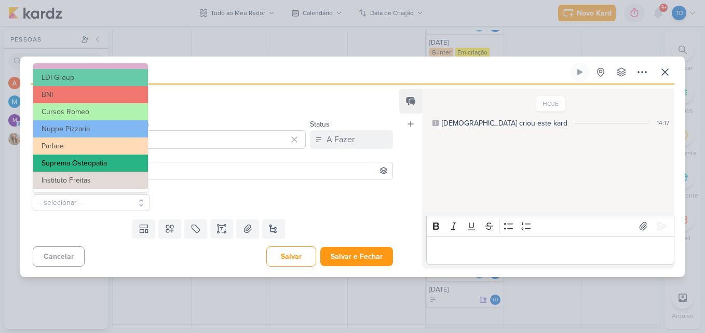
click at [110, 163] on button "Suprema Osteopatia" at bounding box center [90, 163] width 115 height 17
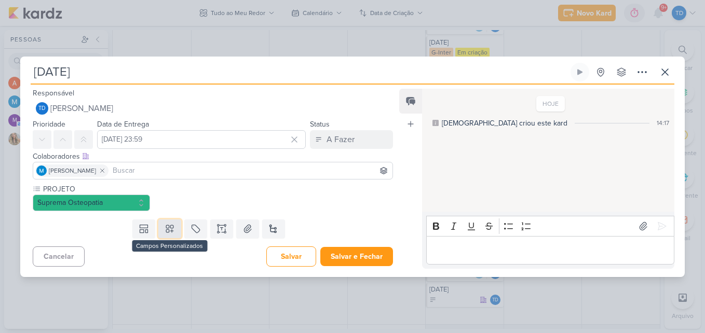
click at [165, 233] on icon at bounding box center [170, 229] width 10 height 10
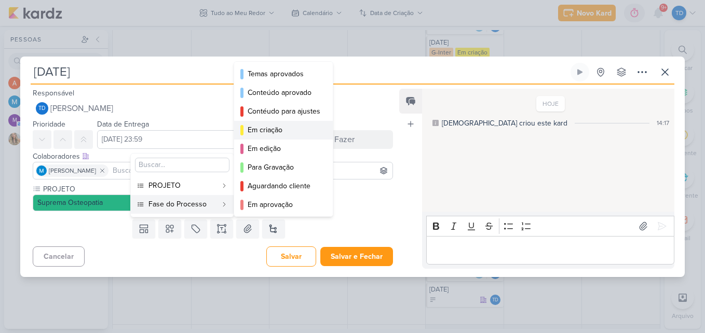
click at [283, 133] on div "Em criação" at bounding box center [284, 130] width 73 height 11
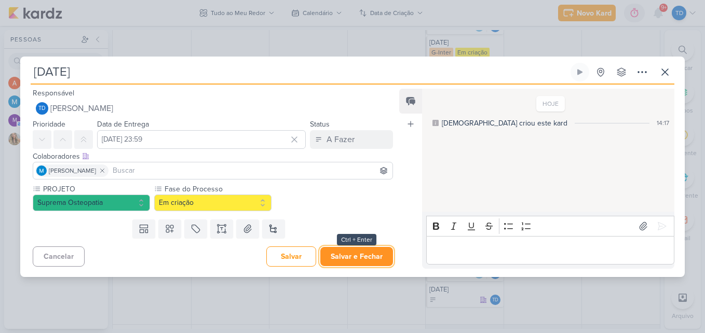
click at [355, 252] on button "Salvar e Fechar" at bounding box center [356, 256] width 73 height 19
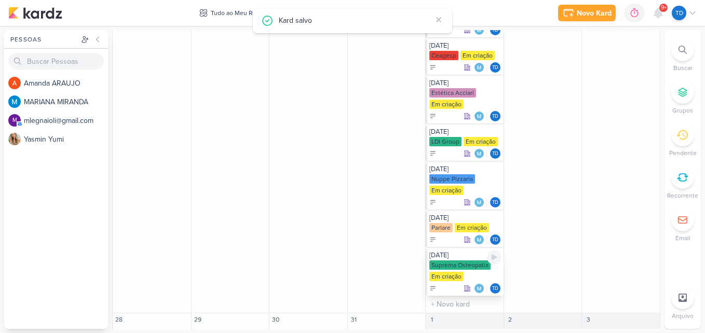
scroll to position [507, 0]
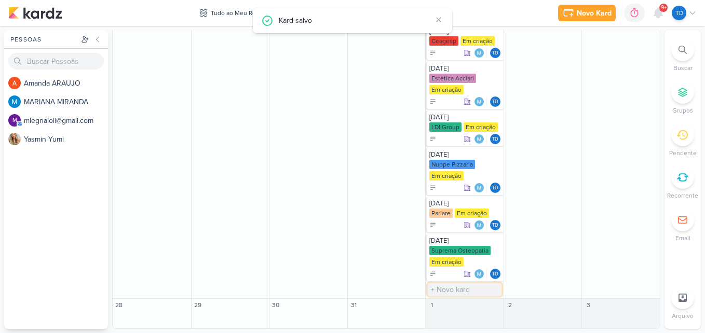
click at [458, 286] on input "text" at bounding box center [465, 289] width 74 height 13
type input "Natal"
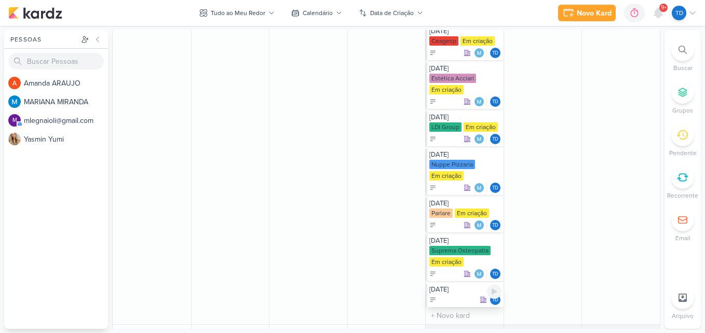
click at [452, 297] on div "Td" at bounding box center [465, 300] width 72 height 10
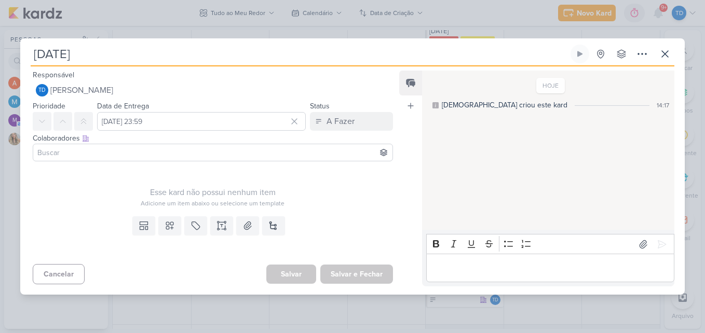
click at [118, 150] on input at bounding box center [212, 152] width 355 height 12
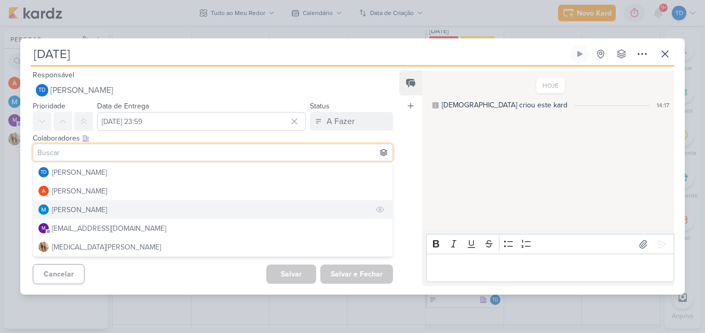
click at [107, 204] on div "[PERSON_NAME]" at bounding box center [79, 209] width 55 height 11
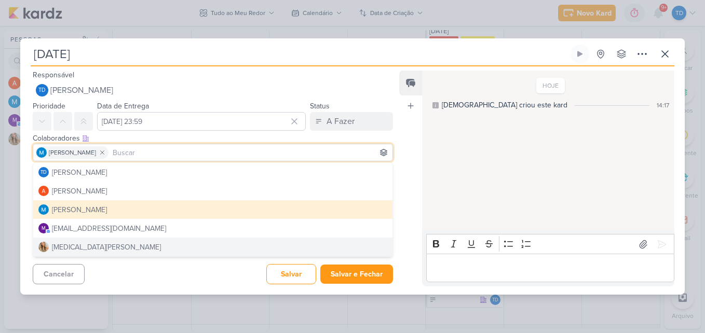
click at [193, 286] on div "Cancelar Salvar Salvar e Fechar Ctrl + Enter" at bounding box center [208, 273] width 377 height 26
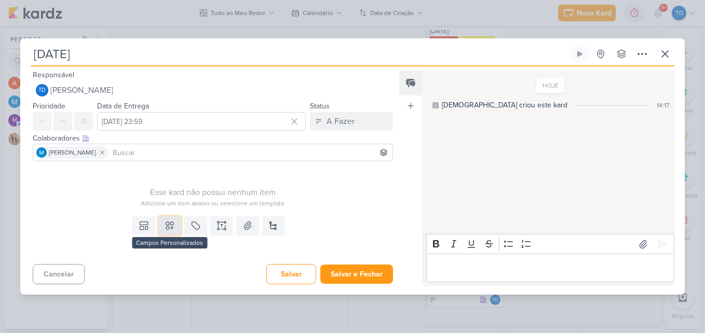
click at [168, 231] on button at bounding box center [169, 225] width 23 height 19
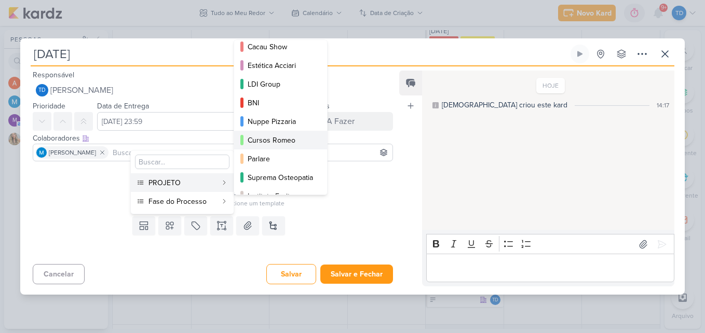
scroll to position [132, 0]
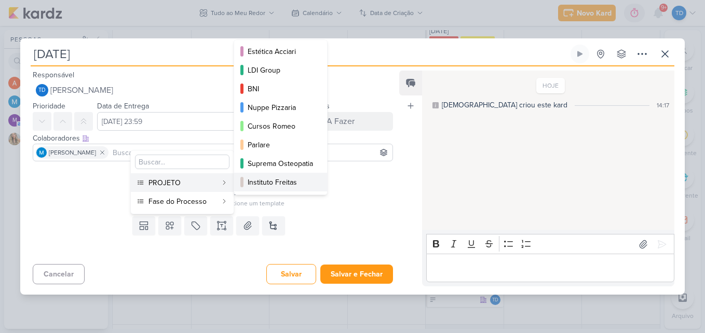
click at [286, 177] on div "Instituto Freitas" at bounding box center [281, 182] width 67 height 11
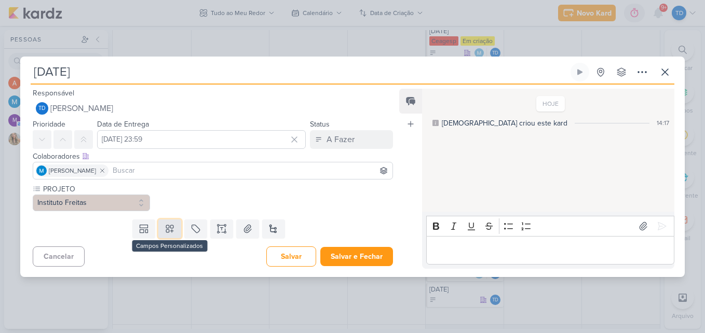
click at [173, 231] on button at bounding box center [169, 229] width 23 height 19
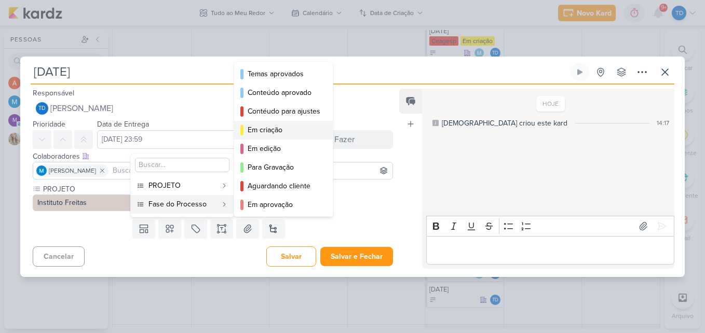
click at [293, 130] on div "Em criação" at bounding box center [284, 130] width 73 height 11
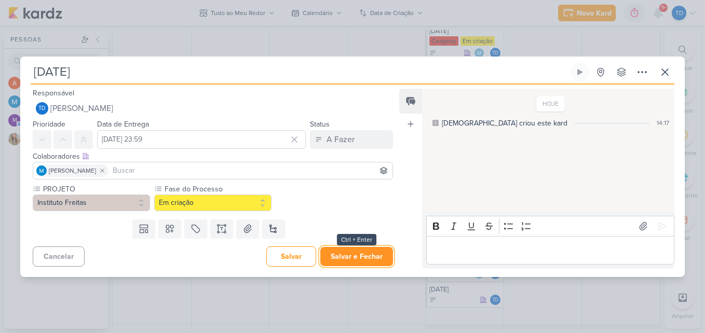
click at [356, 262] on button "Salvar e Fechar" at bounding box center [356, 256] width 73 height 19
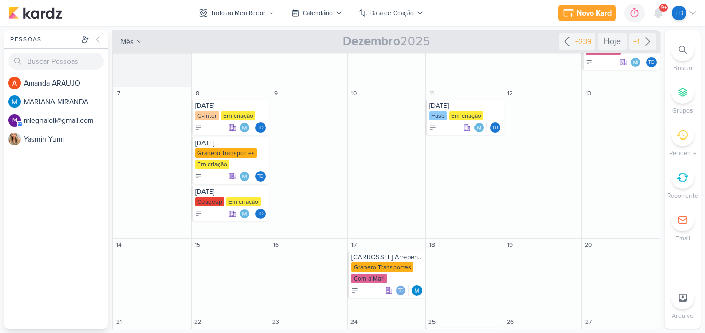
scroll to position [0, 0]
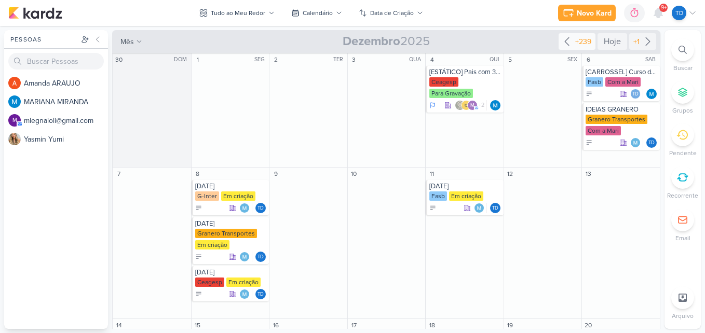
click at [564, 40] on icon at bounding box center [567, 41] width 12 height 12
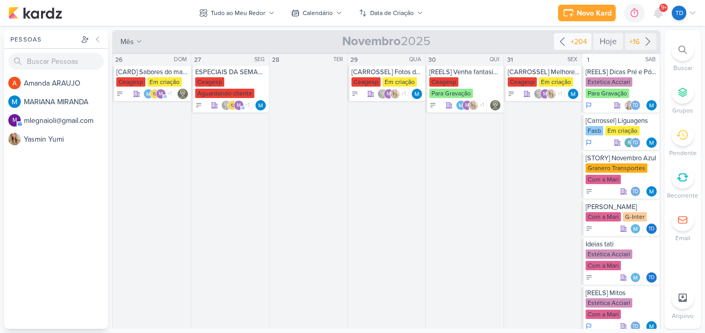
click at [564, 40] on icon at bounding box center [562, 41] width 12 height 12
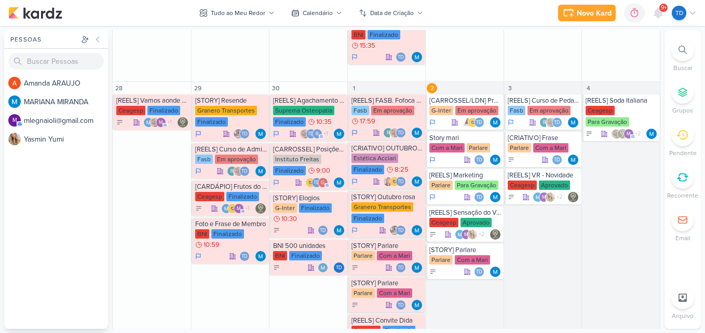
scroll to position [1090, 0]
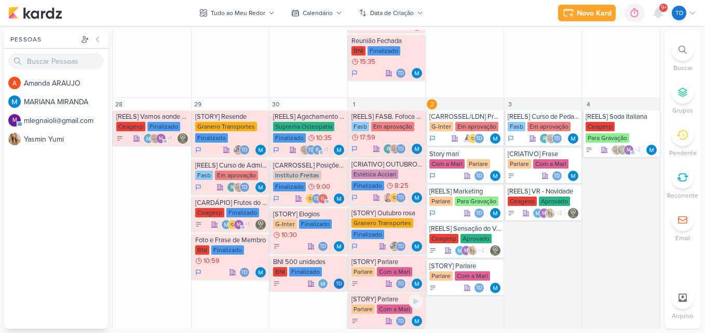
click at [357, 299] on div "[STORY] Parlare" at bounding box center [387, 299] width 72 height 8
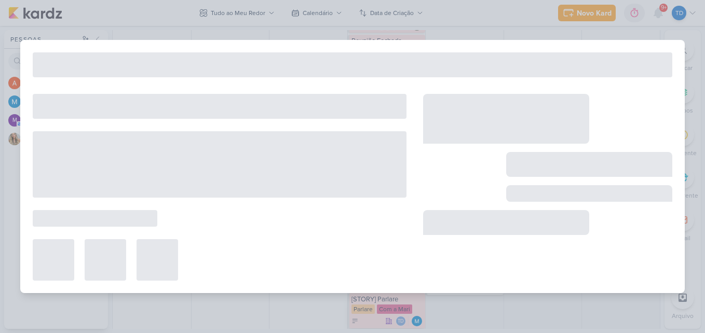
type input "[STORY] Parlare"
type input "1 de outubro de 2025 às 23:59"
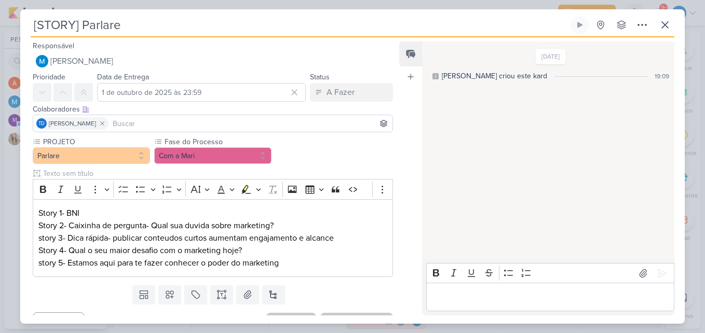
click at [357, 299] on div "Templates Campos Personalizados Marcadores Caixa De Texto Anexo Novo Subkard" at bounding box center [208, 294] width 377 height 27
click at [672, 31] on button at bounding box center [665, 25] width 19 height 19
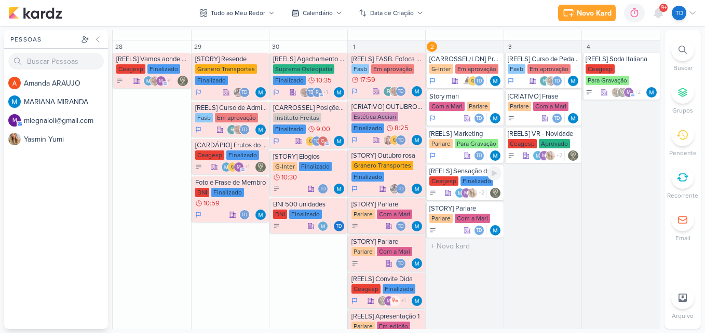
scroll to position [1130, 0]
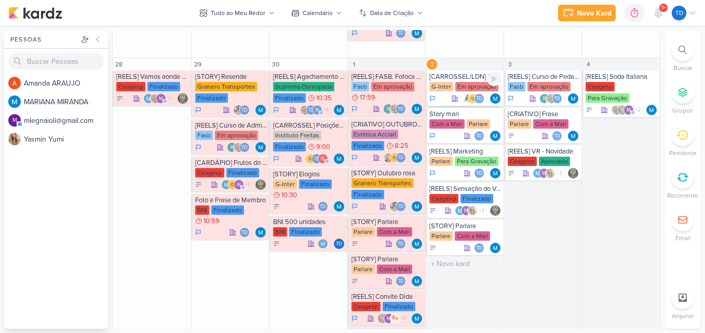
click at [466, 86] on div "Em aprovação" at bounding box center [476, 86] width 43 height 9
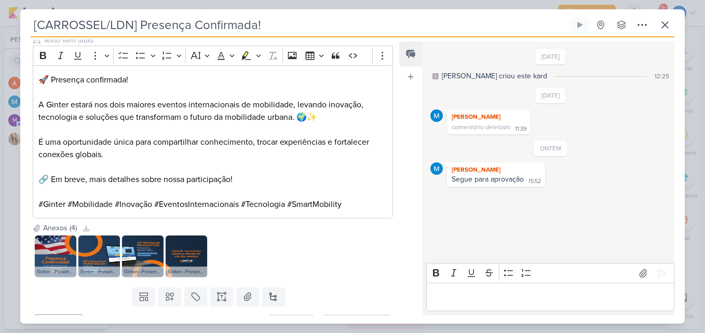
scroll to position [804, 0]
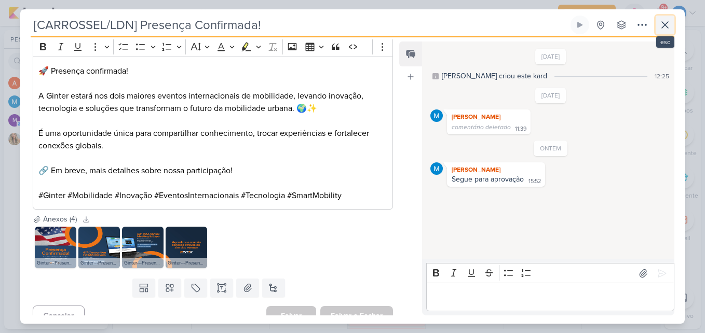
click at [659, 25] on icon at bounding box center [665, 25] width 12 height 12
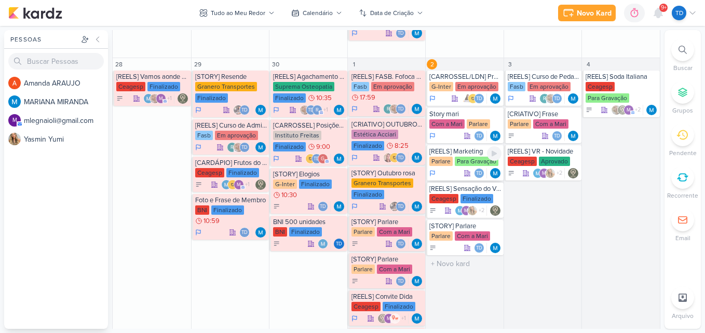
click at [466, 158] on div "Para Gravação" at bounding box center [477, 161] width 44 height 9
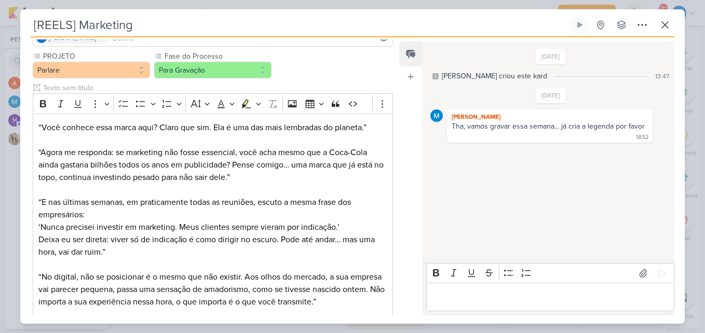
scroll to position [85, 0]
click at [664, 33] on button at bounding box center [665, 25] width 19 height 19
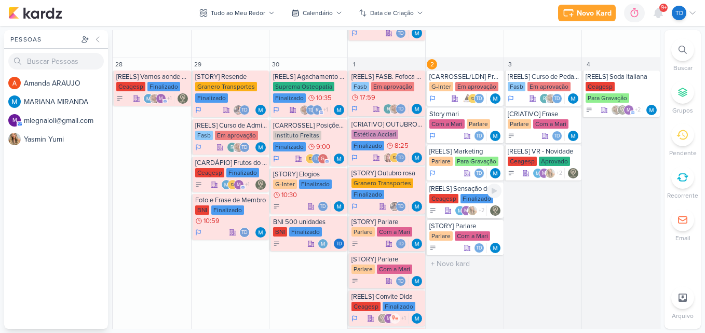
click at [445, 194] on div "Ceagesp" at bounding box center [443, 198] width 29 height 9
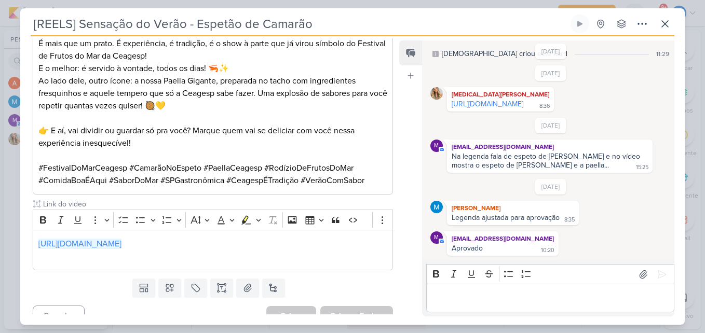
scroll to position [415, 0]
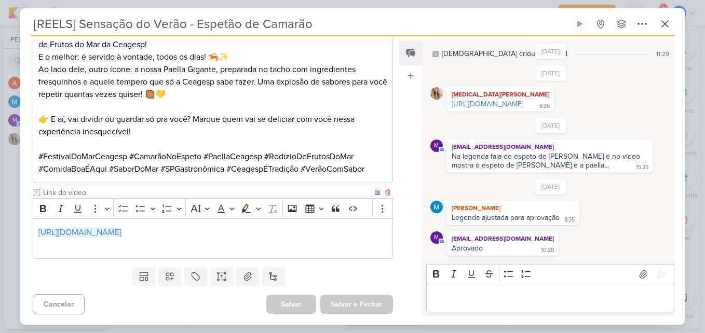
drag, startPoint x: 294, startPoint y: 228, endPoint x: 401, endPoint y: 49, distance: 207.8
click at [121, 228] on link "https://drive.google.com/drive/folders/1WJHttwtYGKDRElMDLI3KMLydPs2KmSmi" at bounding box center [79, 232] width 83 height 10
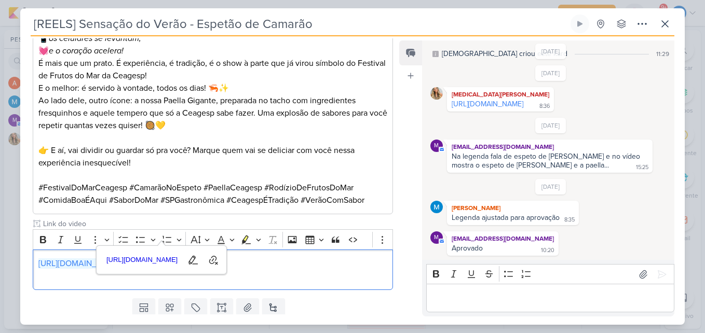
scroll to position [311, 0]
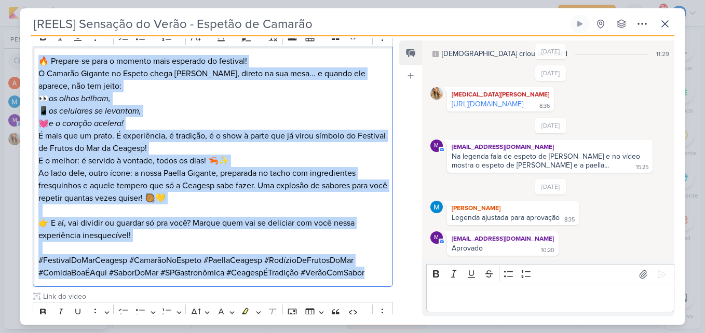
drag, startPoint x: 40, startPoint y: 54, endPoint x: 384, endPoint y: 280, distance: 411.1
click at [384, 280] on div "🔥 Prepare-se para o momento mais esperado do festival! O Camarão Gigante no Esp…" at bounding box center [213, 167] width 360 height 240
copy div "🔥 Prepare-se para o momento mais esperado do festival! O Camarão Gigante no Esp…"
click at [673, 23] on button at bounding box center [665, 24] width 19 height 19
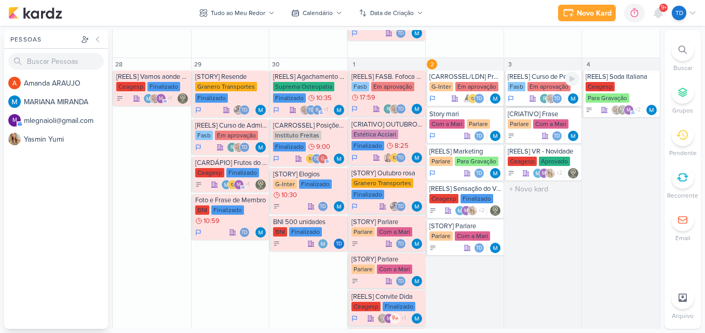
click at [536, 87] on div "Em aprovação" at bounding box center [548, 86] width 43 height 9
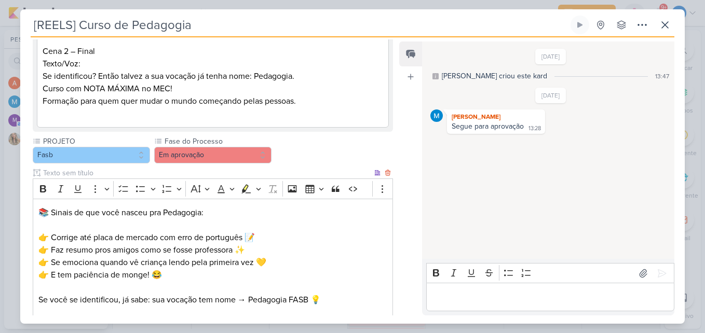
scroll to position [359, 0]
click at [664, 22] on icon at bounding box center [665, 25] width 12 height 12
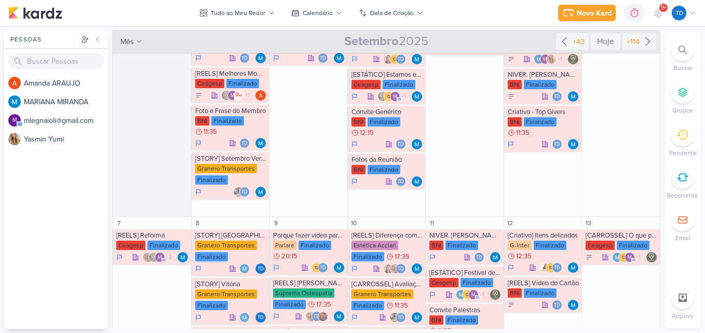
scroll to position [0, 0]
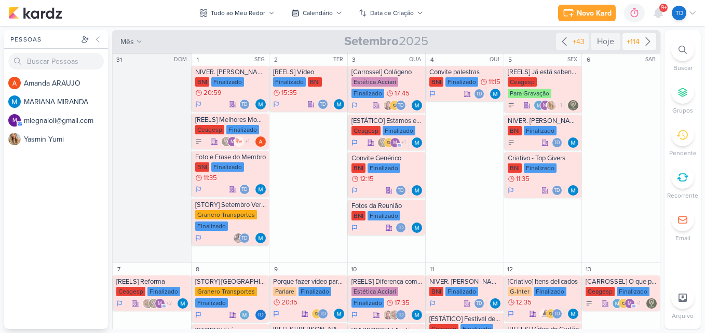
click at [641, 36] on icon at bounding box center [647, 41] width 12 height 12
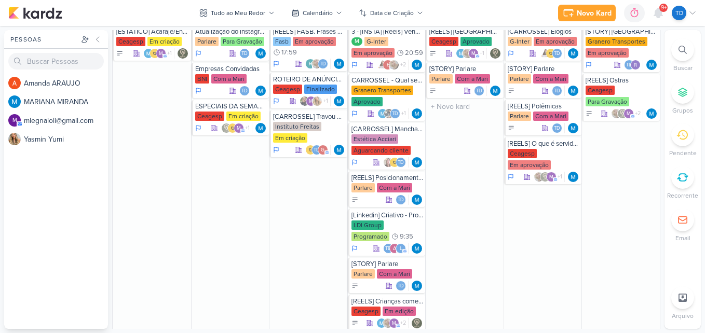
scroll to position [311, 0]
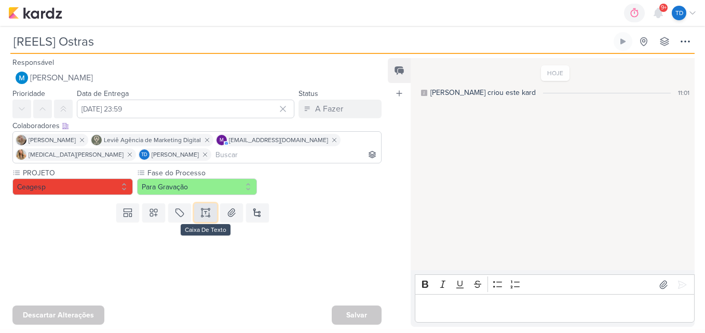
click at [206, 213] on icon at bounding box center [205, 213] width 10 height 10
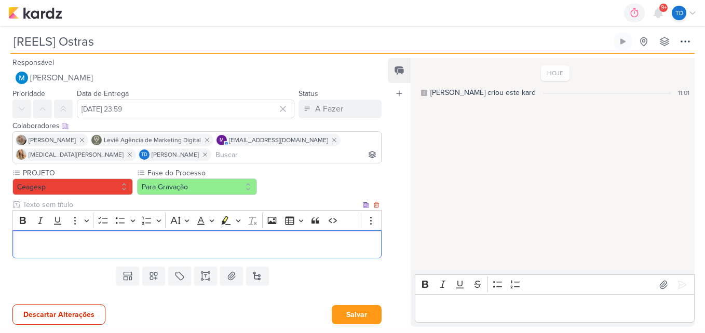
scroll to position [35, 0]
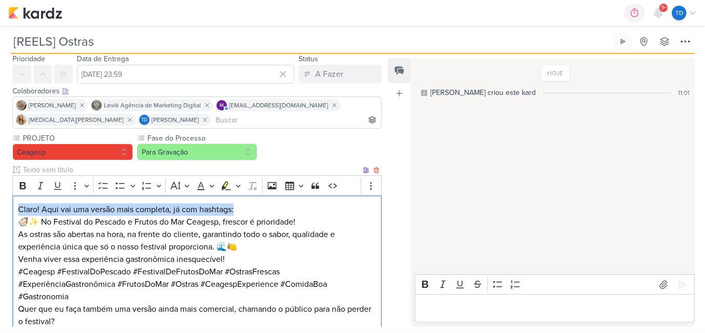
drag, startPoint x: 261, startPoint y: 210, endPoint x: 11, endPoint y: 199, distance: 249.9
click at [11, 199] on div "PROJETO Ceagesp Fase do Processo" at bounding box center [193, 236] width 386 height 207
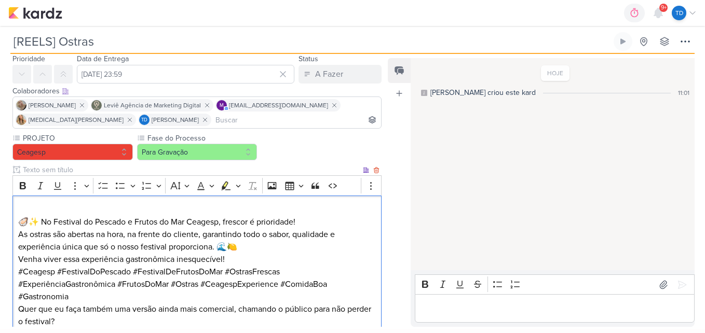
click at [18, 223] on p "🦪✨ No Festival do Pescado e Frutos do Mar Ceagesp, frescor é prioridade! As ost…" at bounding box center [197, 241] width 358 height 50
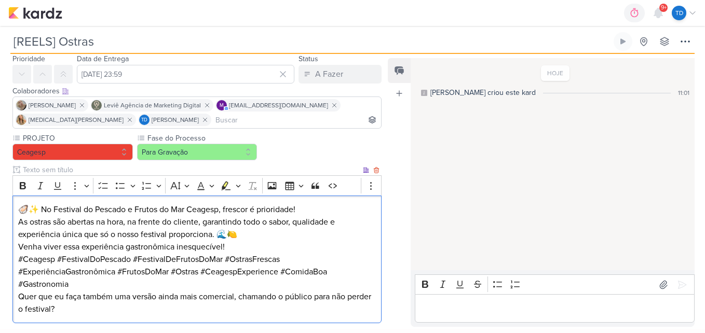
click at [322, 210] on p "🦪✨ No Festival do Pescado e Frutos do Mar Ceagesp, frescor é prioridade! As ost…" at bounding box center [197, 228] width 358 height 50
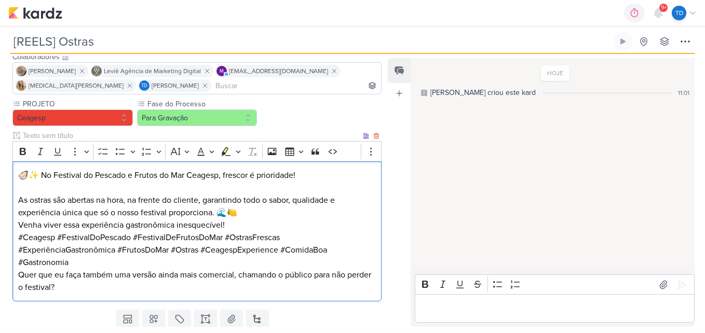
scroll to position [87, 0]
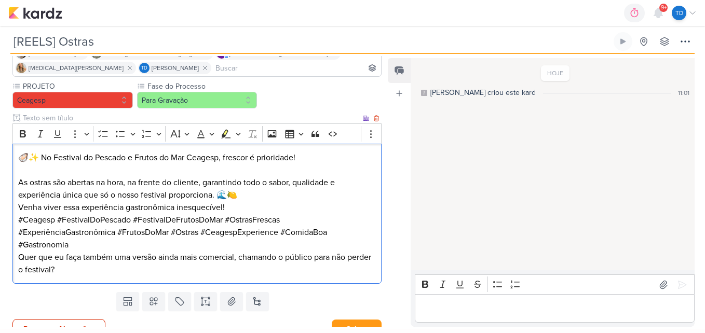
click at [253, 195] on p "⁠⁠⁠⁠⁠⁠⁠ As ostras são abertas na hora, na frente do cliente, garantindo todo o …" at bounding box center [197, 189] width 358 height 50
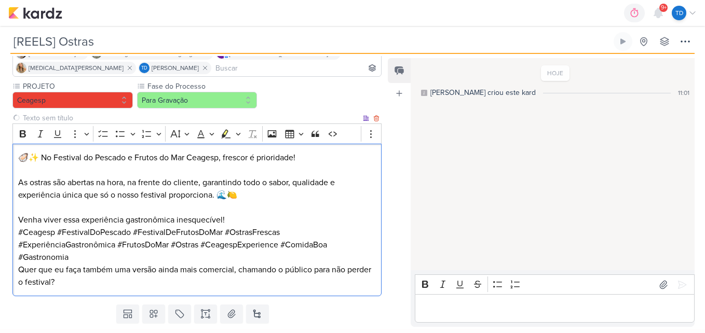
click at [249, 218] on p "⁠⁠⁠⁠⁠⁠⁠ Venha viver essa experiência gastronômica inesquecível!" at bounding box center [197, 213] width 358 height 25
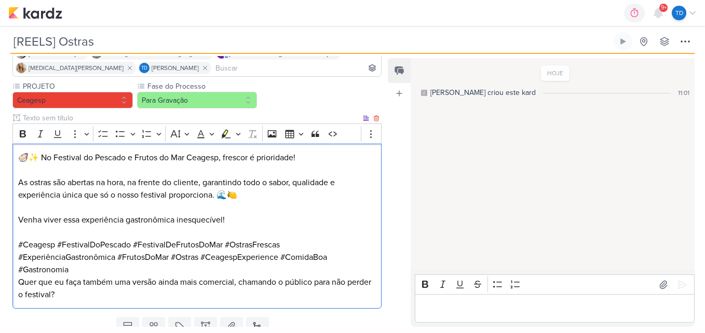
drag, startPoint x: 331, startPoint y: 268, endPoint x: 321, endPoint y: 269, distance: 10.0
click at [326, 268] on p "#Ceagesp #FestivalDoPescado #FestivalDeFrutosDoMar #OstrasFrescas #ExperiênciaG…" at bounding box center [197, 257] width 358 height 37
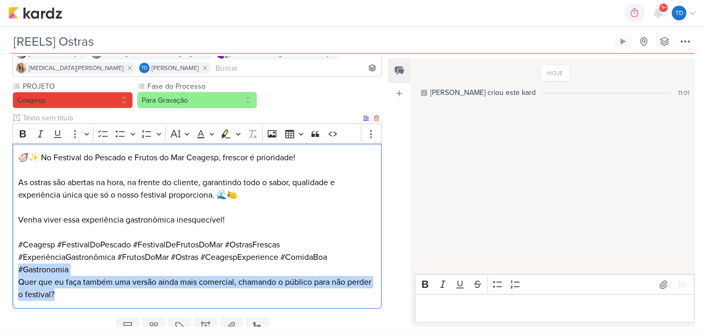
drag, startPoint x: 318, startPoint y: 303, endPoint x: 16, endPoint y: 264, distance: 304.6
click at [16, 264] on div "🦪✨ No Festival do Pescado e Frutos do Mar Ceagesp, frescor é prioridade! As ost…" at bounding box center [196, 227] width 369 height 166
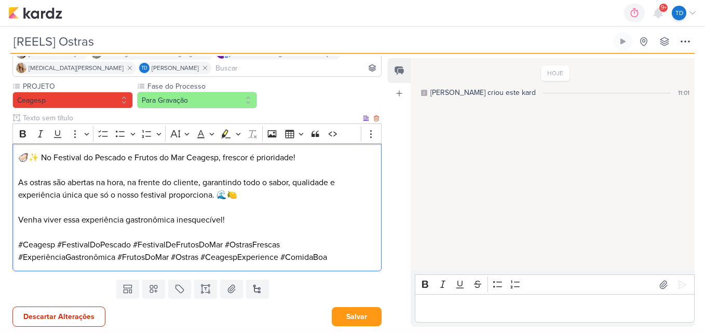
click at [250, 218] on p "Venha viver essa experiência gastronômica inesquecível!" at bounding box center [197, 213] width 358 height 25
click at [265, 190] on p "As ostras são abertas na hora, na frente do cliente, garantindo todo o sabor, q…" at bounding box center [197, 182] width 358 height 37
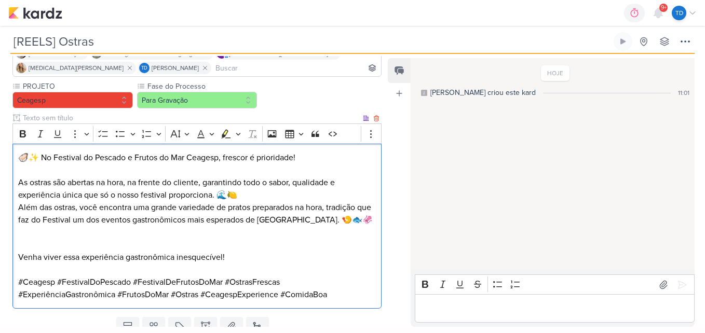
click at [295, 190] on p "As ostras são abertas na hora, na frente do cliente, garantindo todo o sabor, q…" at bounding box center [197, 182] width 358 height 37
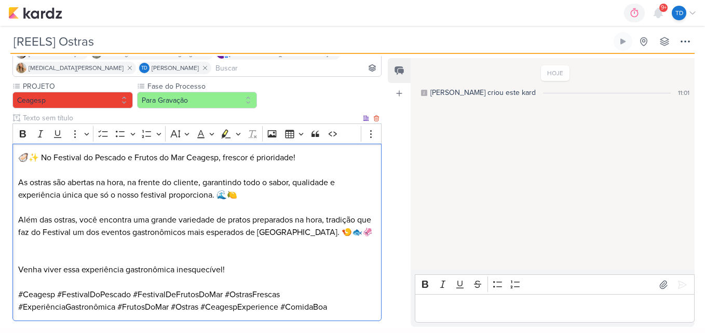
click at [103, 251] on p "Além das ostras, você encontra uma grande variedade de pratos preparados na hor…" at bounding box center [197, 232] width 358 height 37
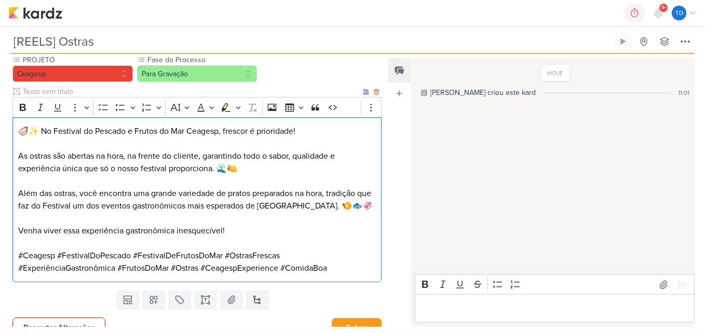
scroll to position [126, 0]
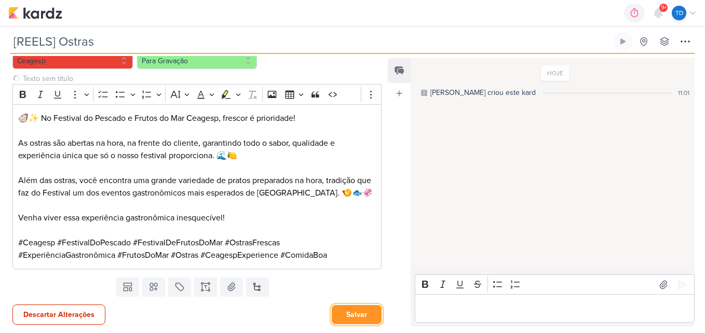
click at [356, 313] on button "Salvar" at bounding box center [357, 314] width 50 height 19
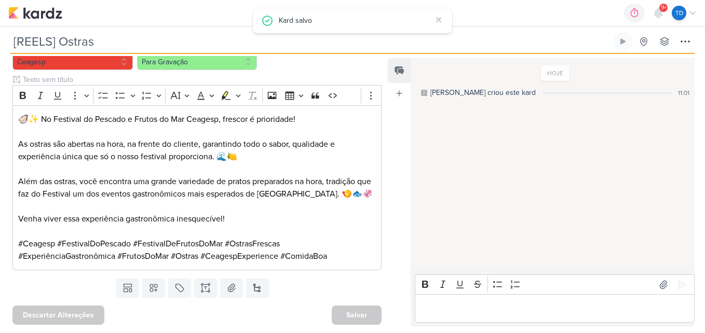
scroll to position [0, 0]
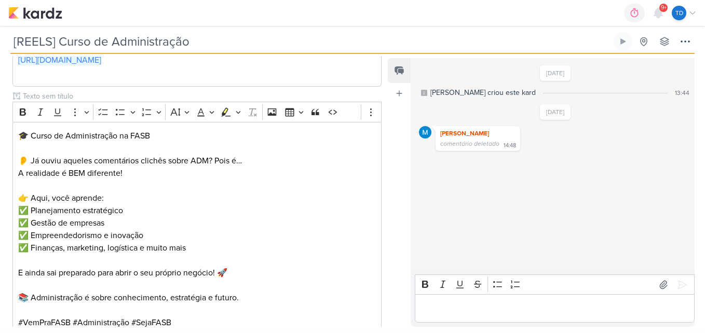
scroll to position [745, 0]
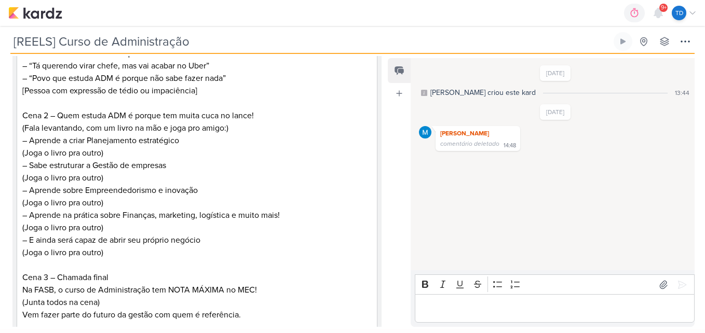
scroll to position [52, 0]
